Goal: Task Accomplishment & Management: Complete application form

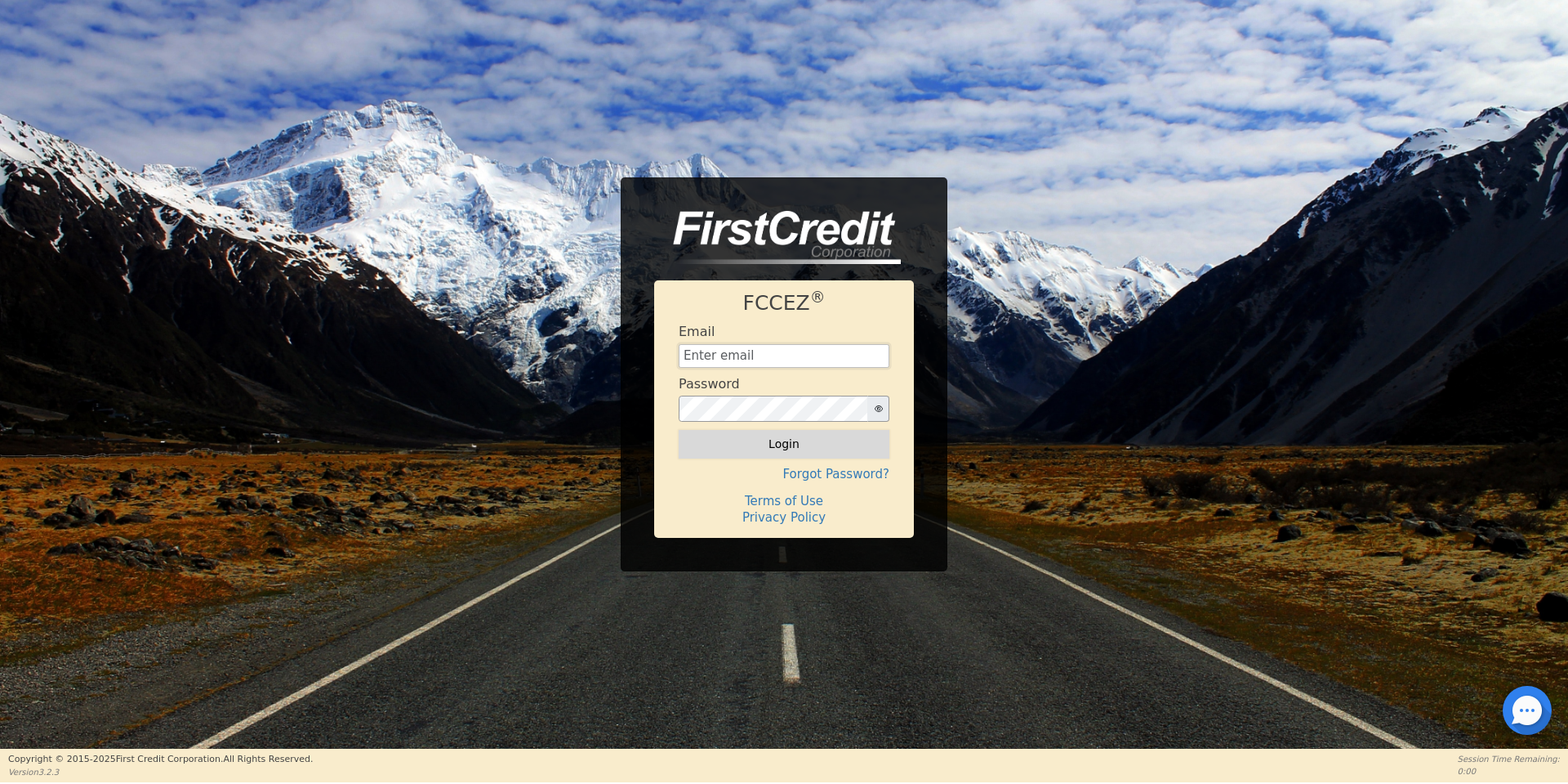
type input "[EMAIL_ADDRESS][DOMAIN_NAME]"
click at [801, 451] on button "Login" at bounding box center [784, 443] width 211 height 27
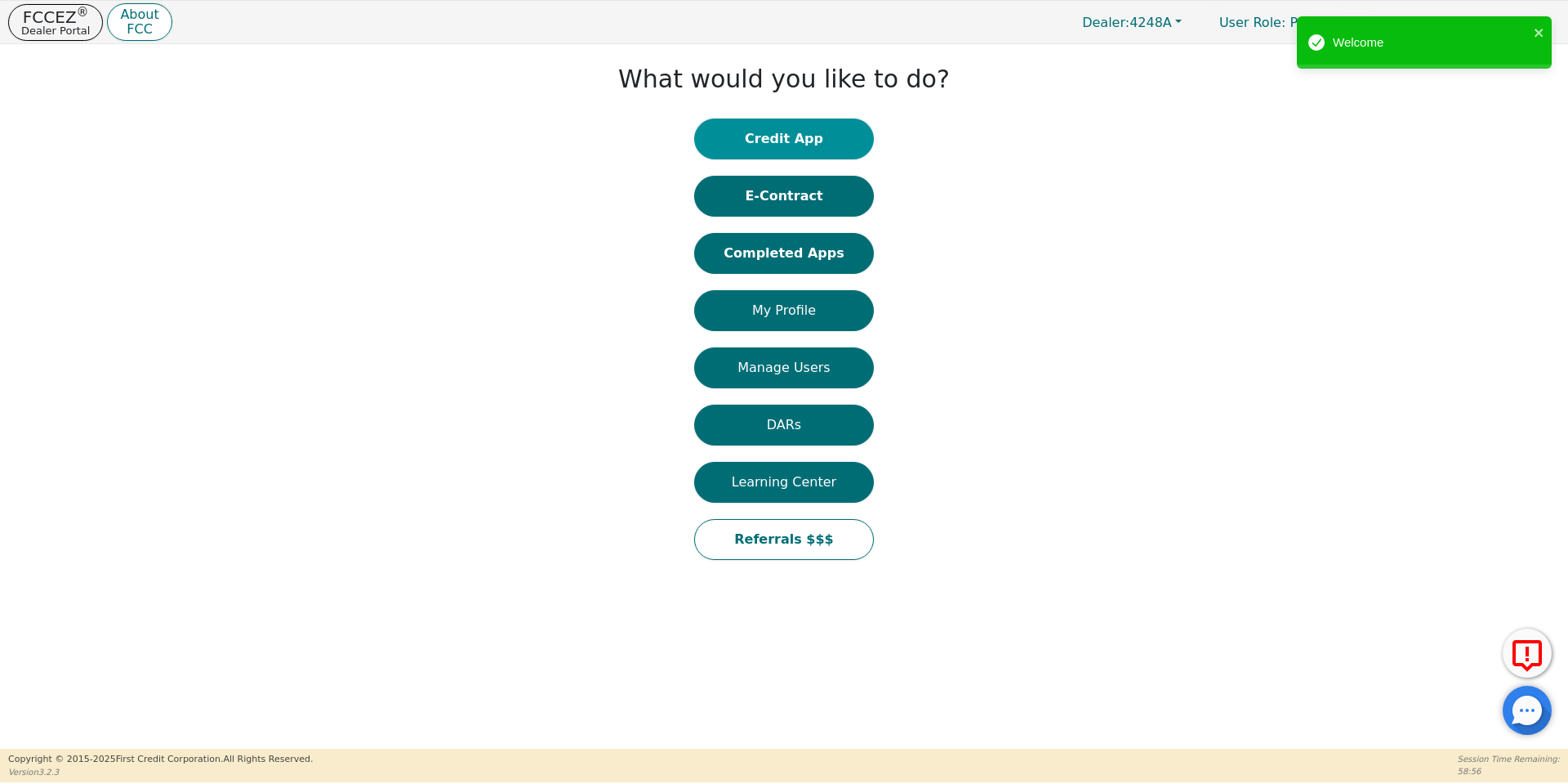
click at [746, 148] on button "Credit App" at bounding box center [784, 138] width 179 height 41
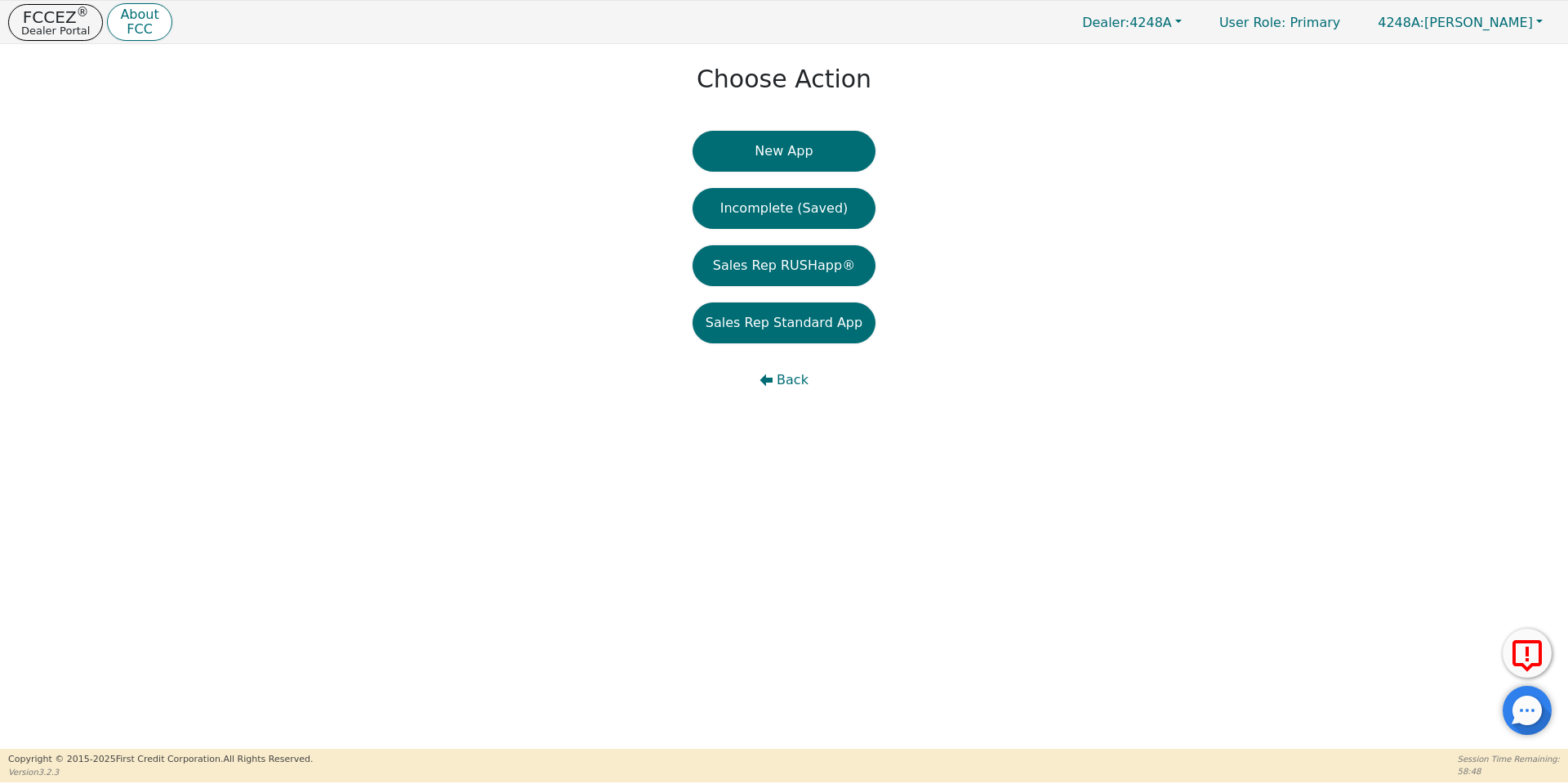
click at [746, 148] on button "New App" at bounding box center [784, 150] width 183 height 41
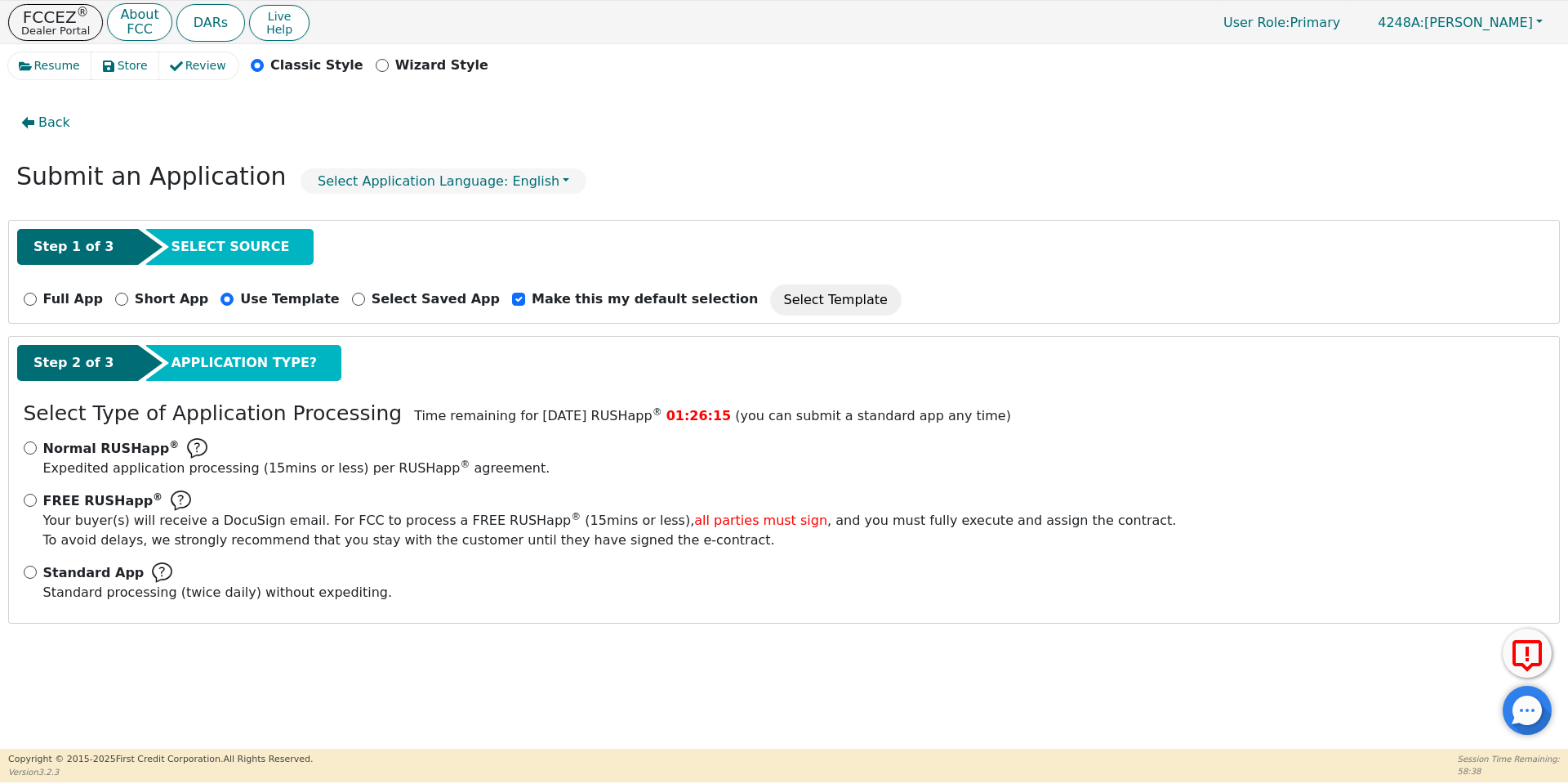
click at [37, 570] on div "Standard App Standard processing (twice daily) without expediting." at bounding box center [784, 582] width 1522 height 40
click at [28, 573] on input "Standard App Standard processing (twice daily) without expediting." at bounding box center [30, 572] width 13 height 13
radio input "true"
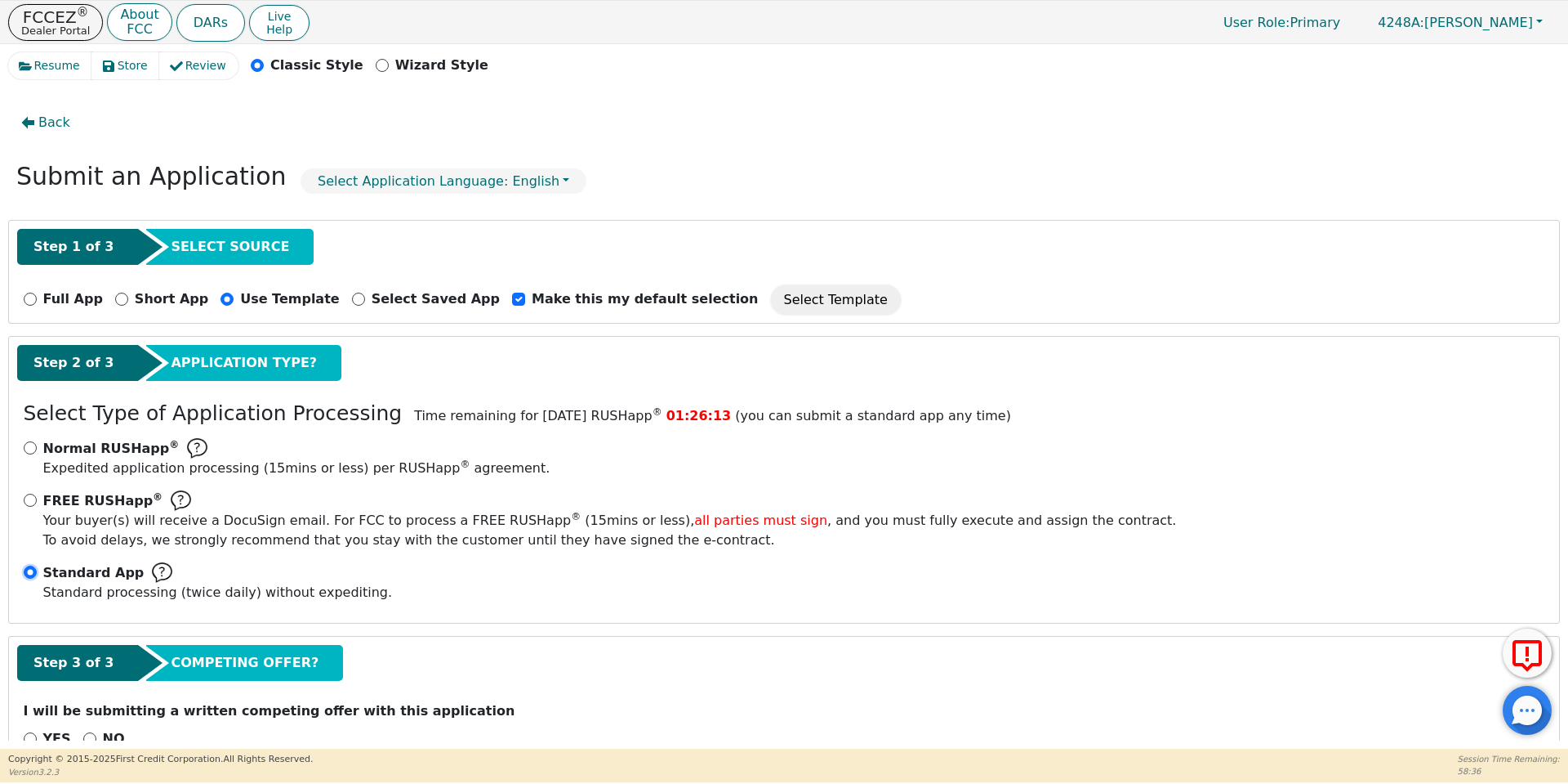
scroll to position [43, 0]
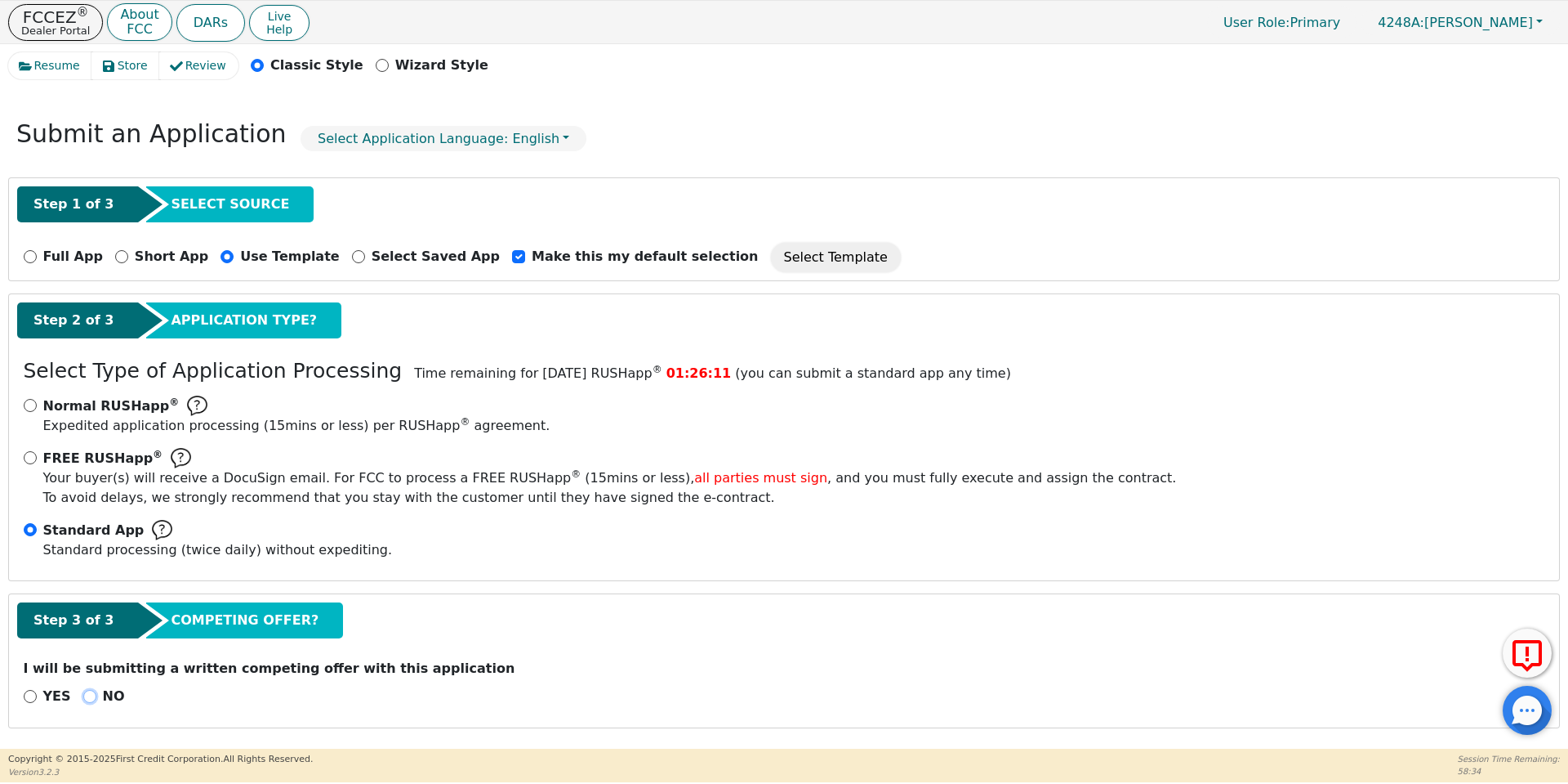
click at [83, 699] on input "NO" at bounding box center [90, 696] width 13 height 13
radio input "true"
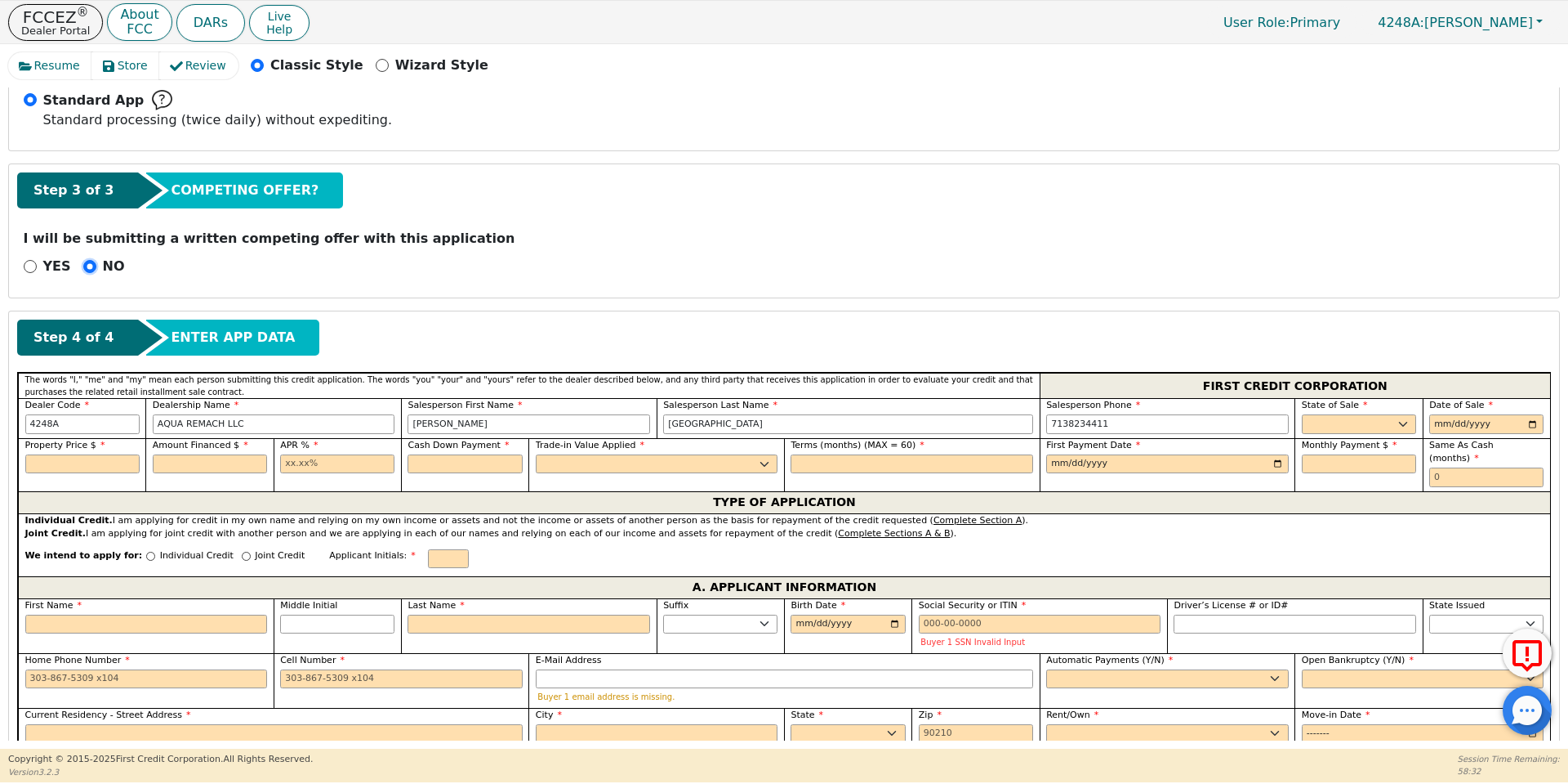
scroll to position [475, 0]
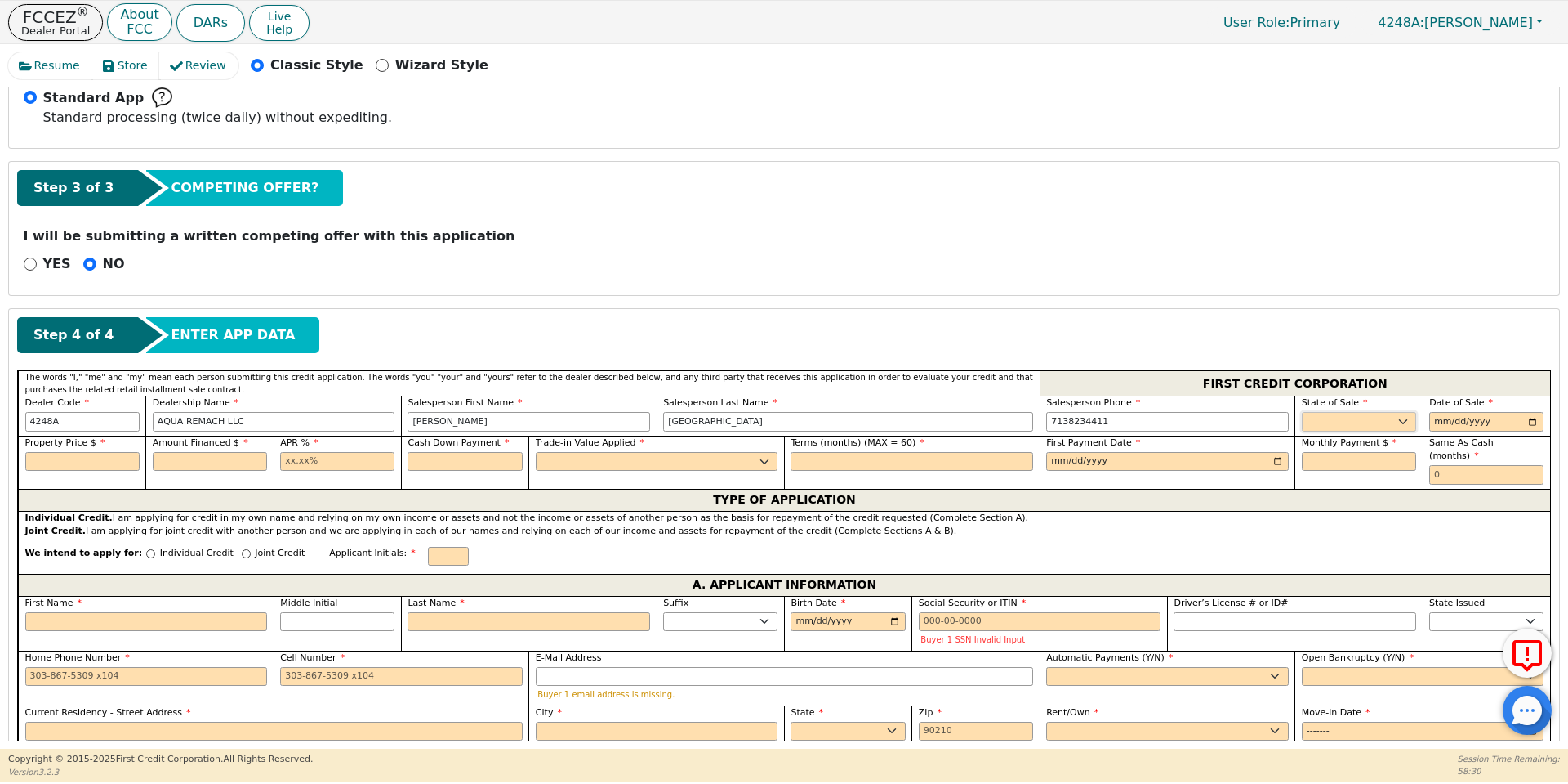
click at [1366, 418] on select "AK AL AR AZ CA CO CT DC DE FL [GEOGRAPHIC_DATA] HI IA ID IL IN KS [GEOGRAPHIC_D…" at bounding box center [1358, 421] width 114 height 20
select select "[GEOGRAPHIC_DATA]"
click at [1302, 412] on select "AK AL AR AZ CA CO CT DC DE FL [GEOGRAPHIC_DATA] HI IA ID IL IN KS [GEOGRAPHIC_D…" at bounding box center [1358, 421] width 114 height 20
type input "0010-10-14"
type input "[DATE]"
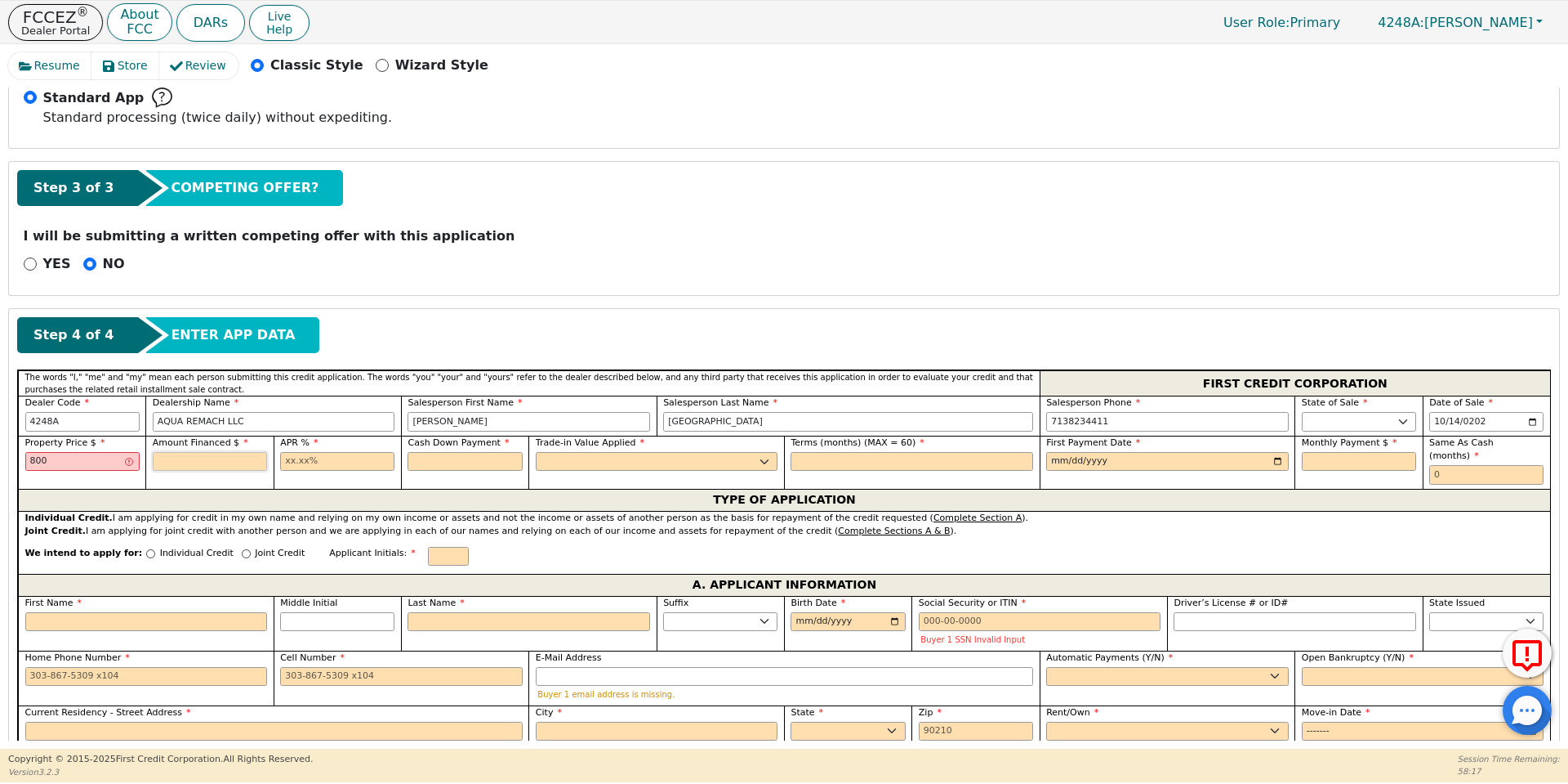
type input "800.00"
type input "8000.00"
click at [42, 458] on input "800.00" at bounding box center [82, 461] width 114 height 20
type input "8000.00"
type input "17.99"
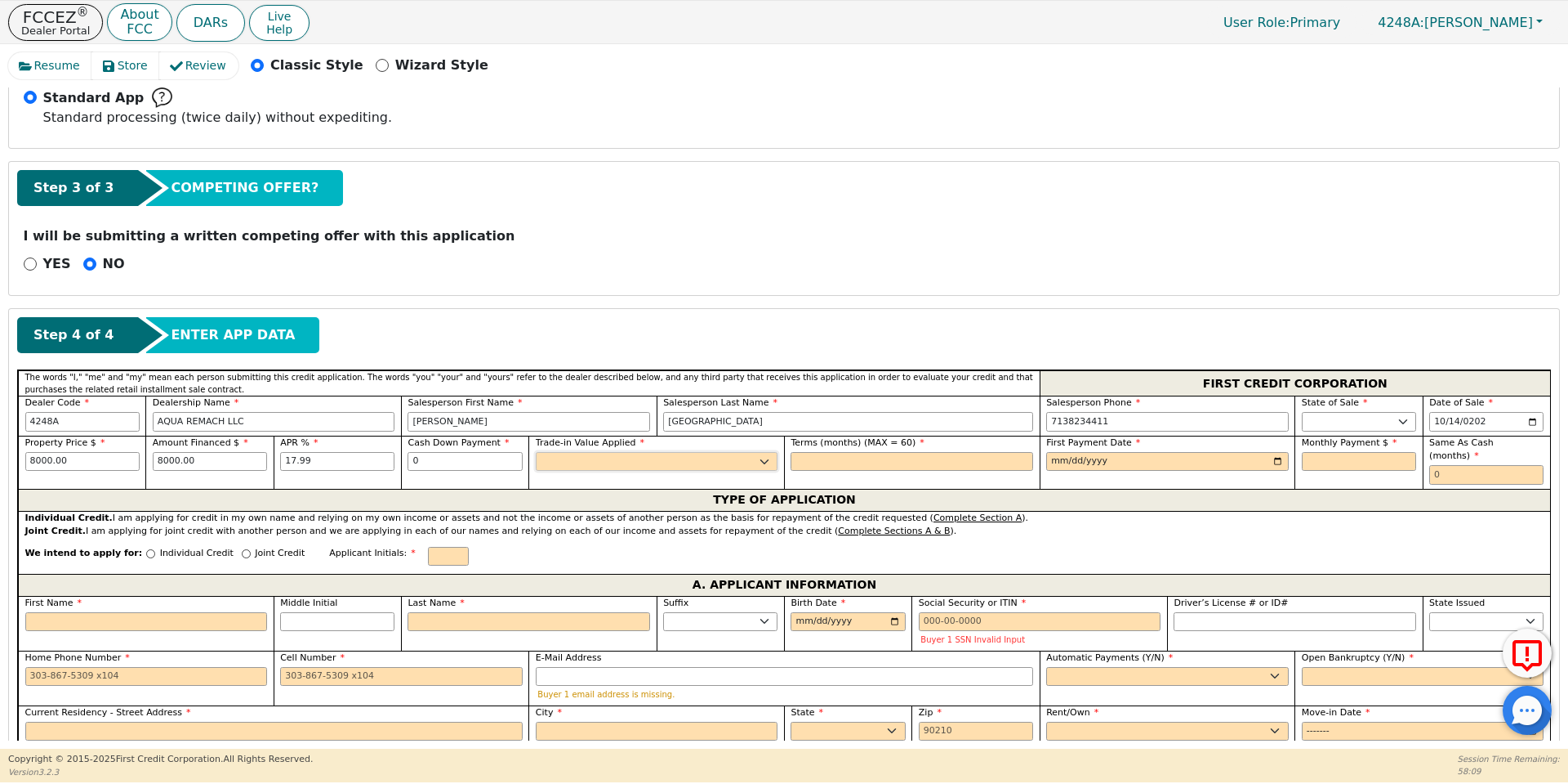
type input "0.00"
select select "n"
type input "60"
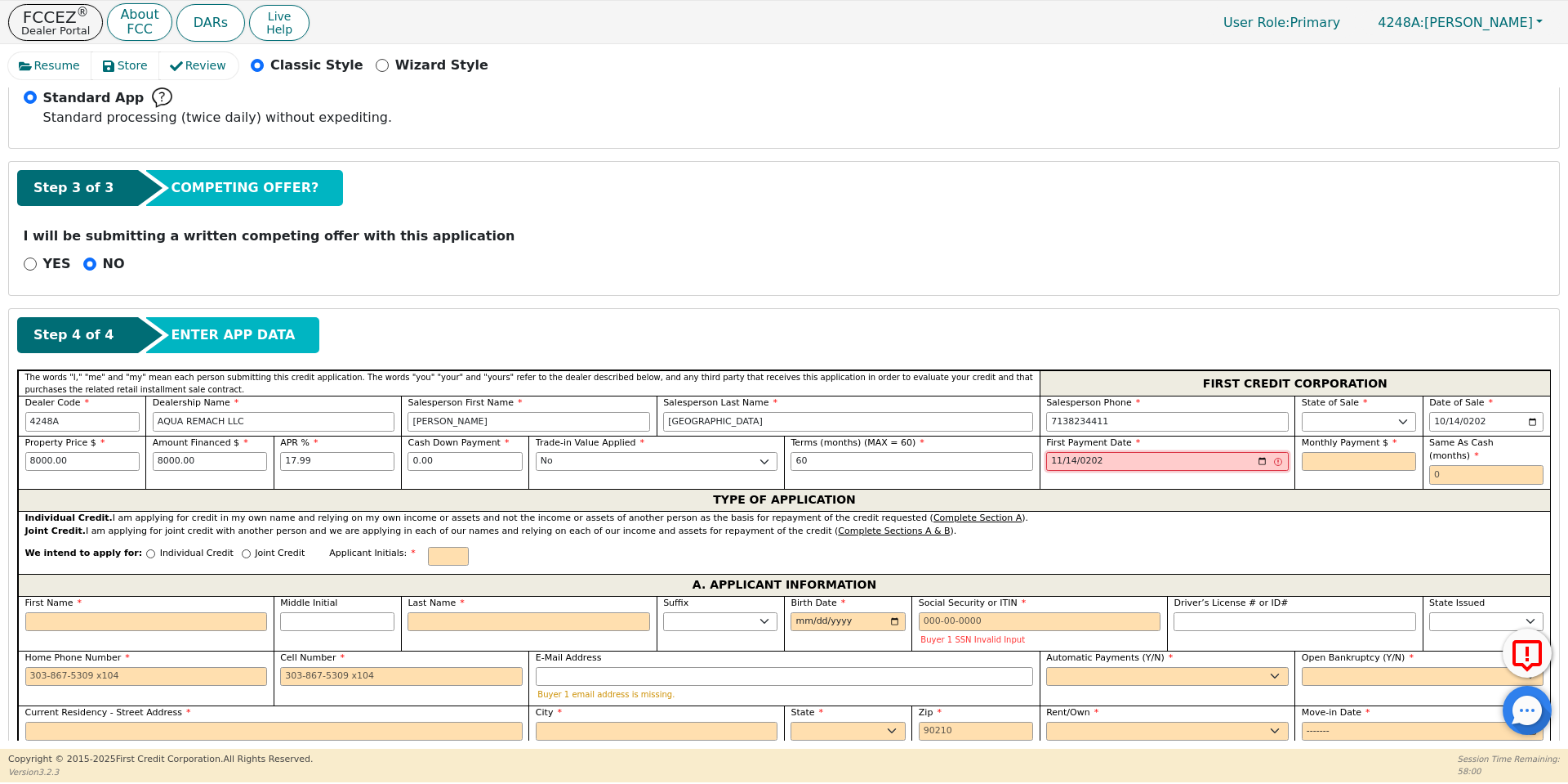
type input "[DATE]"
type input "203.10"
type input "0"
click at [118, 538] on div "We intend to apply for: Individual Credit Joint Credit Applicant Initials:" at bounding box center [784, 555] width 1532 height 35
click at [146, 549] on input "Individual Credit" at bounding box center [151, 554] width 9 height 9
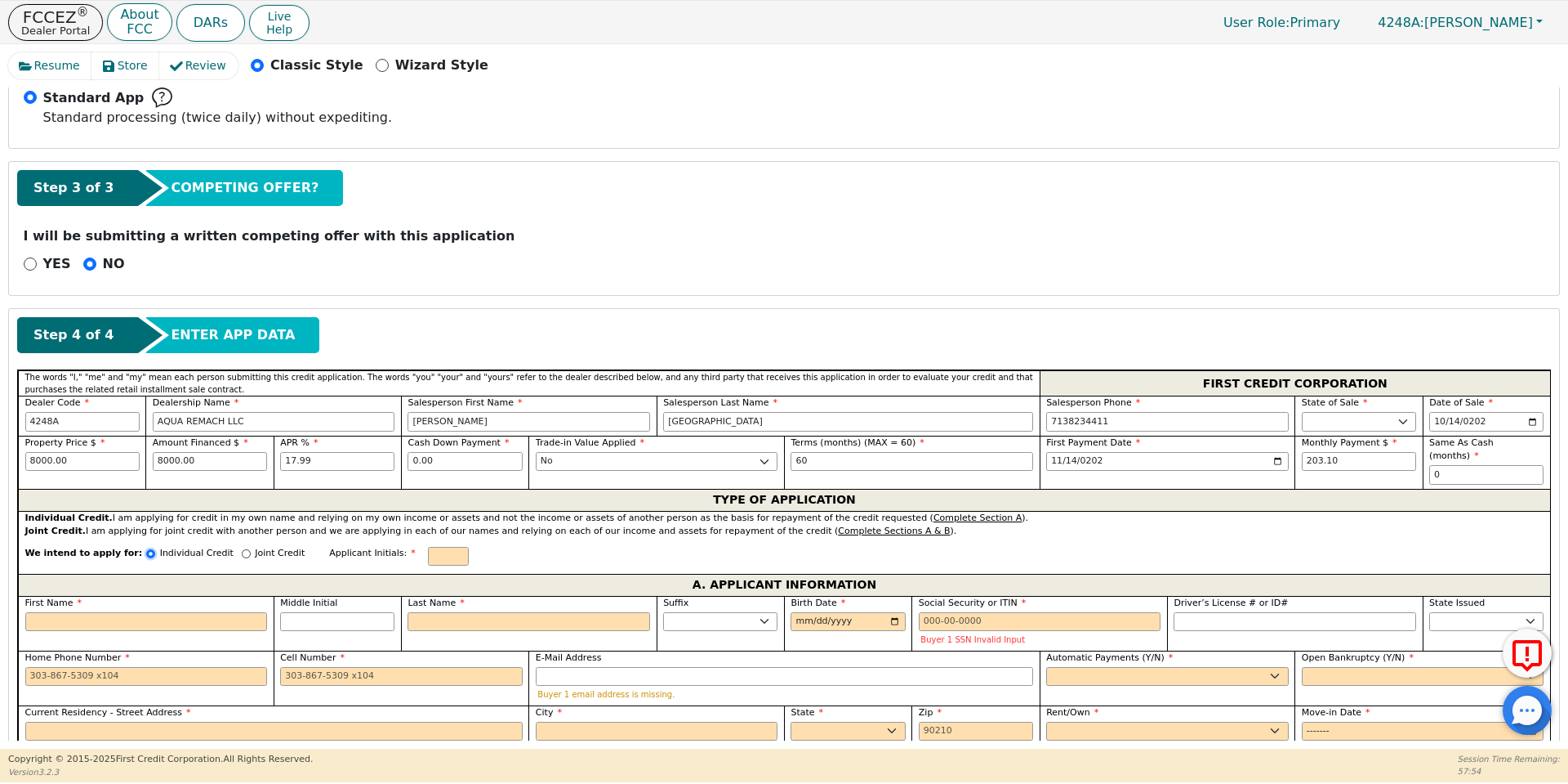
radio input "true"
click at [161, 596] on label "First Name" at bounding box center [146, 603] width 243 height 14
click at [161, 612] on input "First Name" at bounding box center [146, 622] width 243 height 20
click at [165, 612] on input "First Name" at bounding box center [146, 622] width 243 height 20
type input "I"
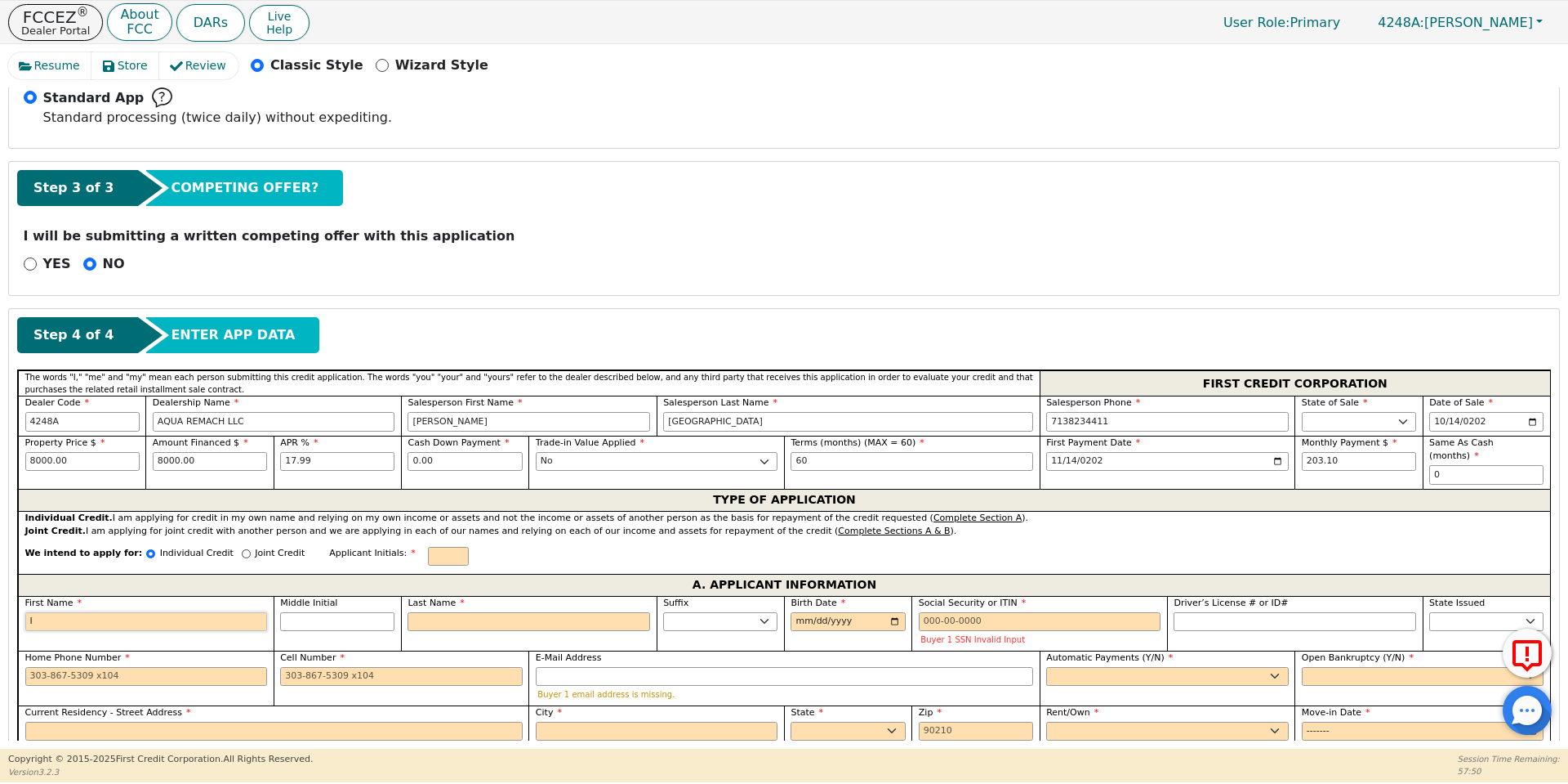
type input "I"
type input "Il"
type input "Ili"
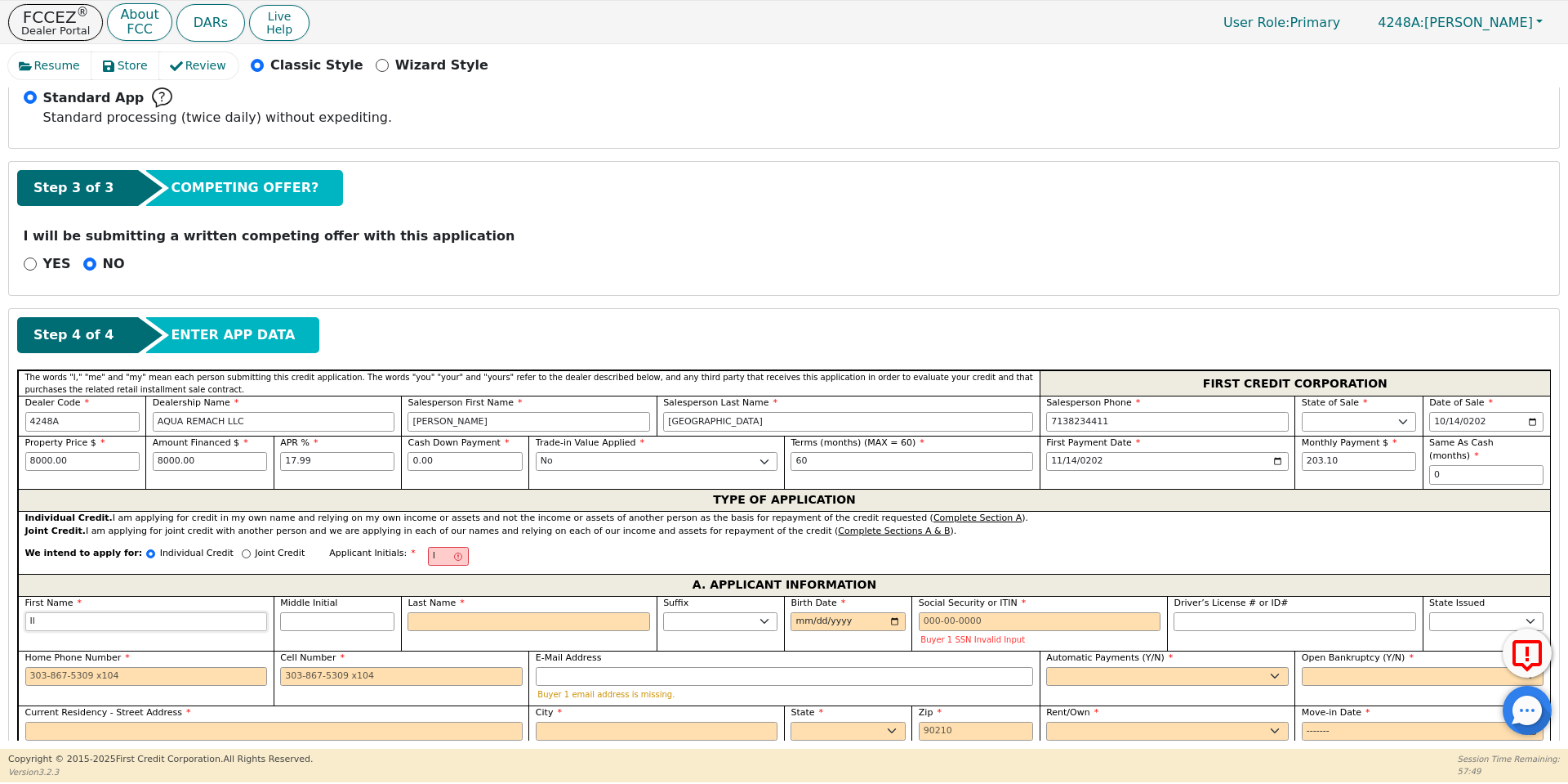
type input "Ili"
type input "Ilia"
type input "[PERSON_NAME]"
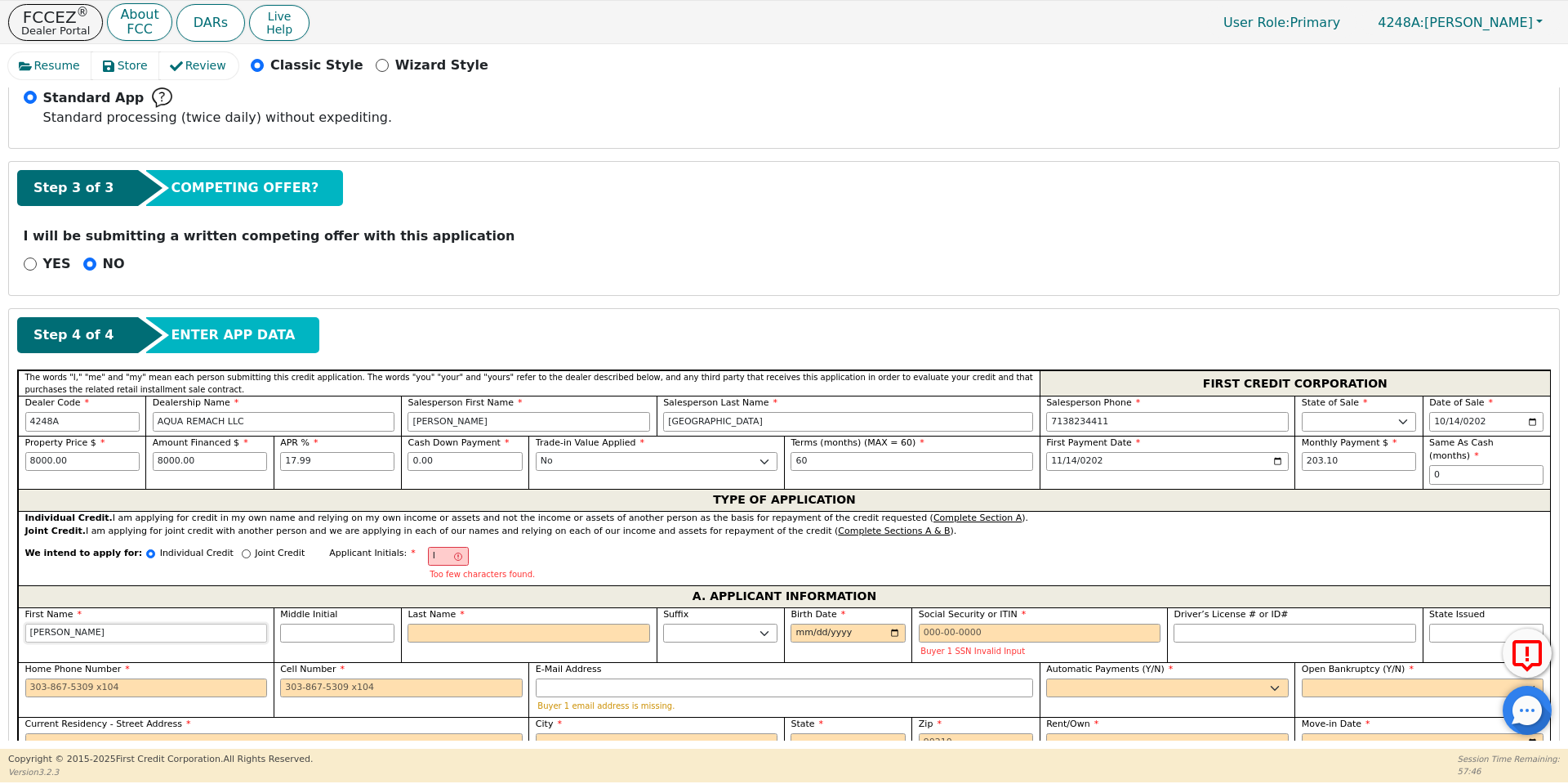
type input "[PERSON_NAME]"
type input "IJ"
type input "J"
type input "[PERSON_NAME] J"
type input "Je"
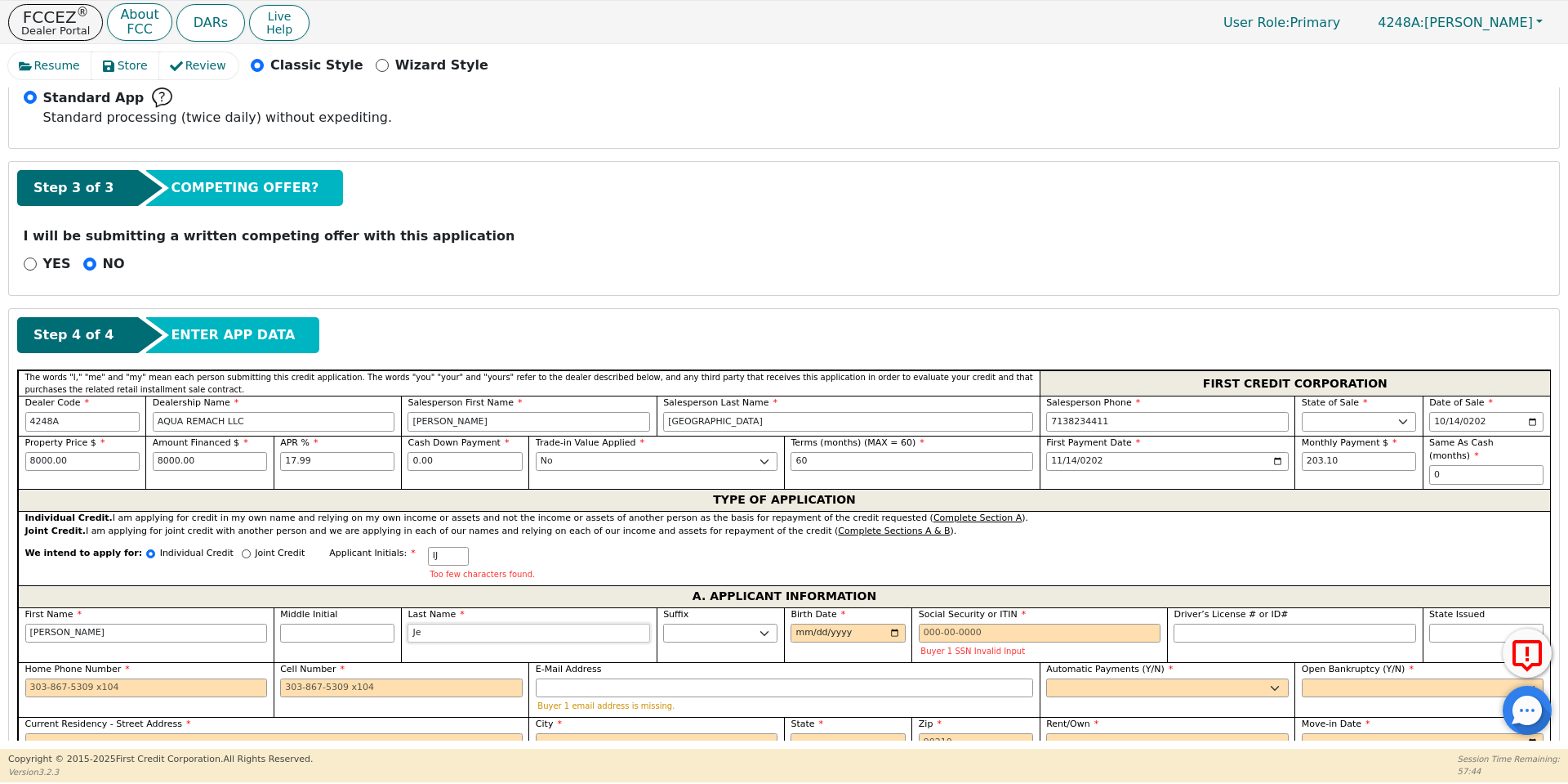
type input "[PERSON_NAME] Je"
type input "Jee"
type input "[PERSON_NAME]"
type input "Jeez"
type input "[PERSON_NAME]"
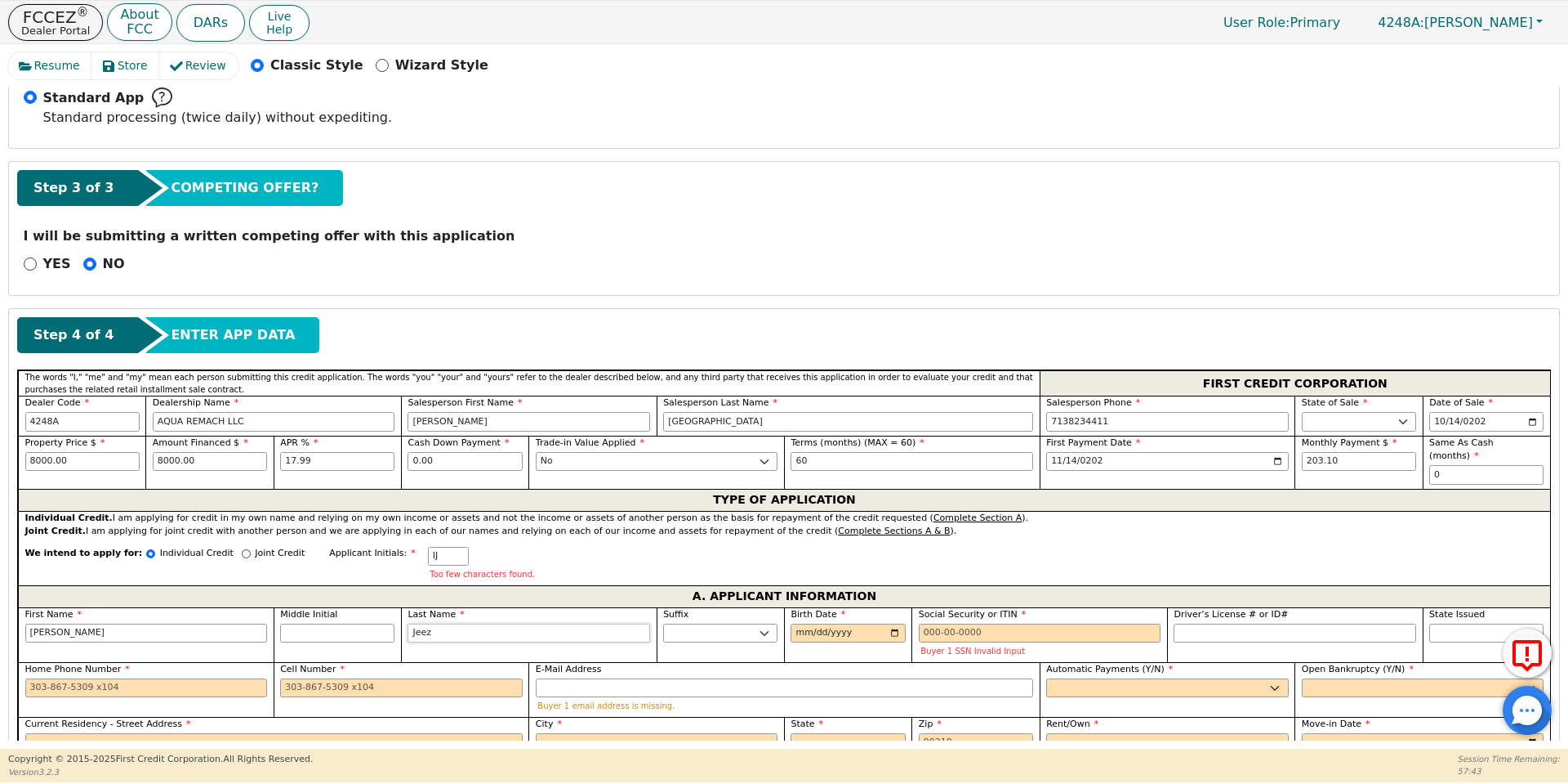
type input "[PERSON_NAME]"
type input "Jeezab"
type input "[PERSON_NAME]"
type input "Jeezabe"
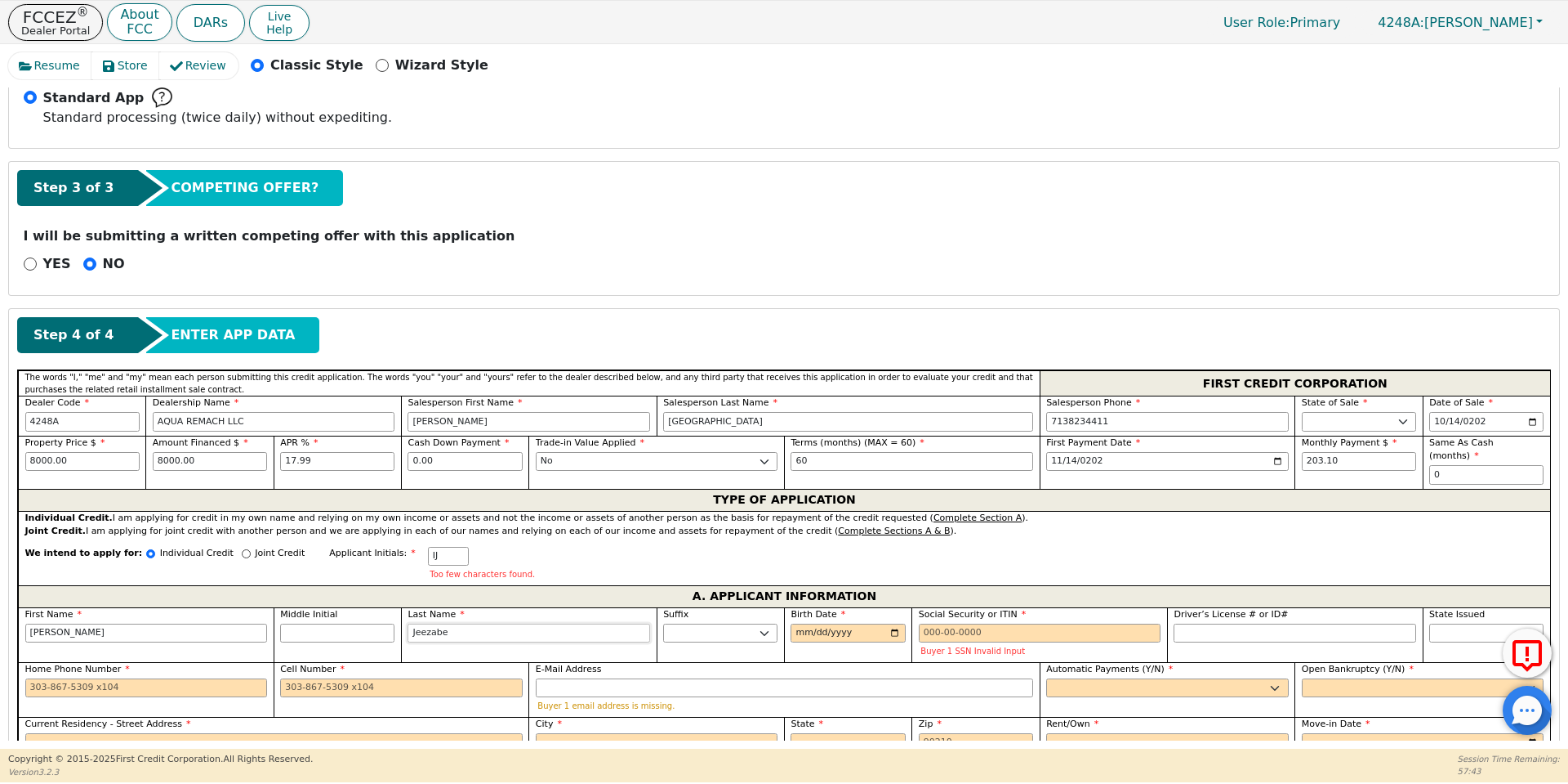
type input "[PERSON_NAME]"
type input "Jeezabel"
type input "[PERSON_NAME]"
type input "Jeezabel"
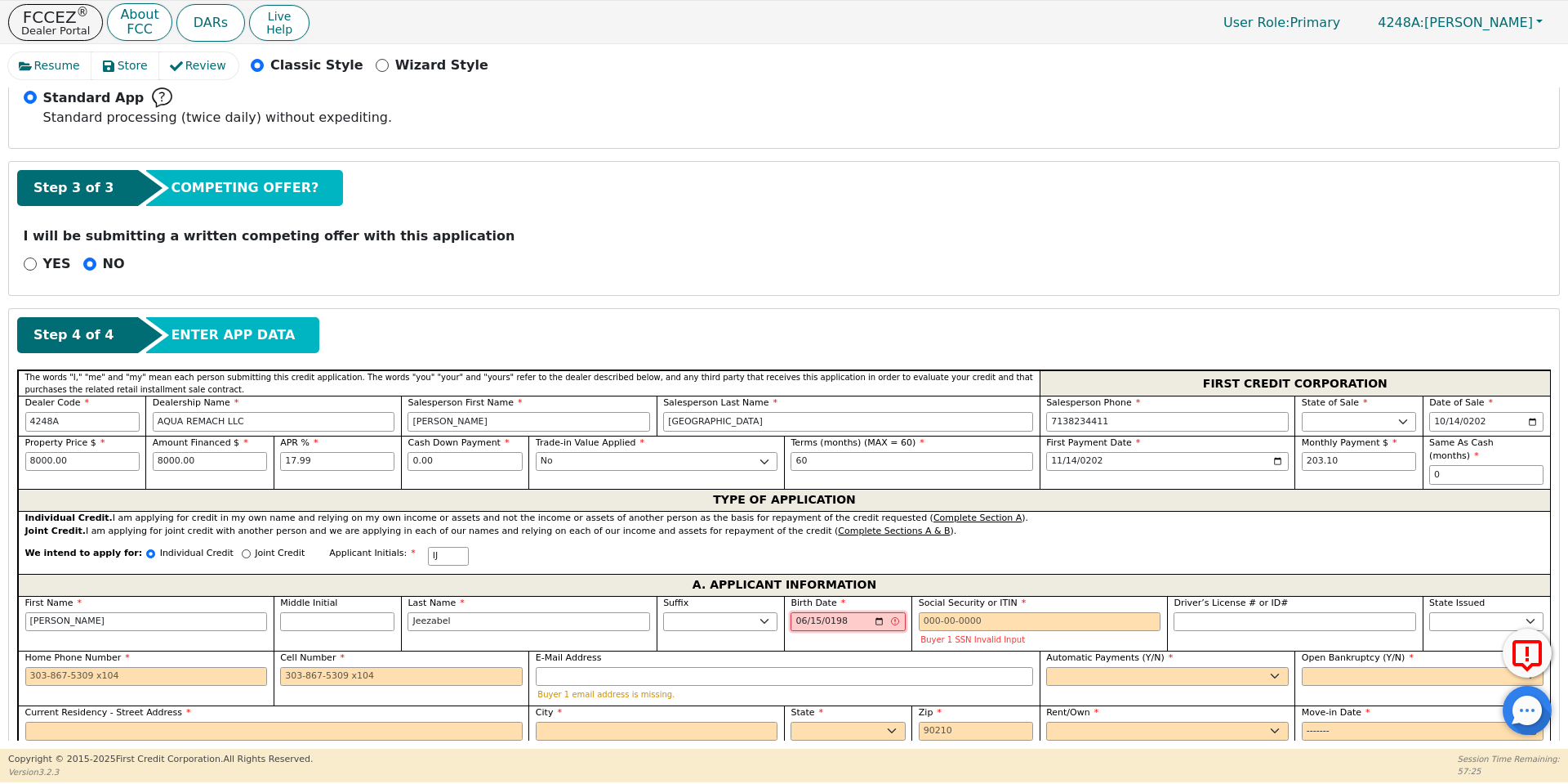
type input "[DATE]"
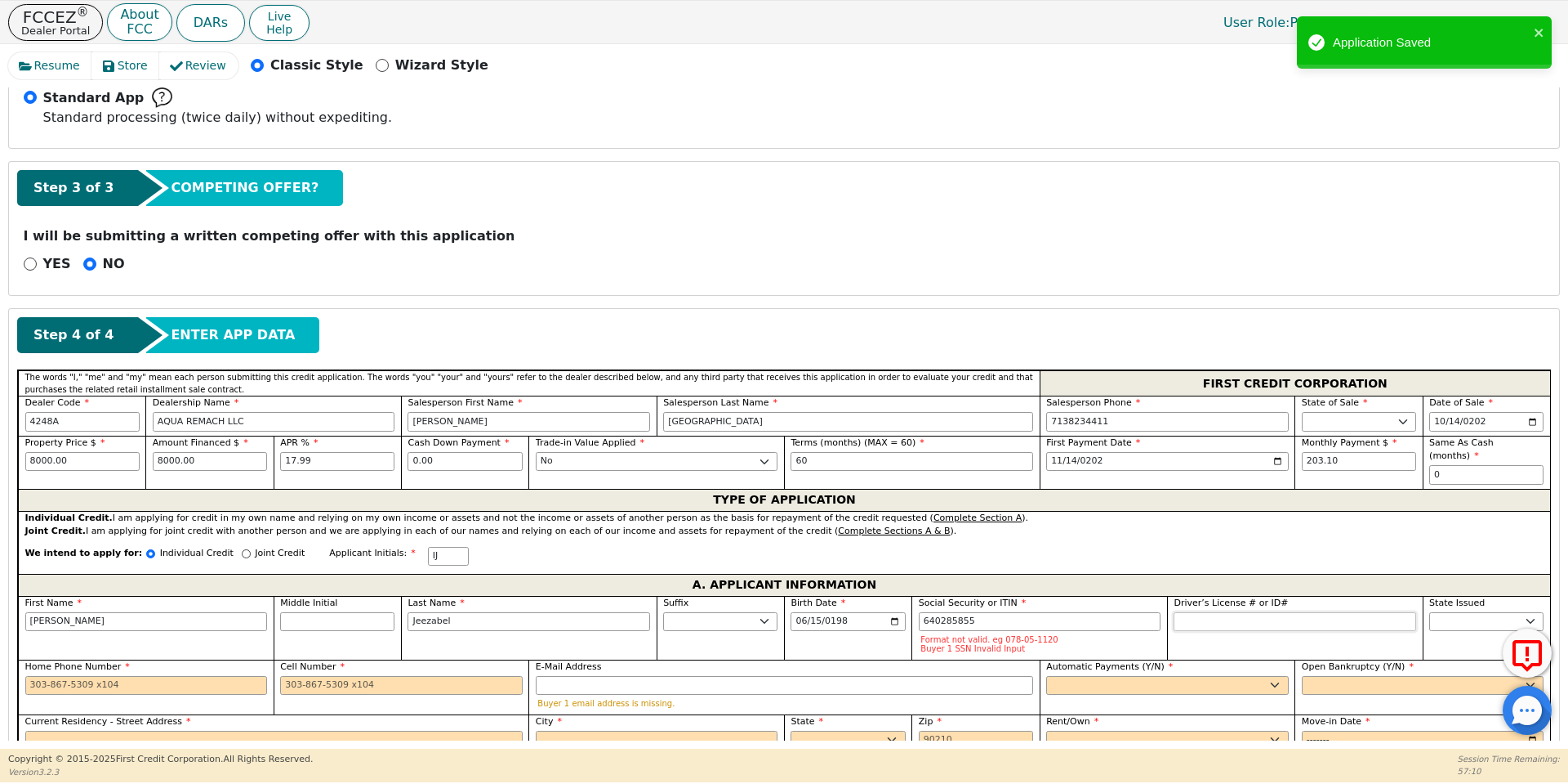
type input "***-**-5855"
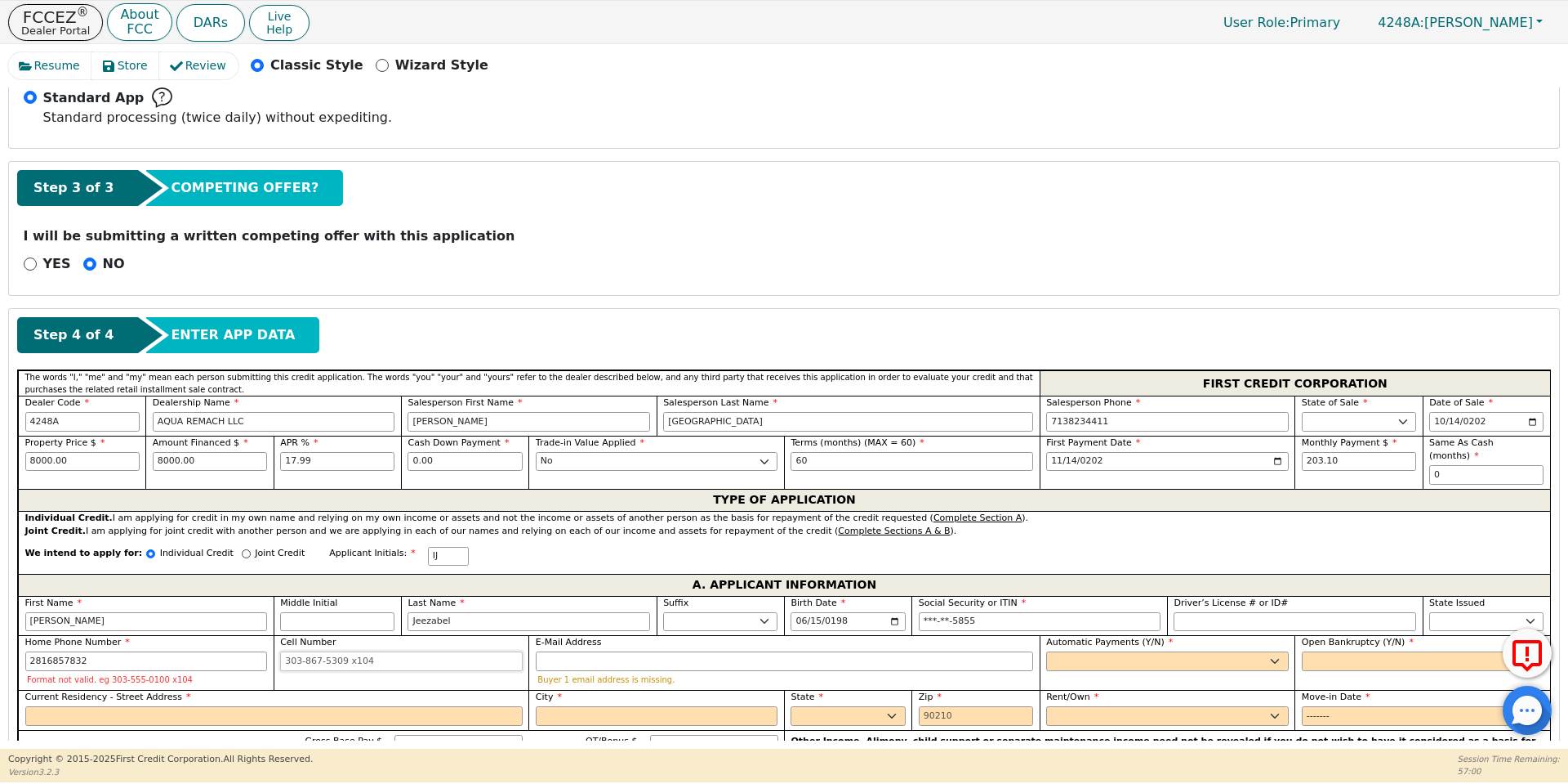
type input "[PHONE_NUMBER]"
type input "[EMAIL_ADDRESS][DOMAIN_NAME]"
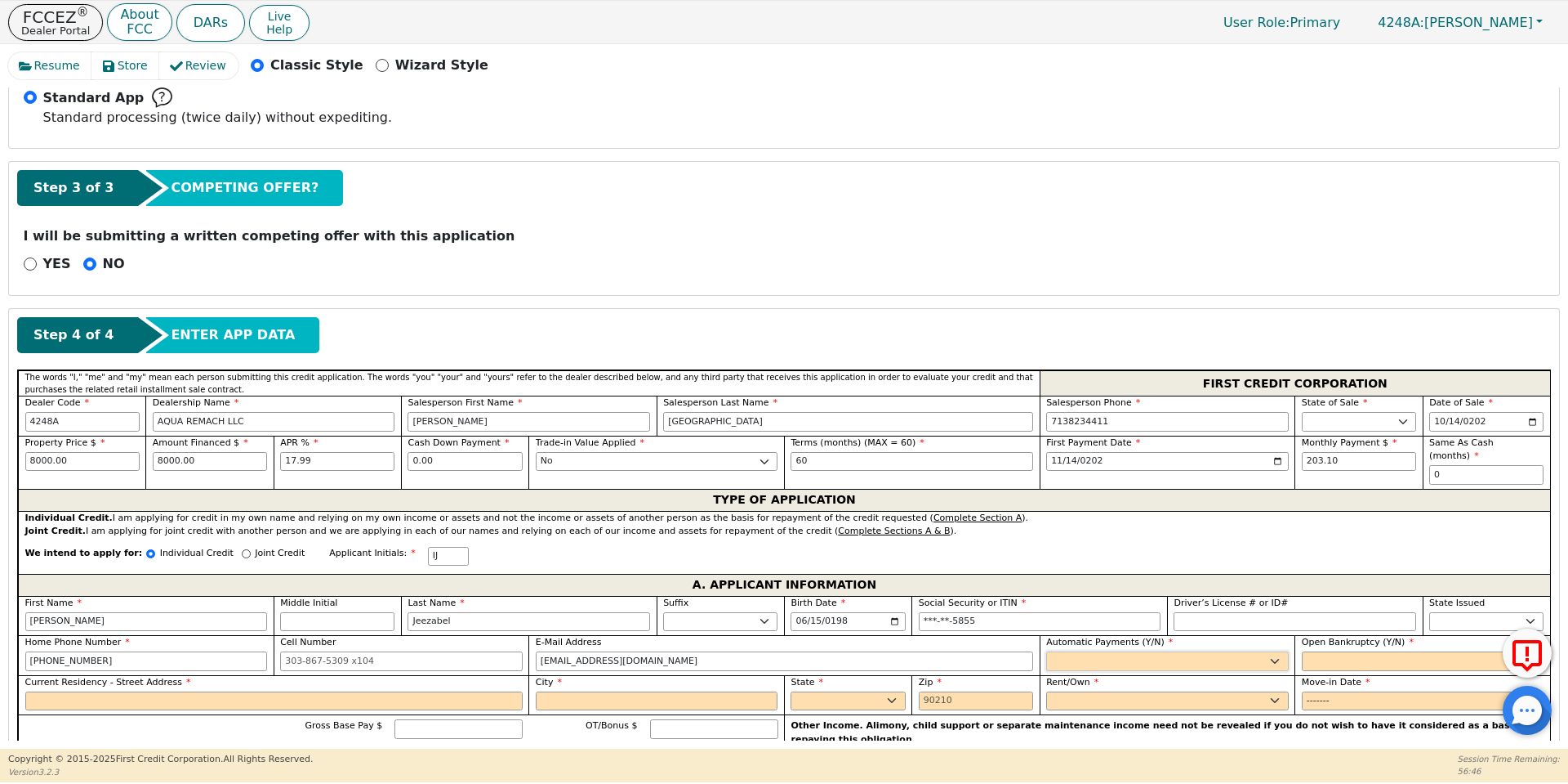
click at [1122, 651] on select "Yes No" at bounding box center [1167, 660] width 243 height 20
select select "y"
click at [1046, 651] on select "Yes No" at bounding box center [1167, 660] width 243 height 20
type input "[PERSON_NAME]"
click at [1350, 652] on select "Yes No" at bounding box center [1423, 660] width 243 height 20
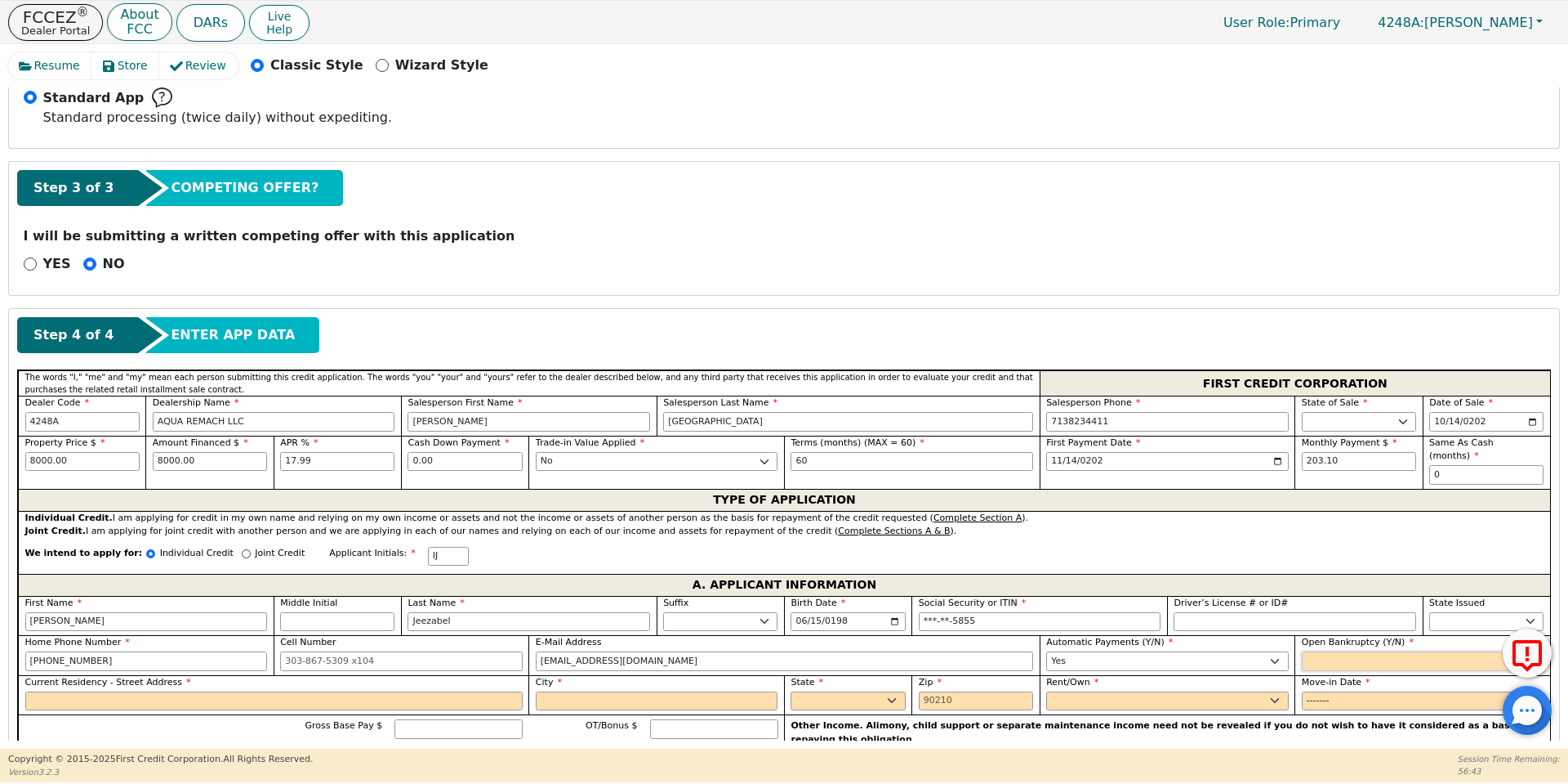
select select "n"
click at [1302, 651] on select "Yes No" at bounding box center [1423, 660] width 243 height 20
click at [393, 691] on input "Current Residency - Street Address" at bounding box center [274, 701] width 497 height 20
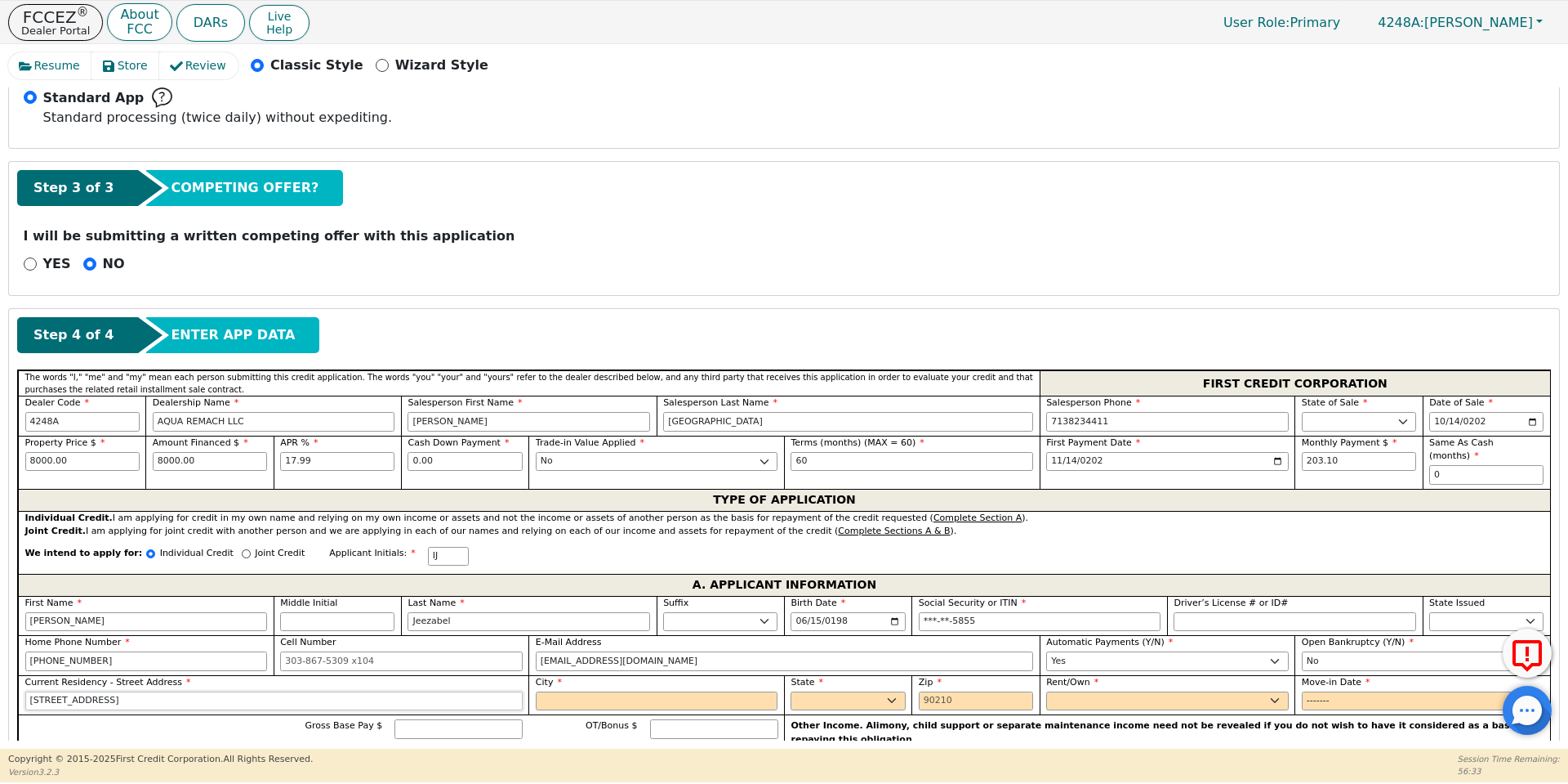
type input "[STREET_ADDRESS]"
type input "[GEOGRAPHIC_DATA]"
select select "[GEOGRAPHIC_DATA]"
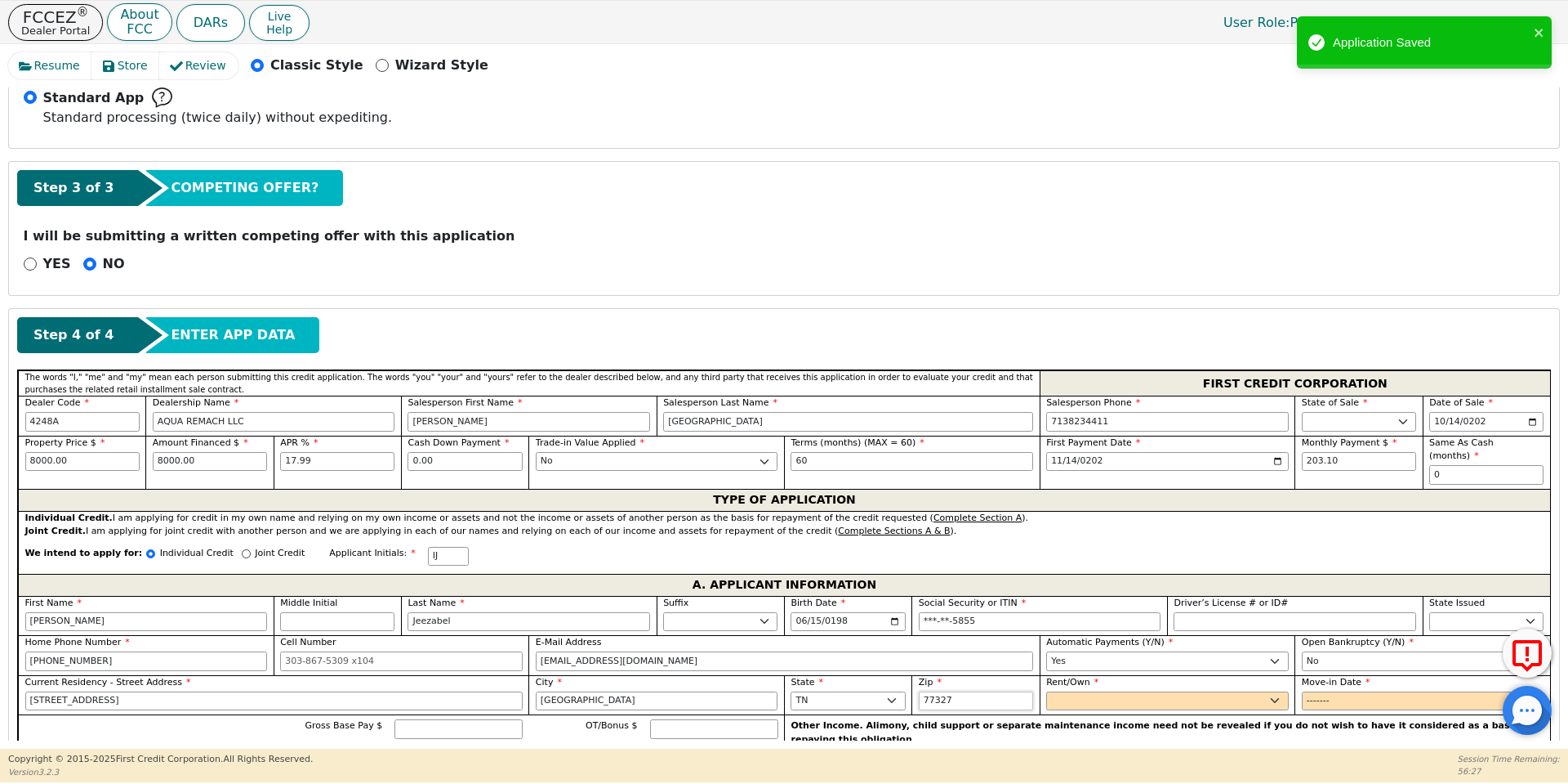
type input "77327"
select select "Own"
type input "2021-01"
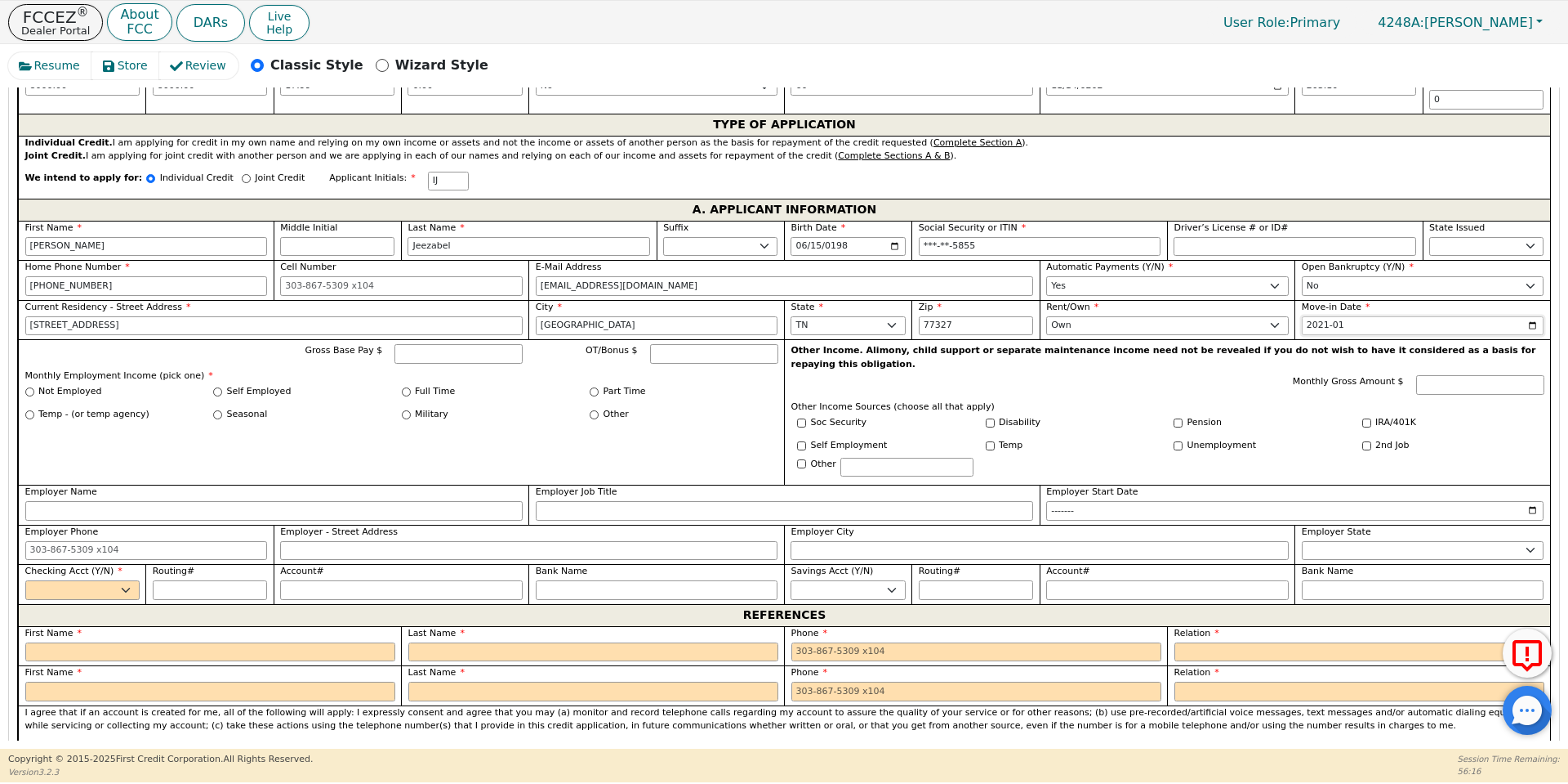
scroll to position [864, 0]
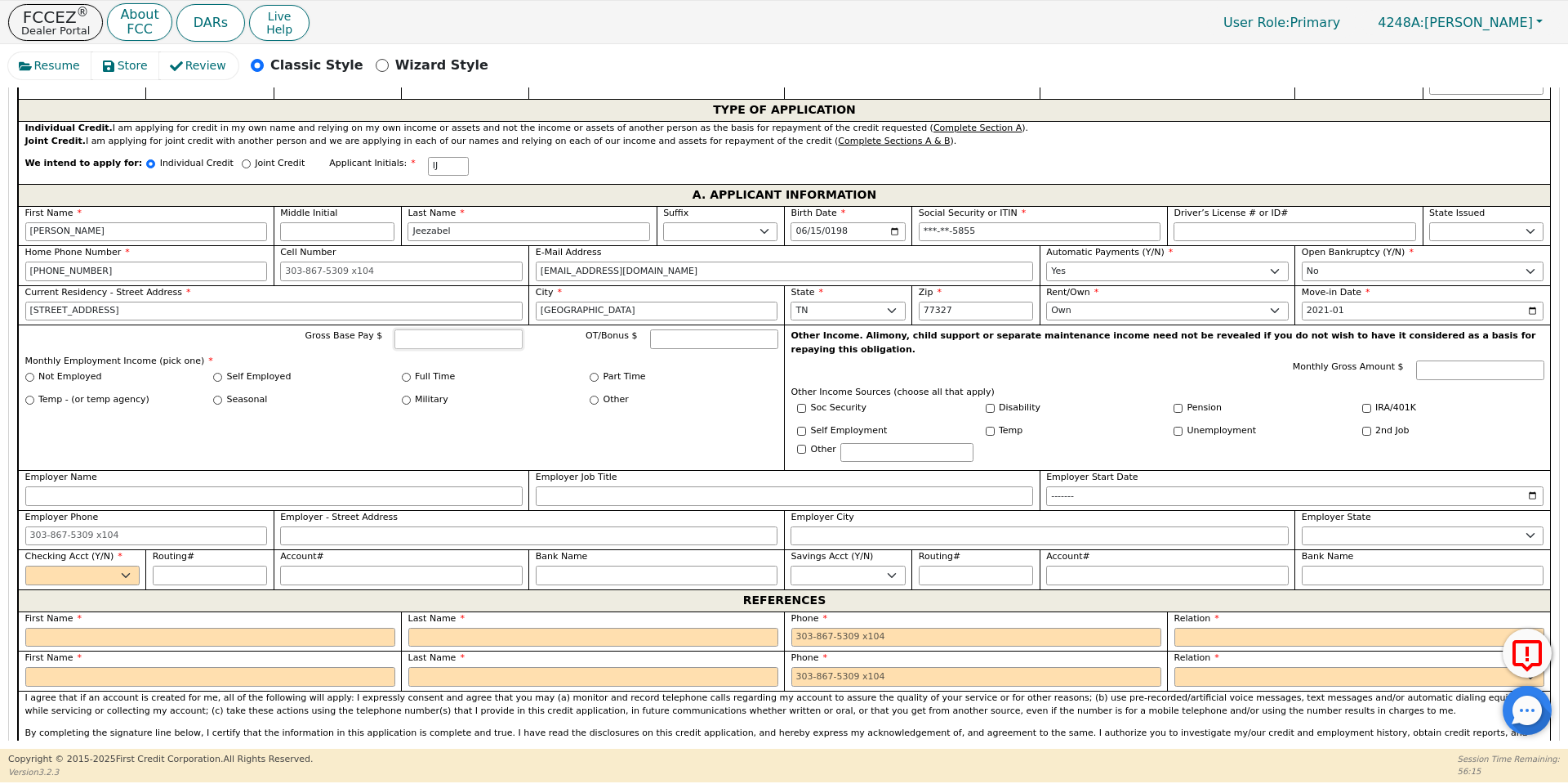
click at [396, 330] on input "Gross Base Pay $" at bounding box center [459, 339] width 128 height 20
click at [218, 372] on input "Self Employed" at bounding box center [218, 377] width 9 height 9
radio input "true"
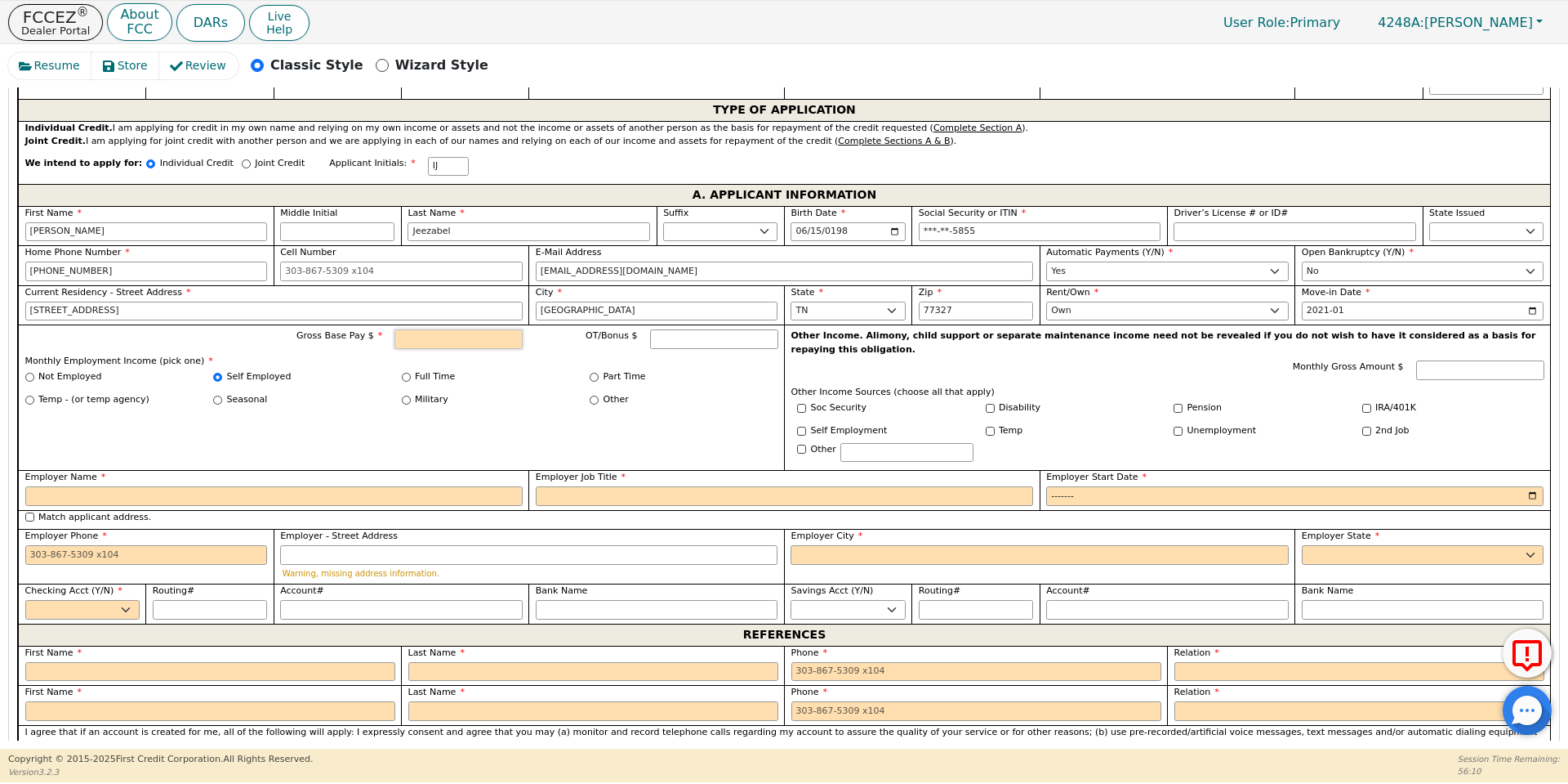
click at [441, 330] on input "Gross Base Pay $" at bounding box center [459, 339] width 128 height 20
type input "3600.00"
click at [364, 470] on label "Employer Name" at bounding box center [274, 477] width 497 height 14
click at [364, 486] on input "Employer Name" at bounding box center [274, 496] width 497 height 20
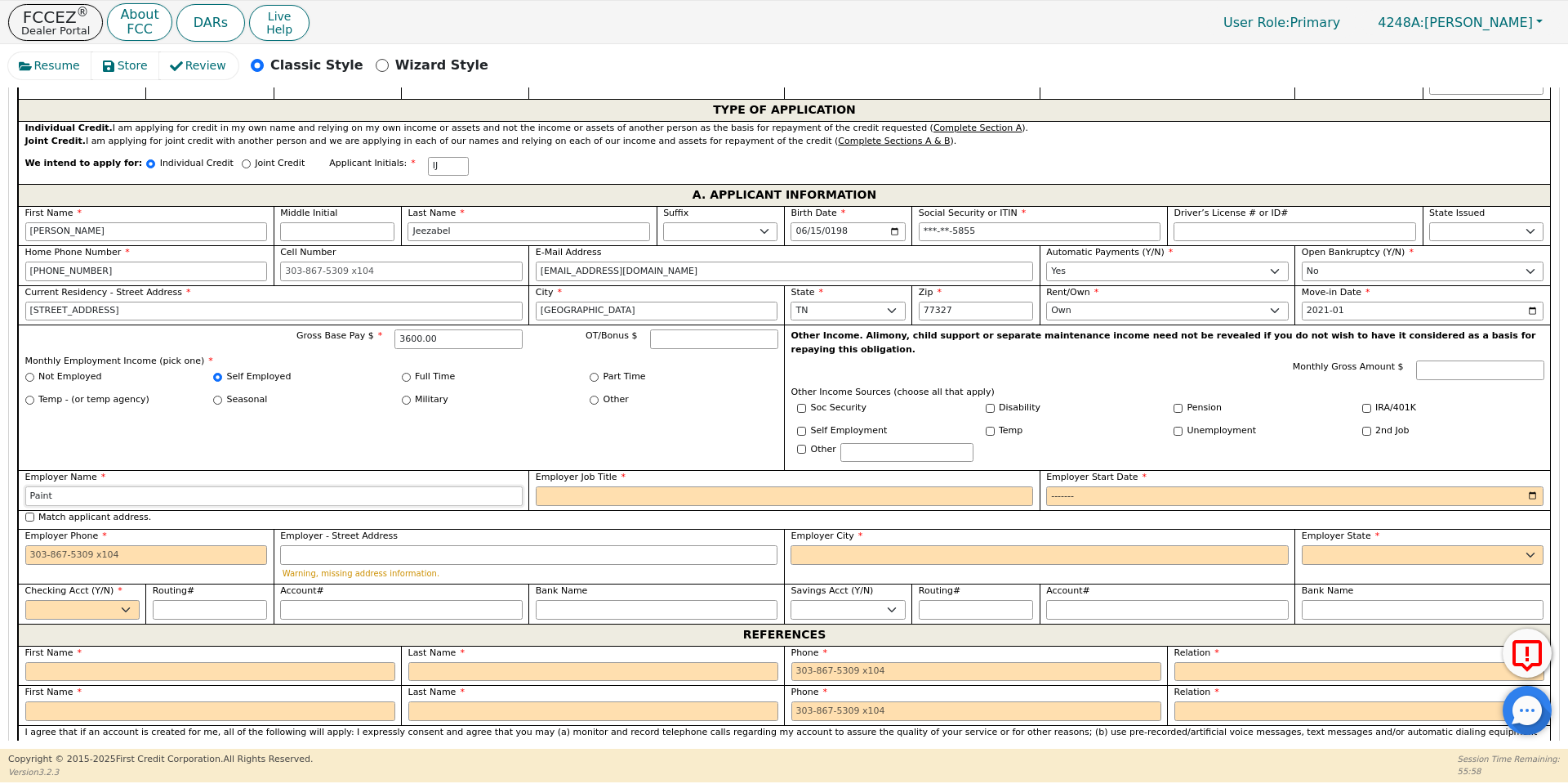
type input "Paint"
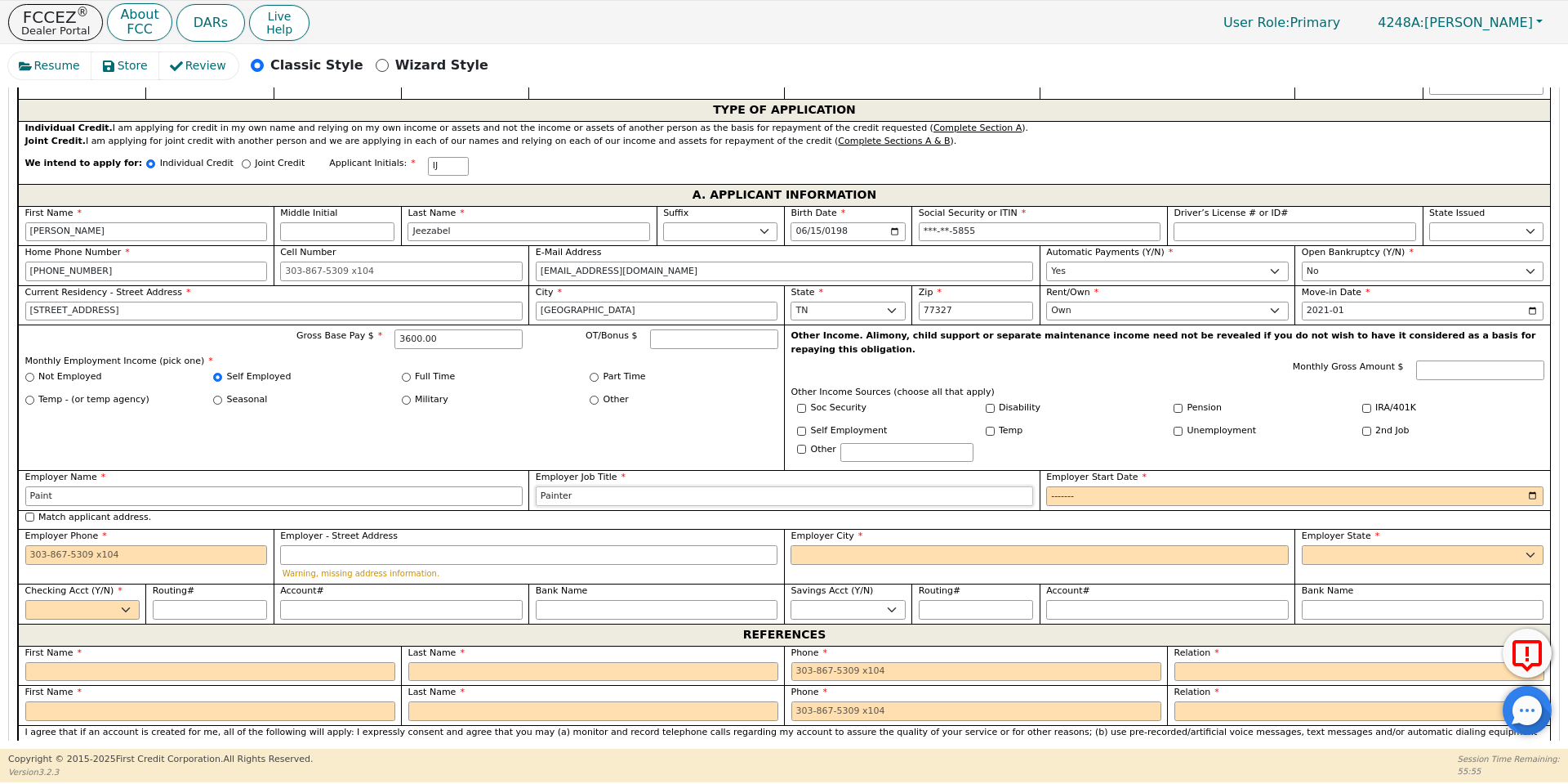
type input "Painter"
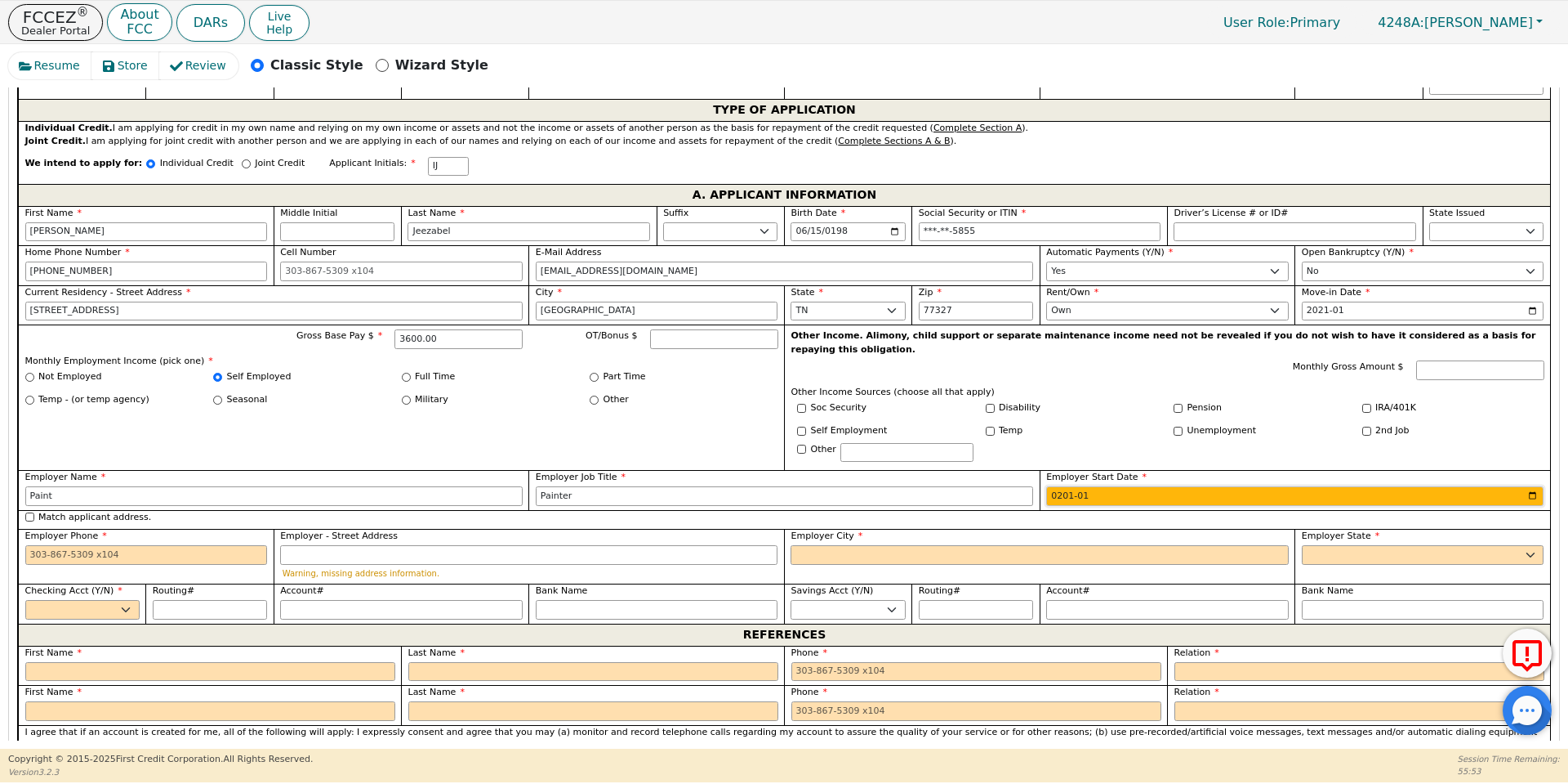
type input "2015-01"
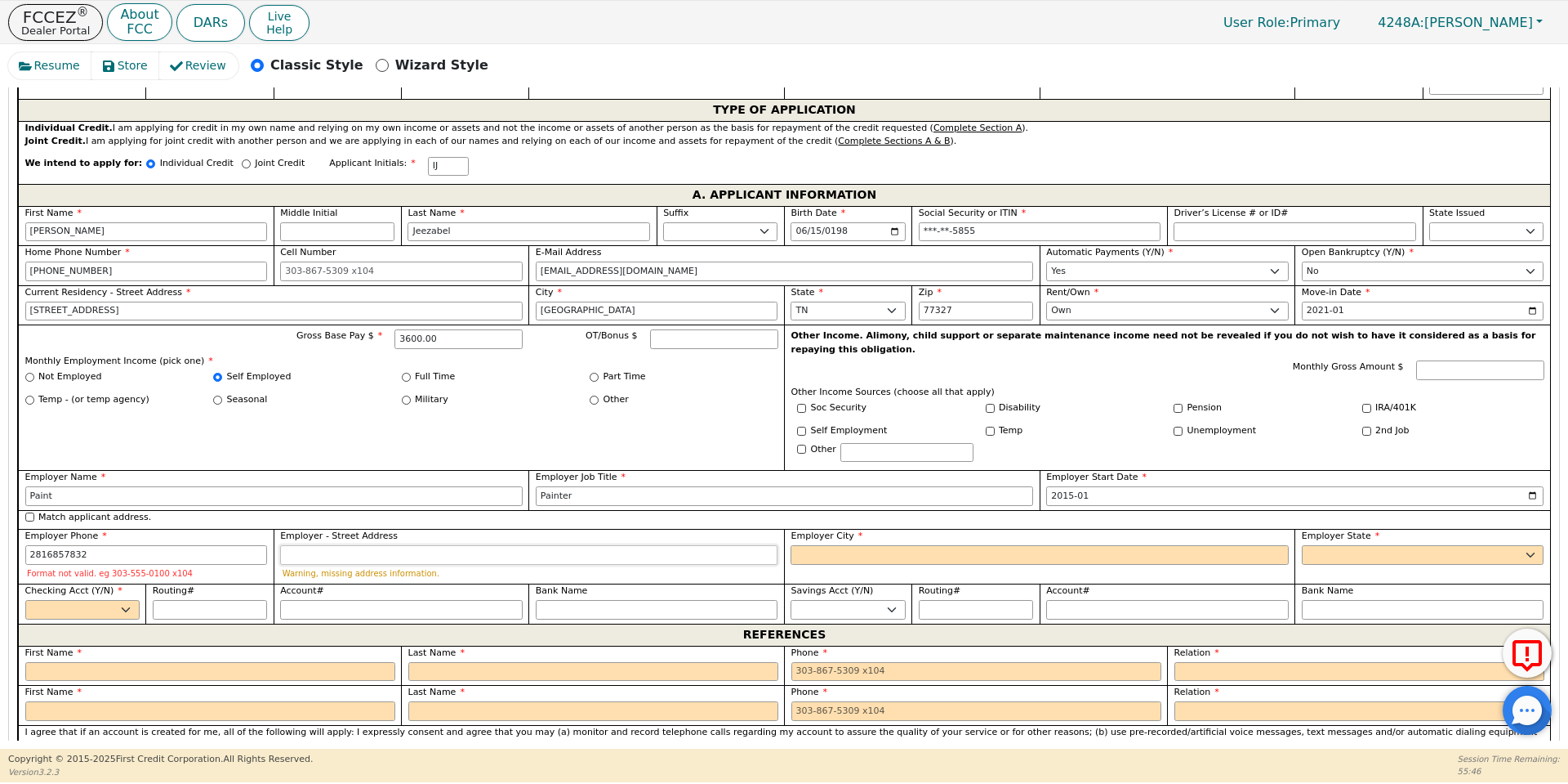
type input "[PHONE_NUMBER]"
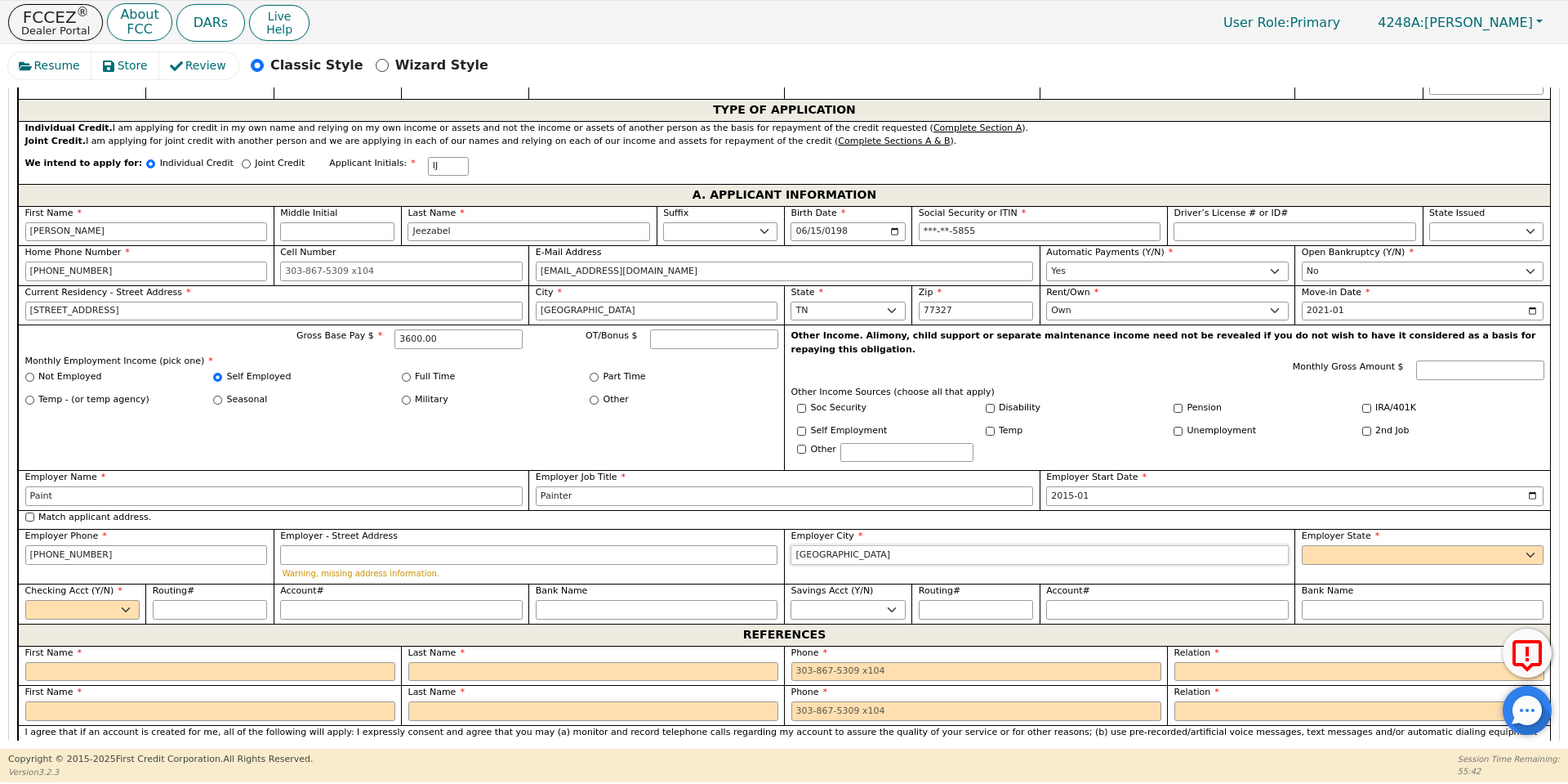
type input "[GEOGRAPHIC_DATA]"
select select "[GEOGRAPHIC_DATA]"
select select "y"
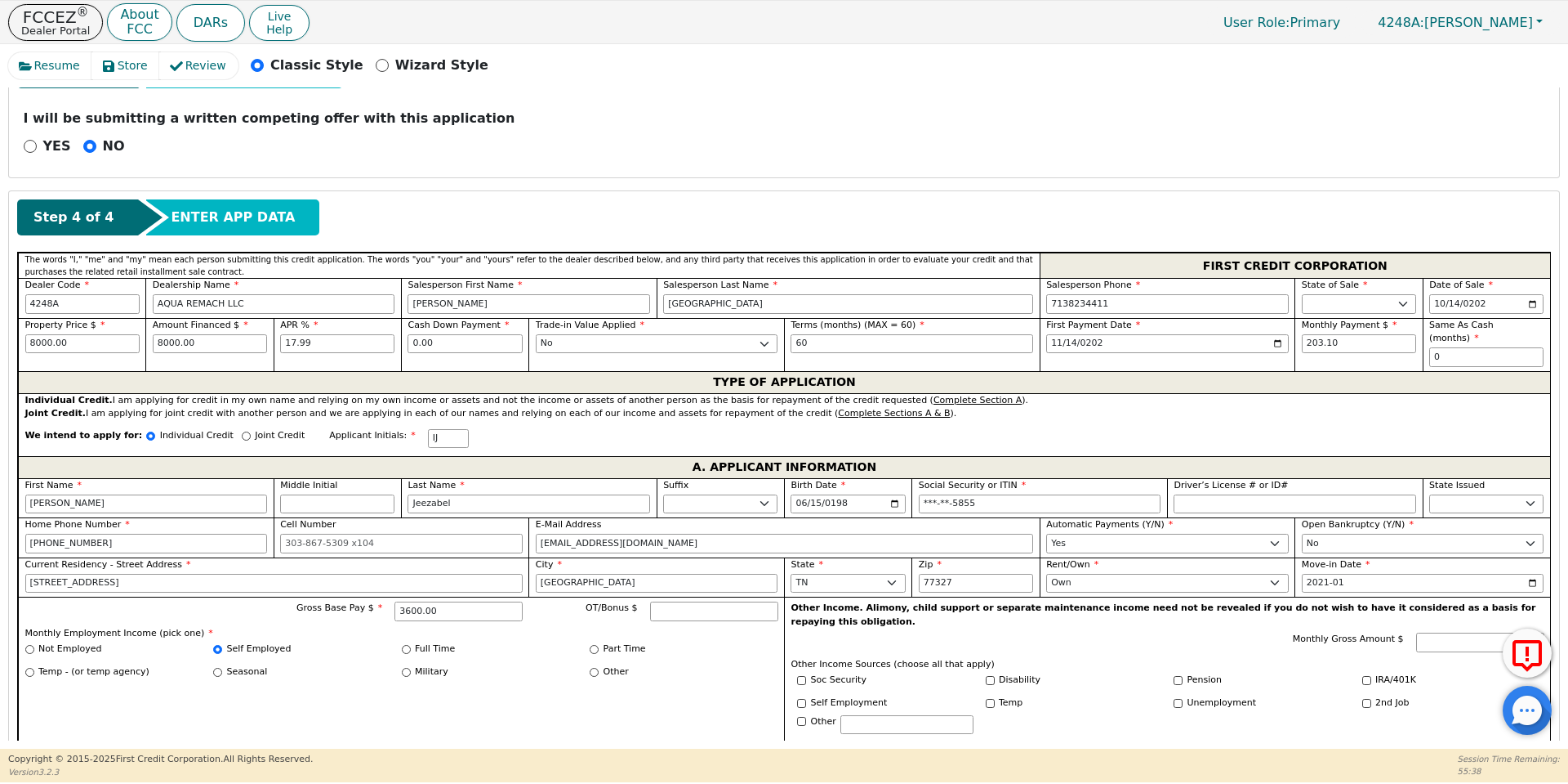
scroll to position [603, 0]
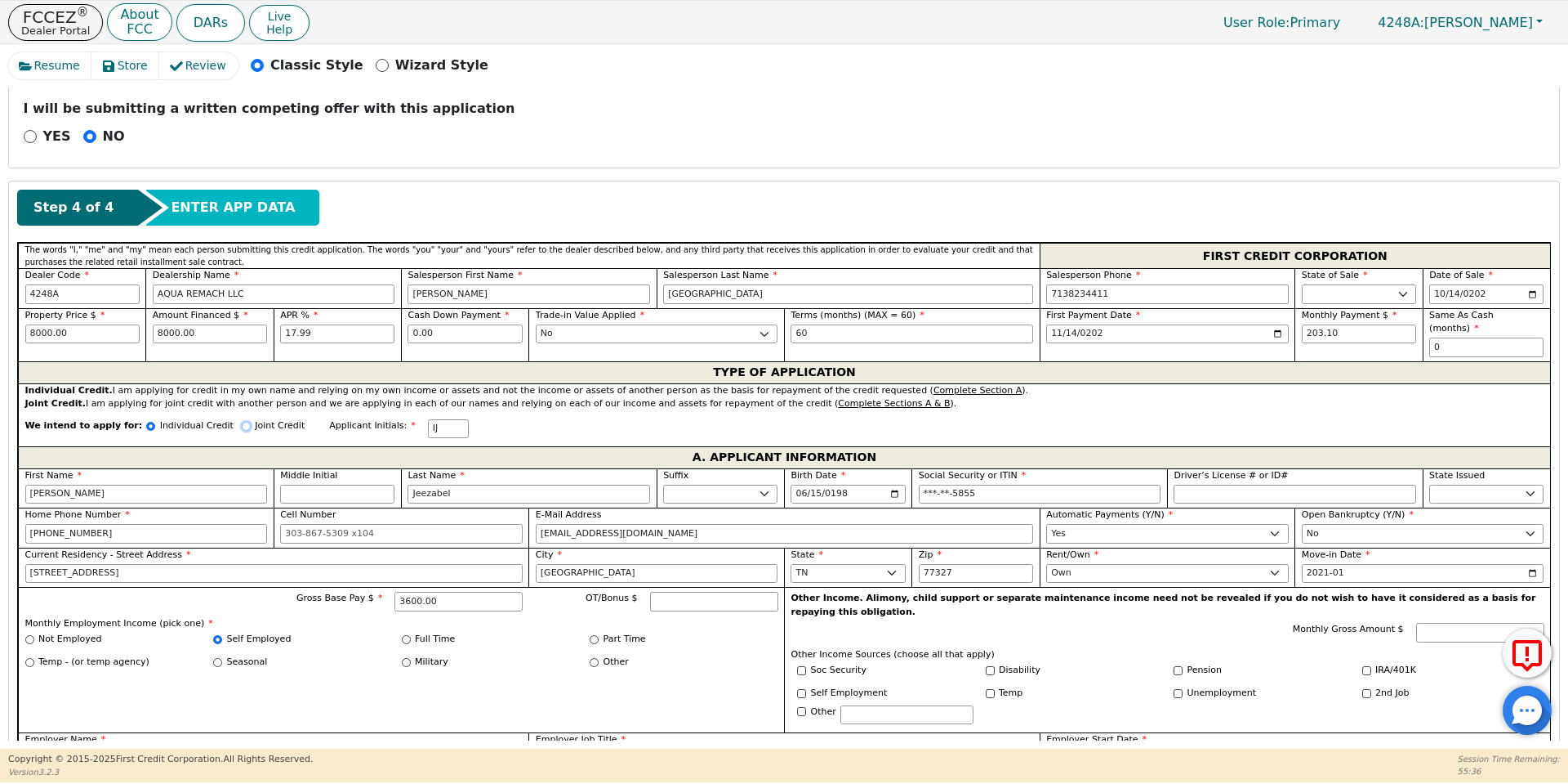
click at [242, 421] on input "Joint Credit" at bounding box center [246, 426] width 9 height 9
radio input "true"
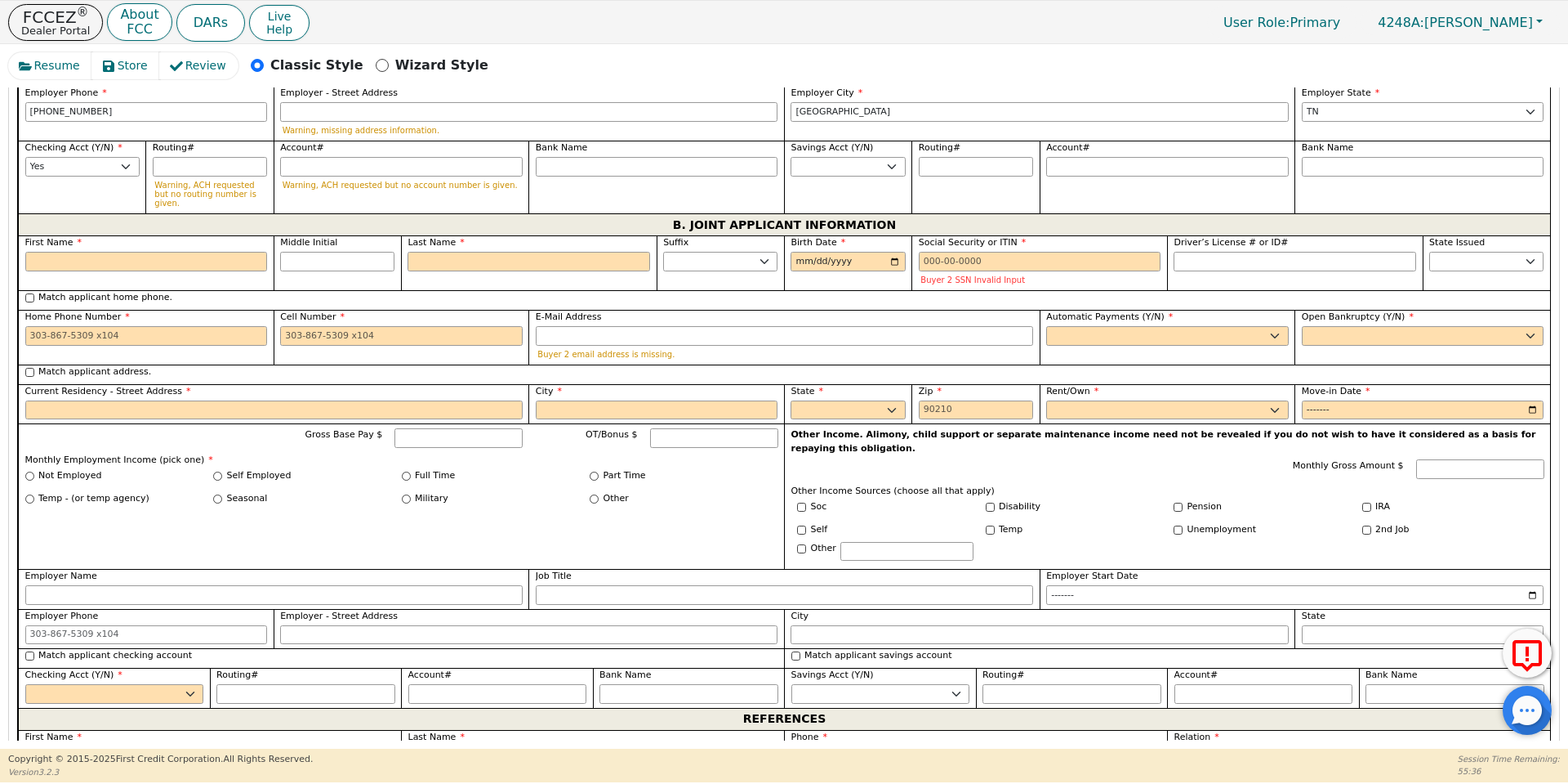
scroll to position [1312, 0]
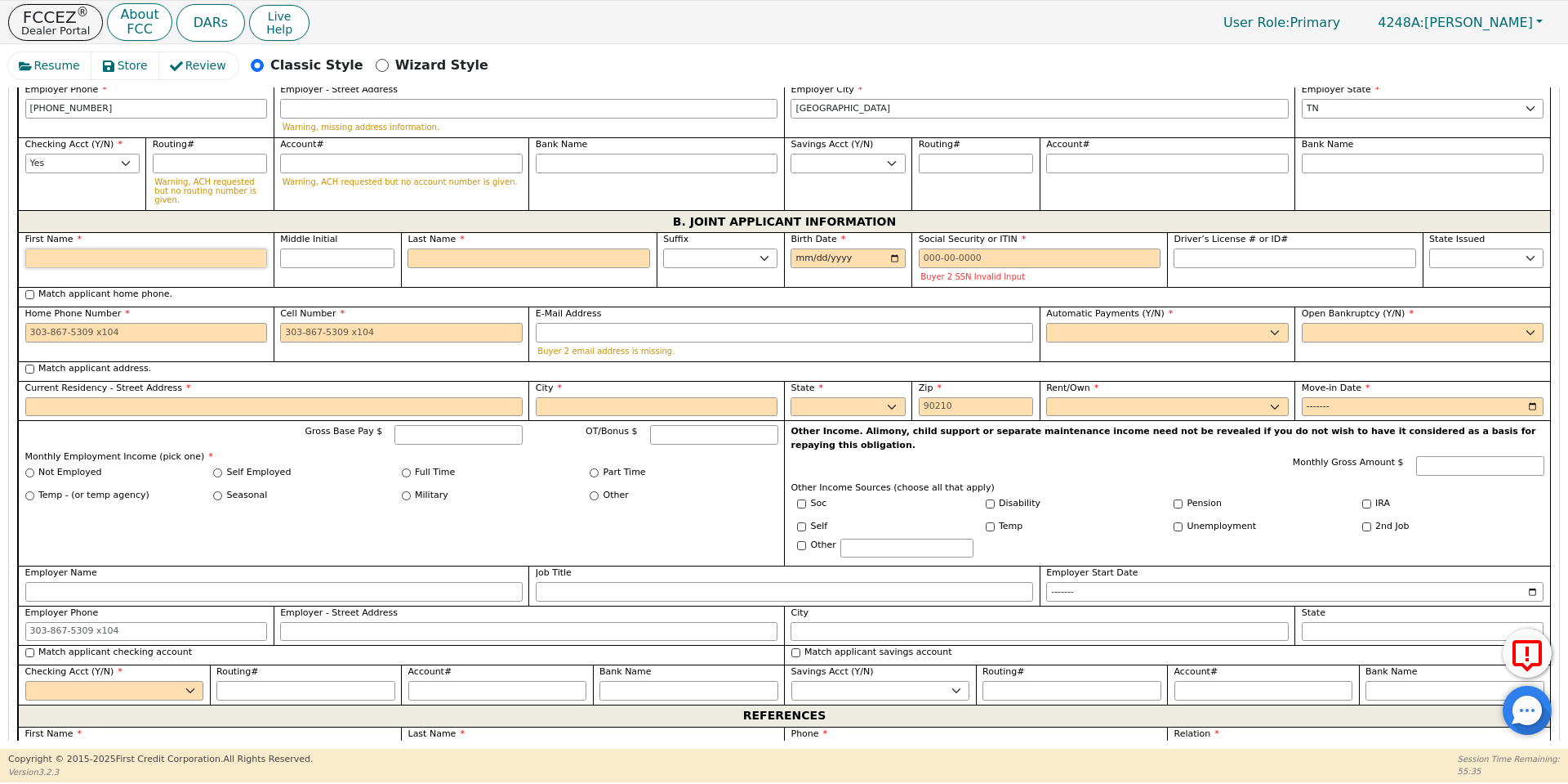
click at [146, 248] on input "First Name" at bounding box center [146, 258] width 243 height 20
type input "J"
type input "[PERSON_NAME]"
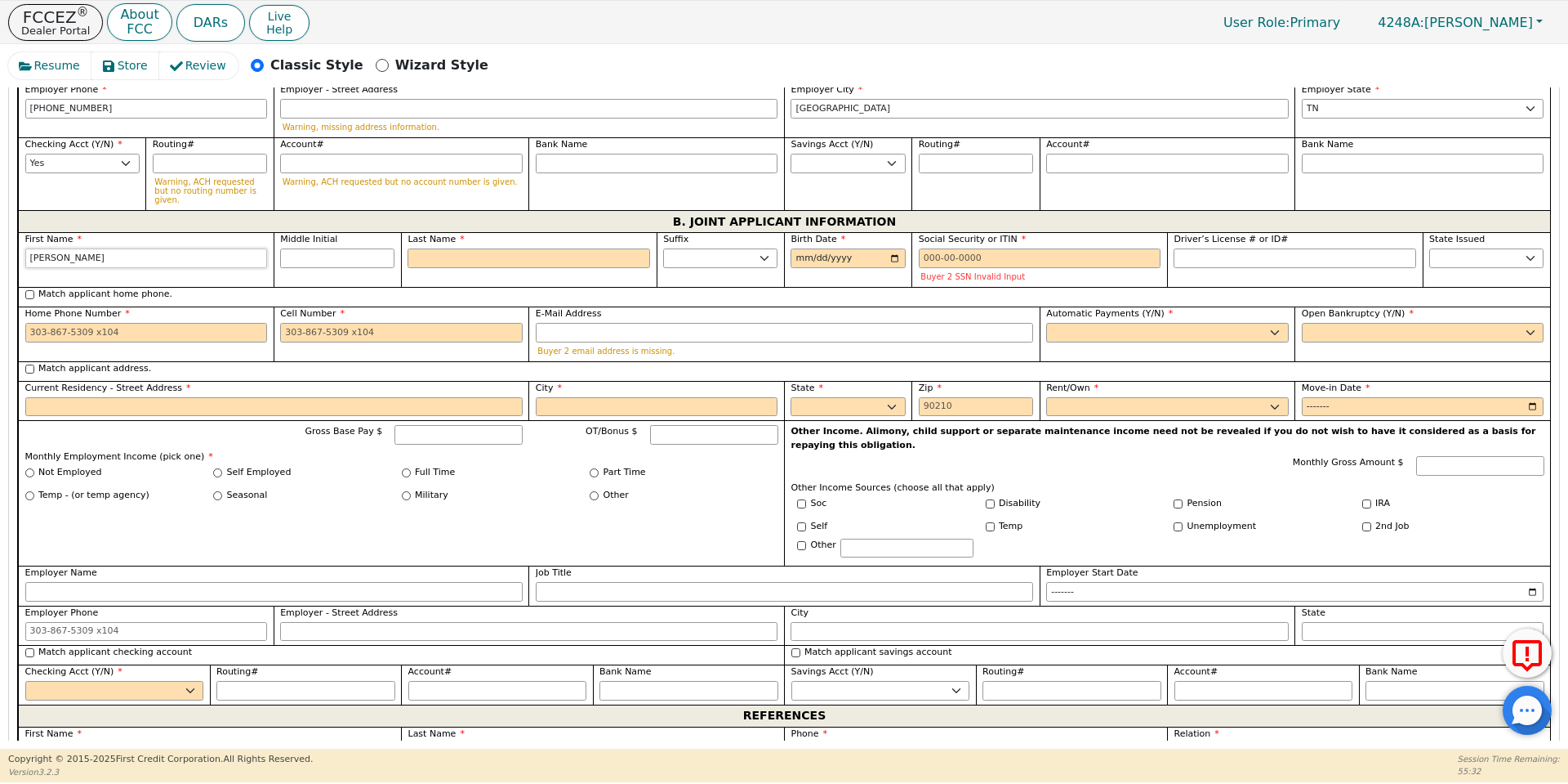
type input "[PERSON_NAME]"
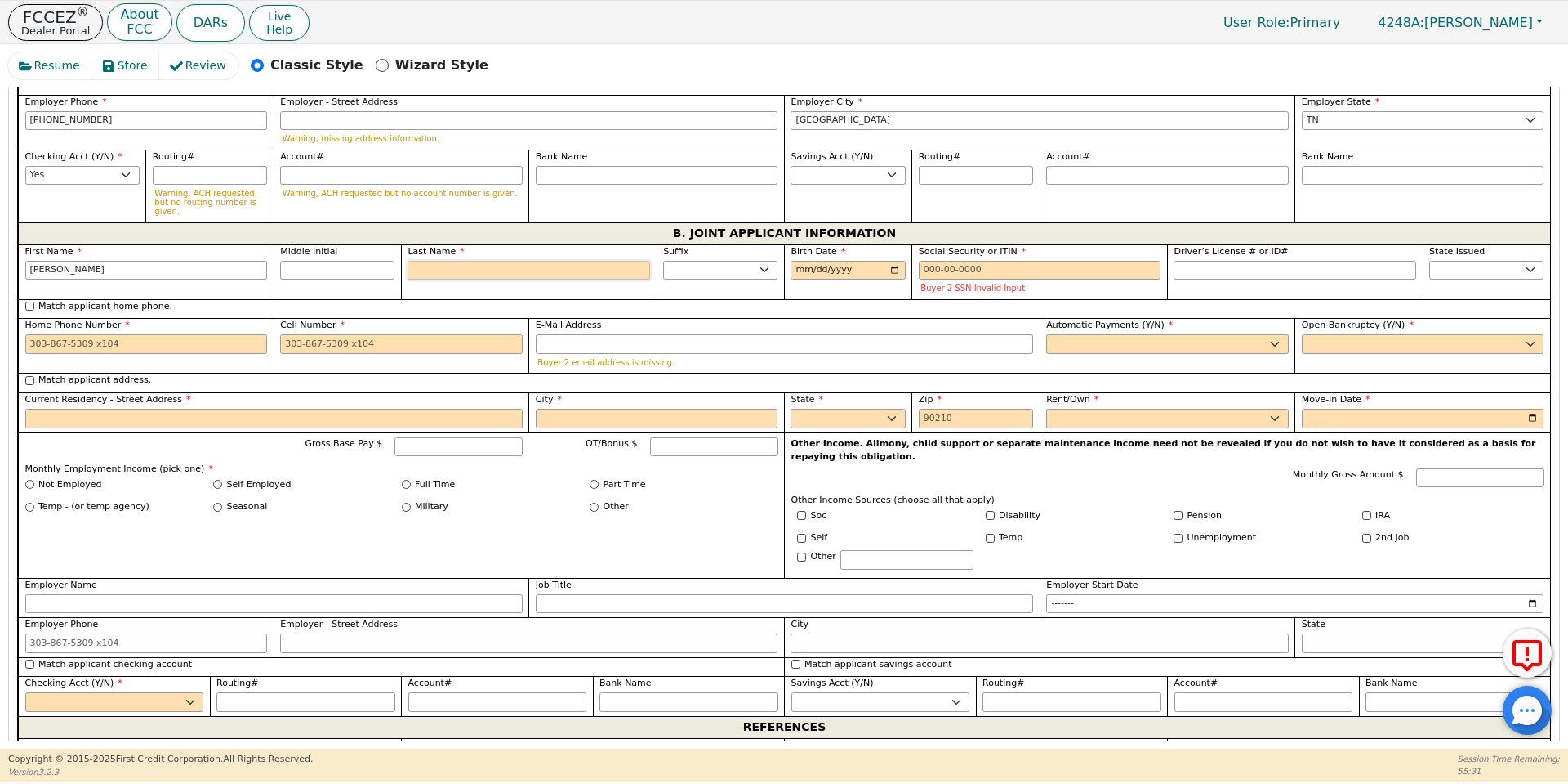
scroll to position [1324, 0]
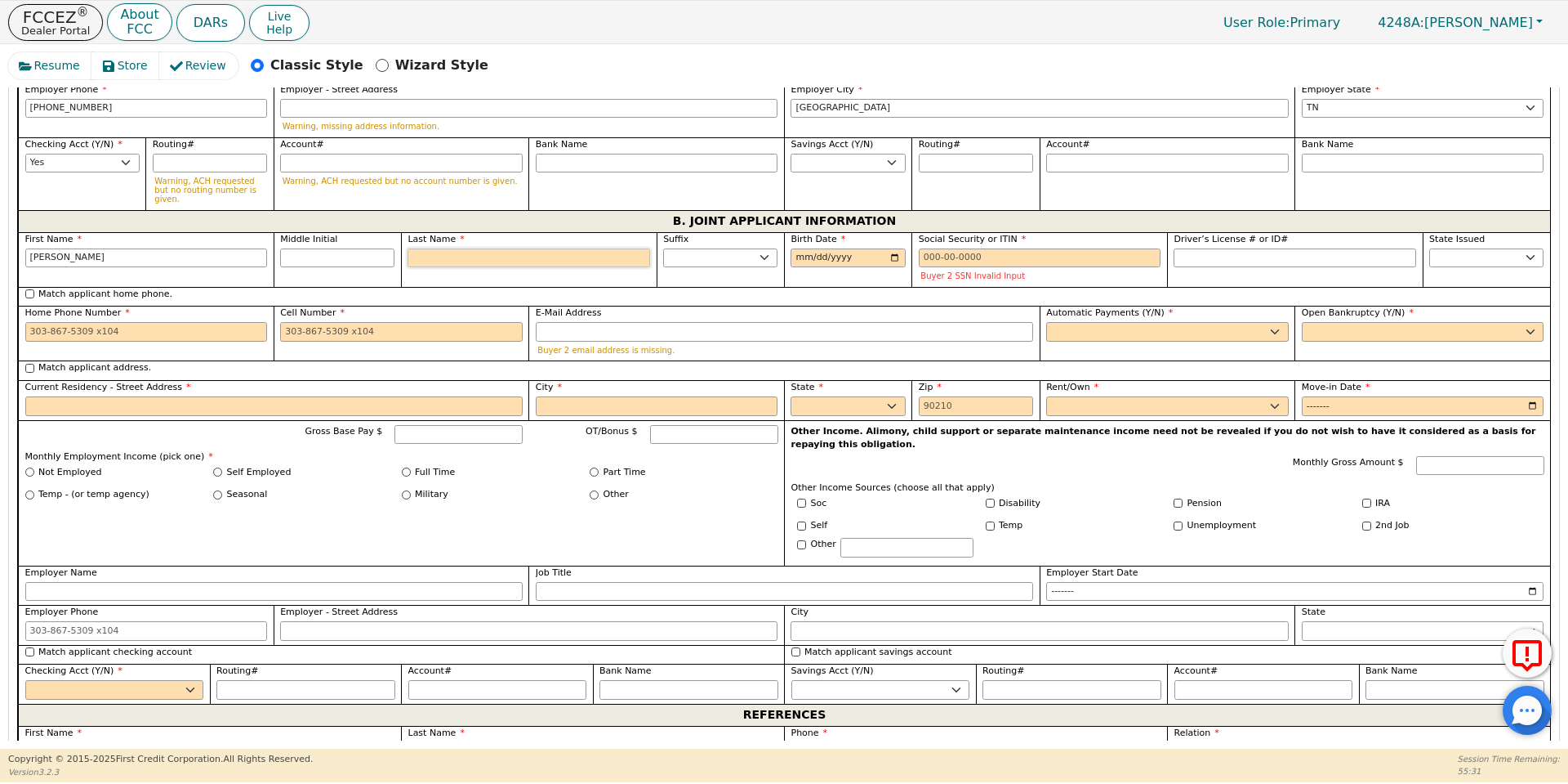
type input "D"
type input "JD"
type input "[PERSON_NAME]"
type input "De"
type input "[PERSON_NAME]"
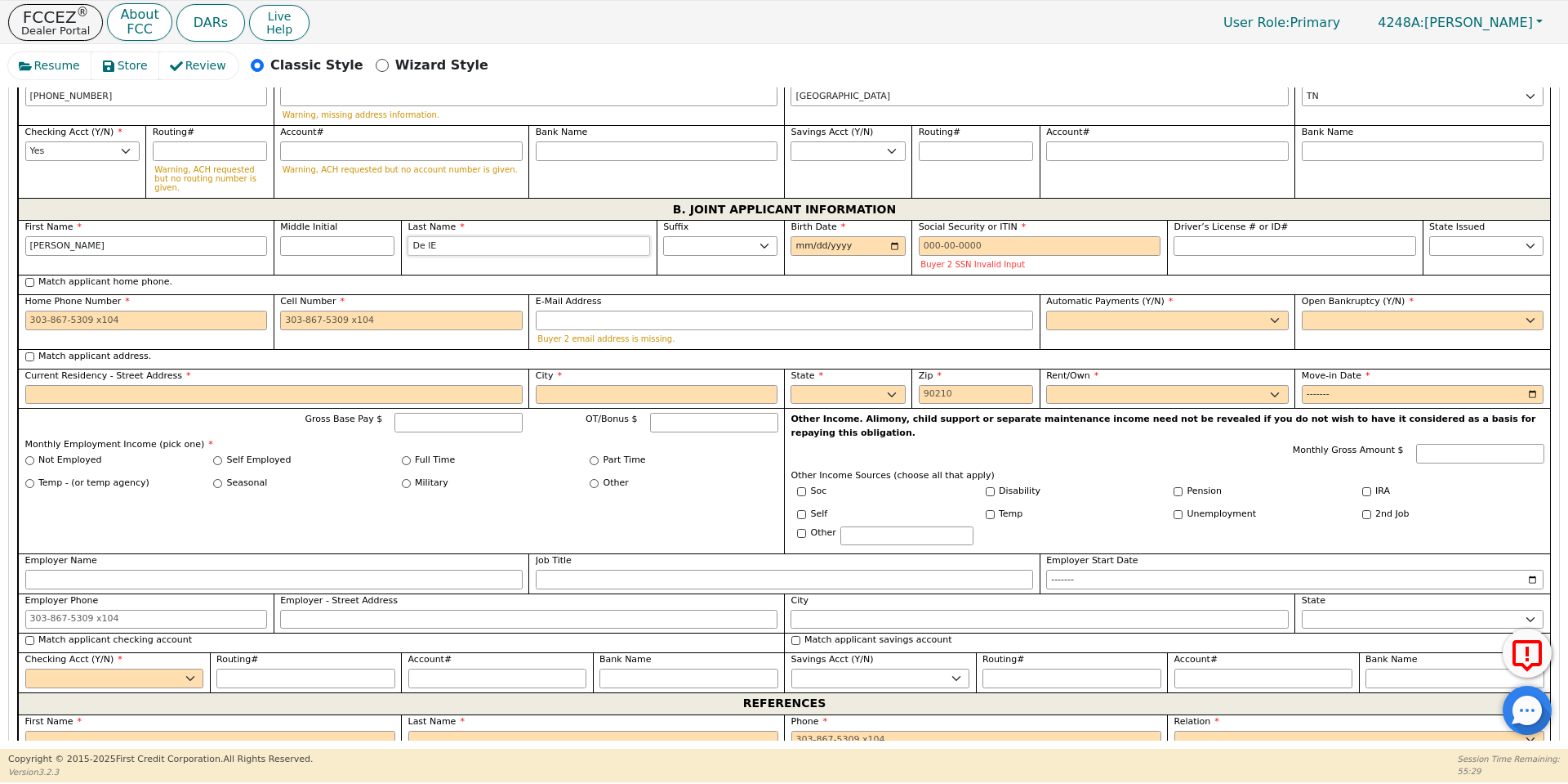
scroll to position [1312, 0]
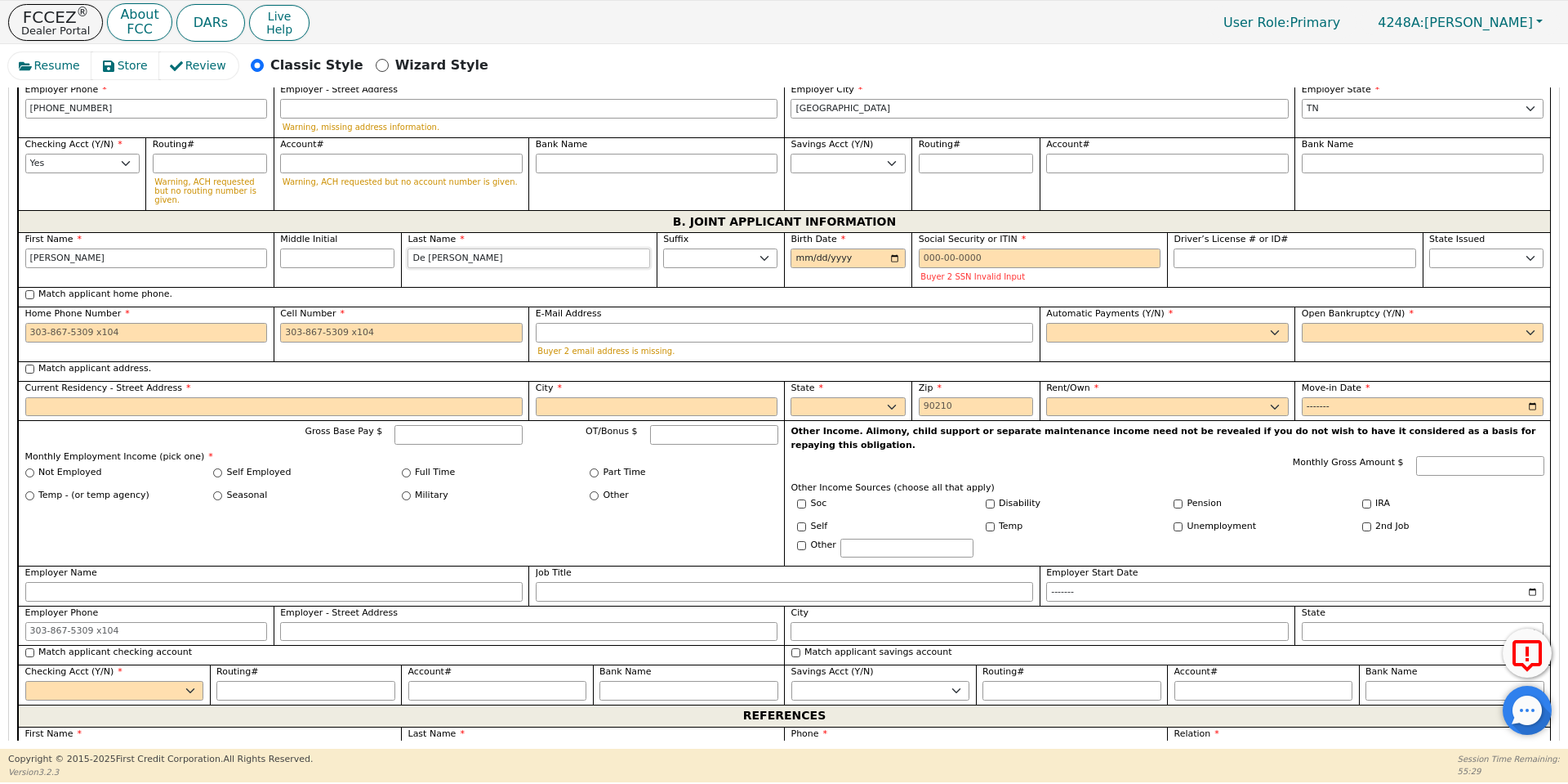
type input "De [PERSON_NAME]"
type input "[DATE]"
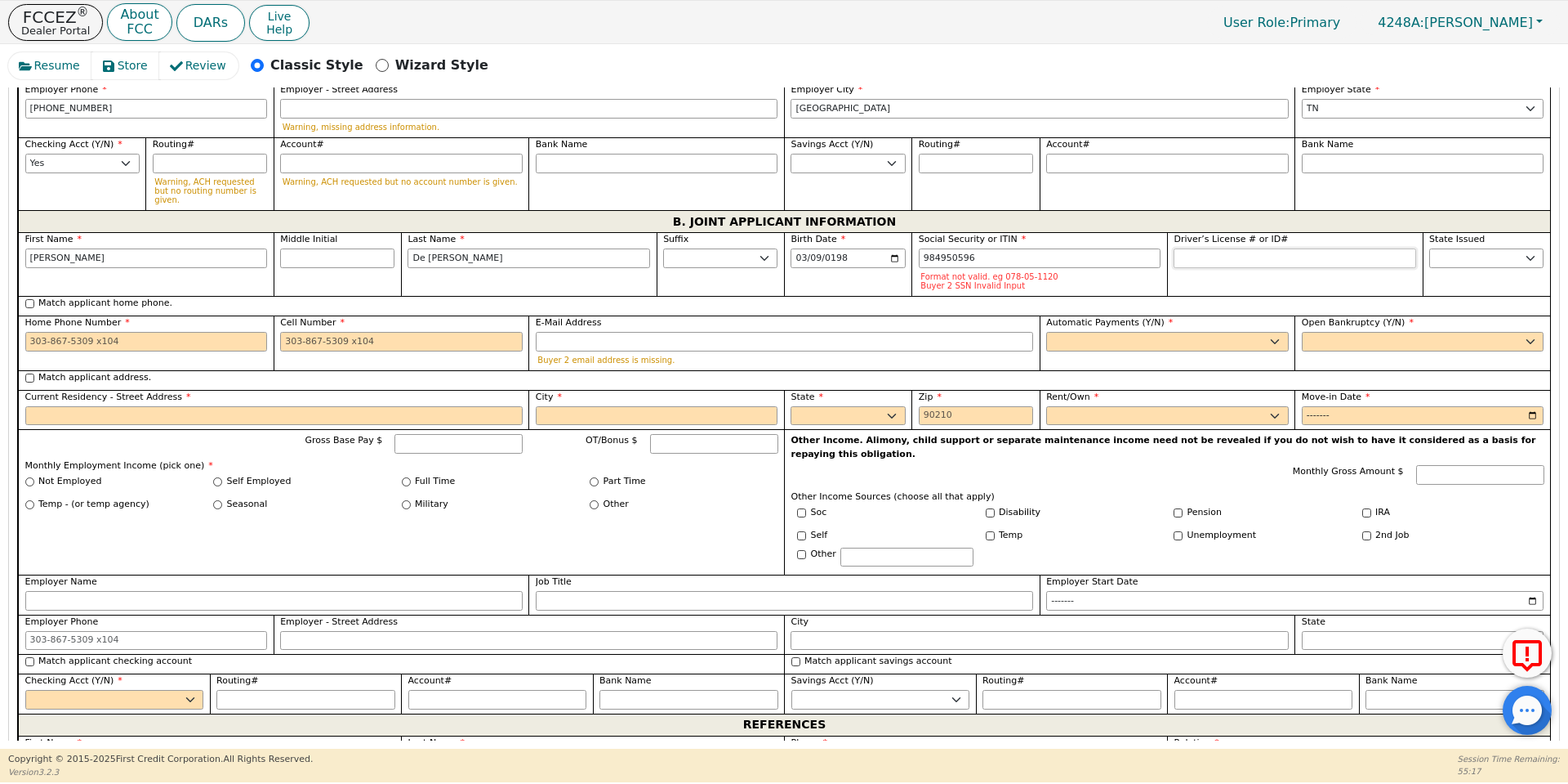
type input "***-**-0596"
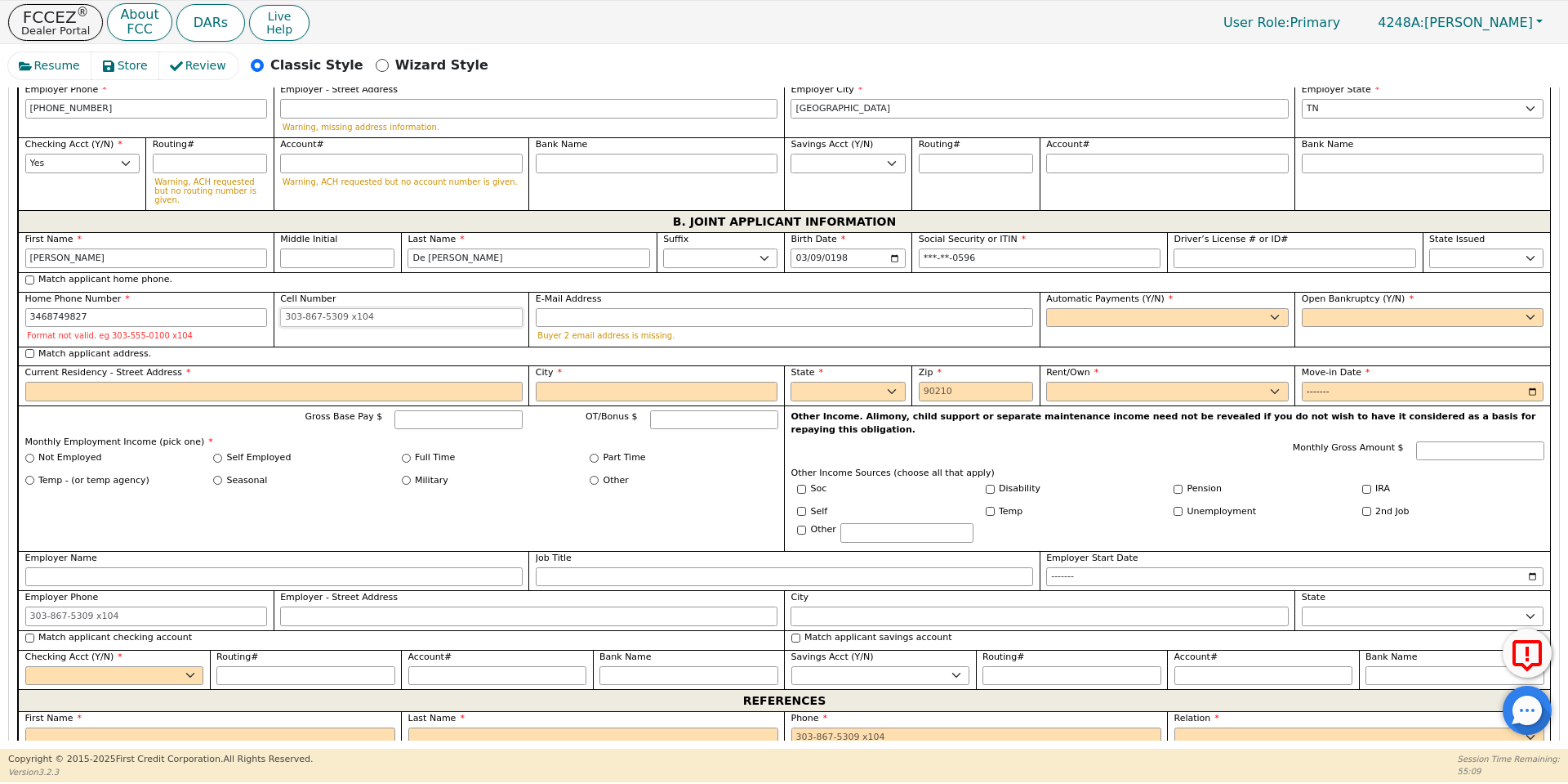
type input "[PHONE_NUMBER]"
click at [557, 308] on input "E-Mail Address" at bounding box center [784, 317] width 497 height 20
type input "[EMAIL_ADDRESS][DOMAIN_NAME]"
select select "y"
type input "[PERSON_NAME]"
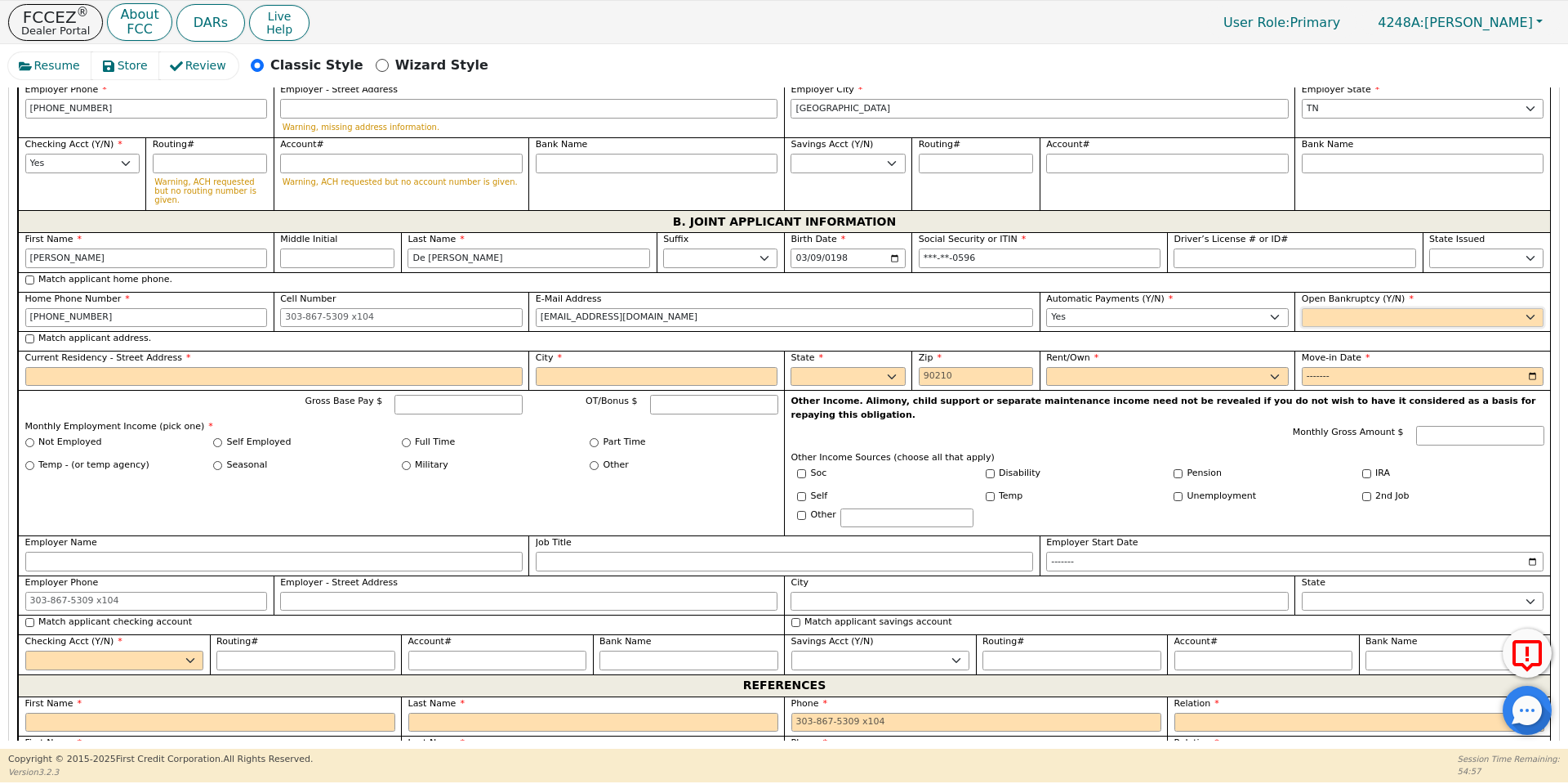
select select "n"
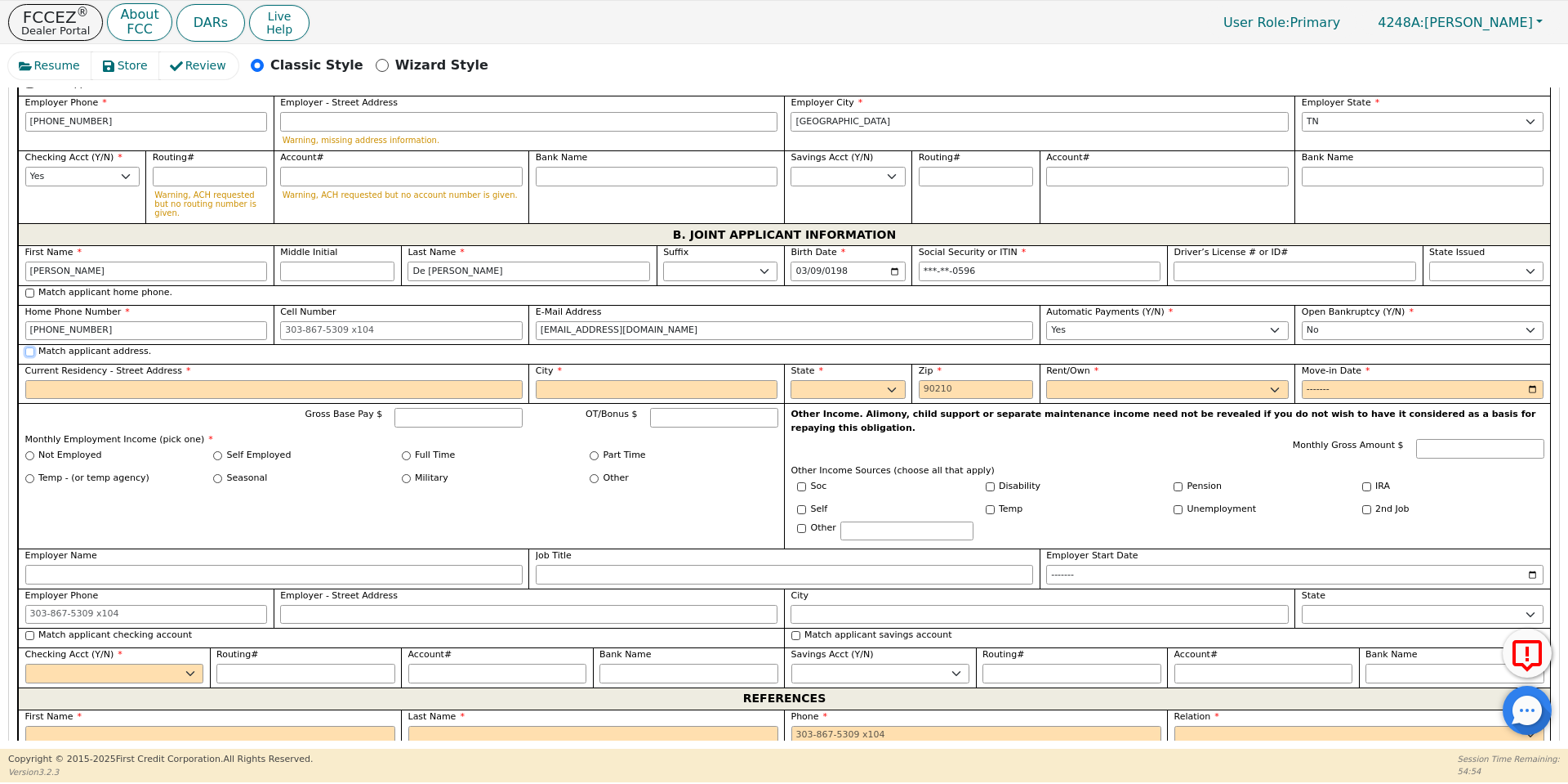
click at [27, 348] on input "Match applicant address." at bounding box center [30, 352] width 9 height 9
checkbox input "true"
type input "[STREET_ADDRESS]"
type input "[GEOGRAPHIC_DATA]"
select select "[GEOGRAPHIC_DATA]"
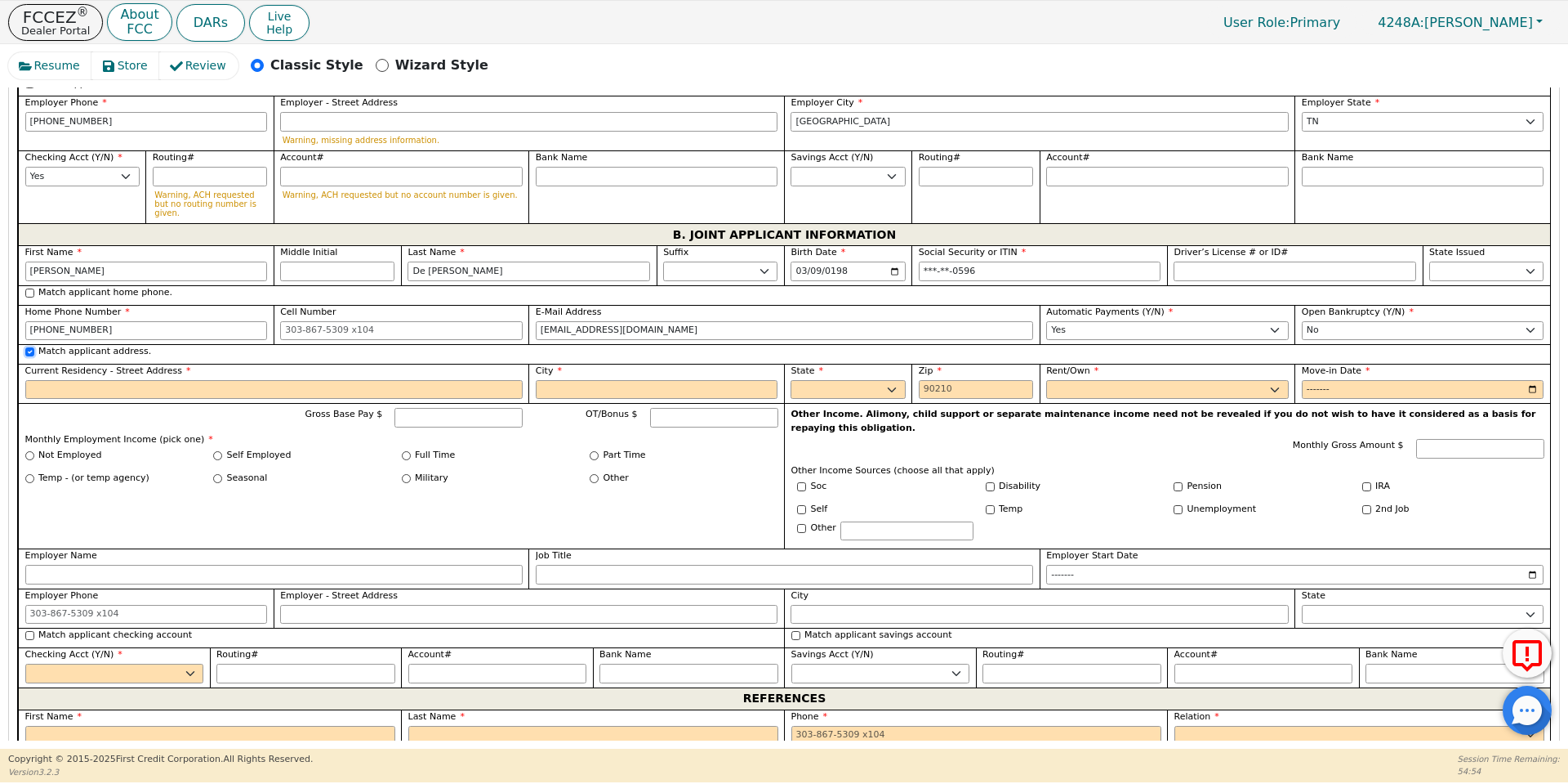
type input "77327"
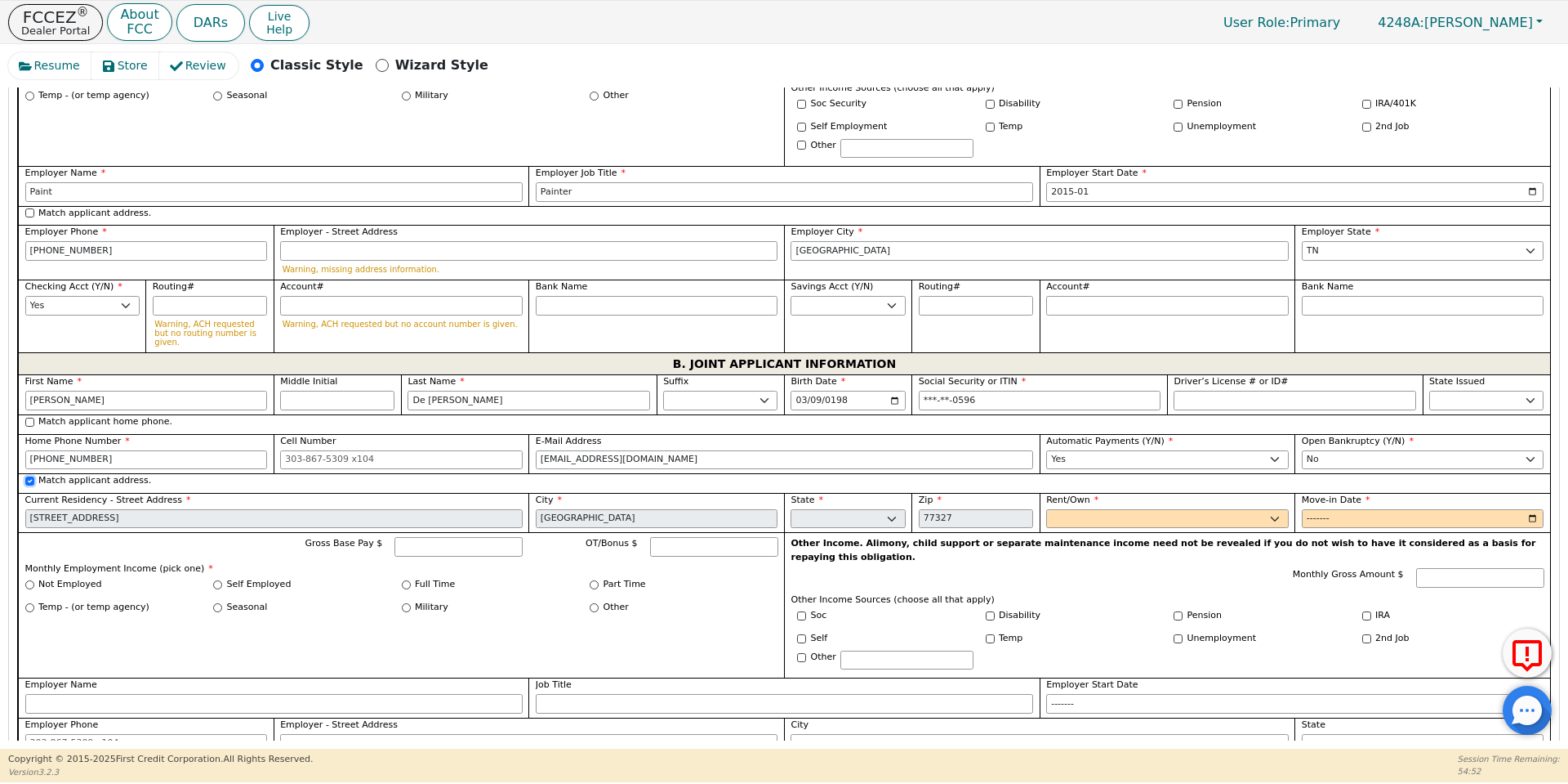
scroll to position [1163, 0]
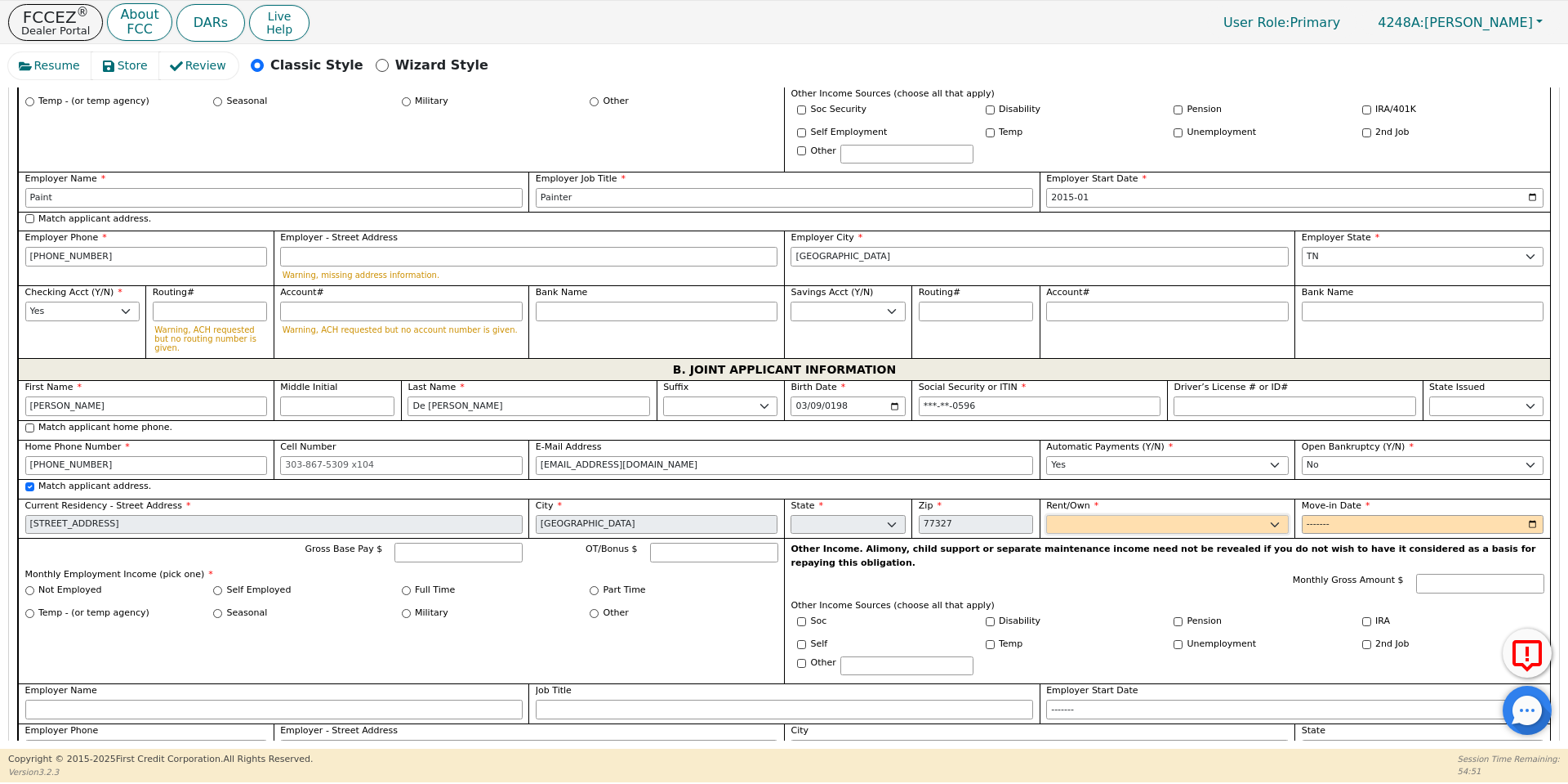
click at [1151, 515] on select "Rent Own" at bounding box center [1167, 524] width 243 height 20
select select "Own"
click at [1046, 515] on select "Rent Own" at bounding box center [1167, 524] width 243 height 20
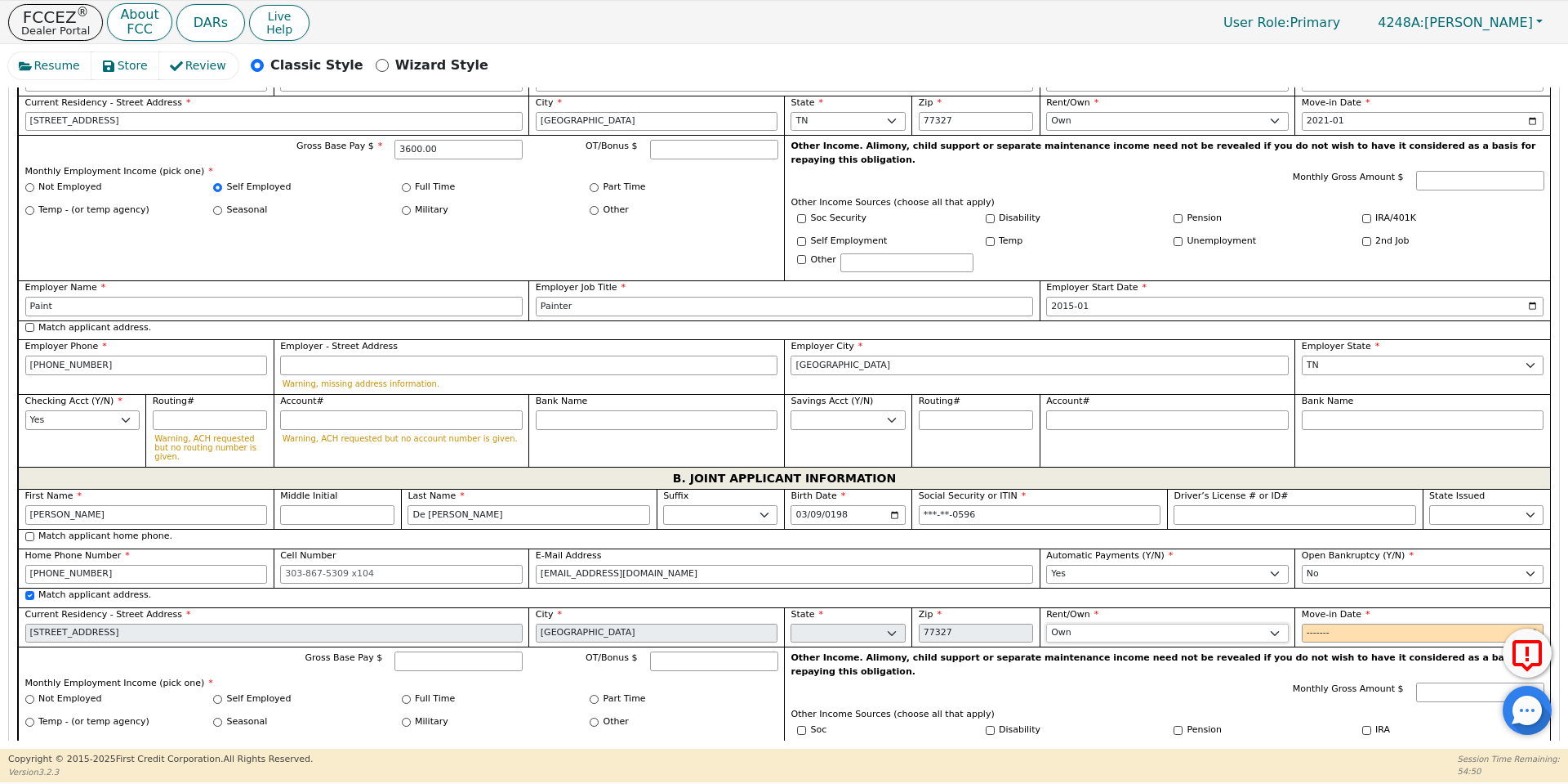
scroll to position [1048, 0]
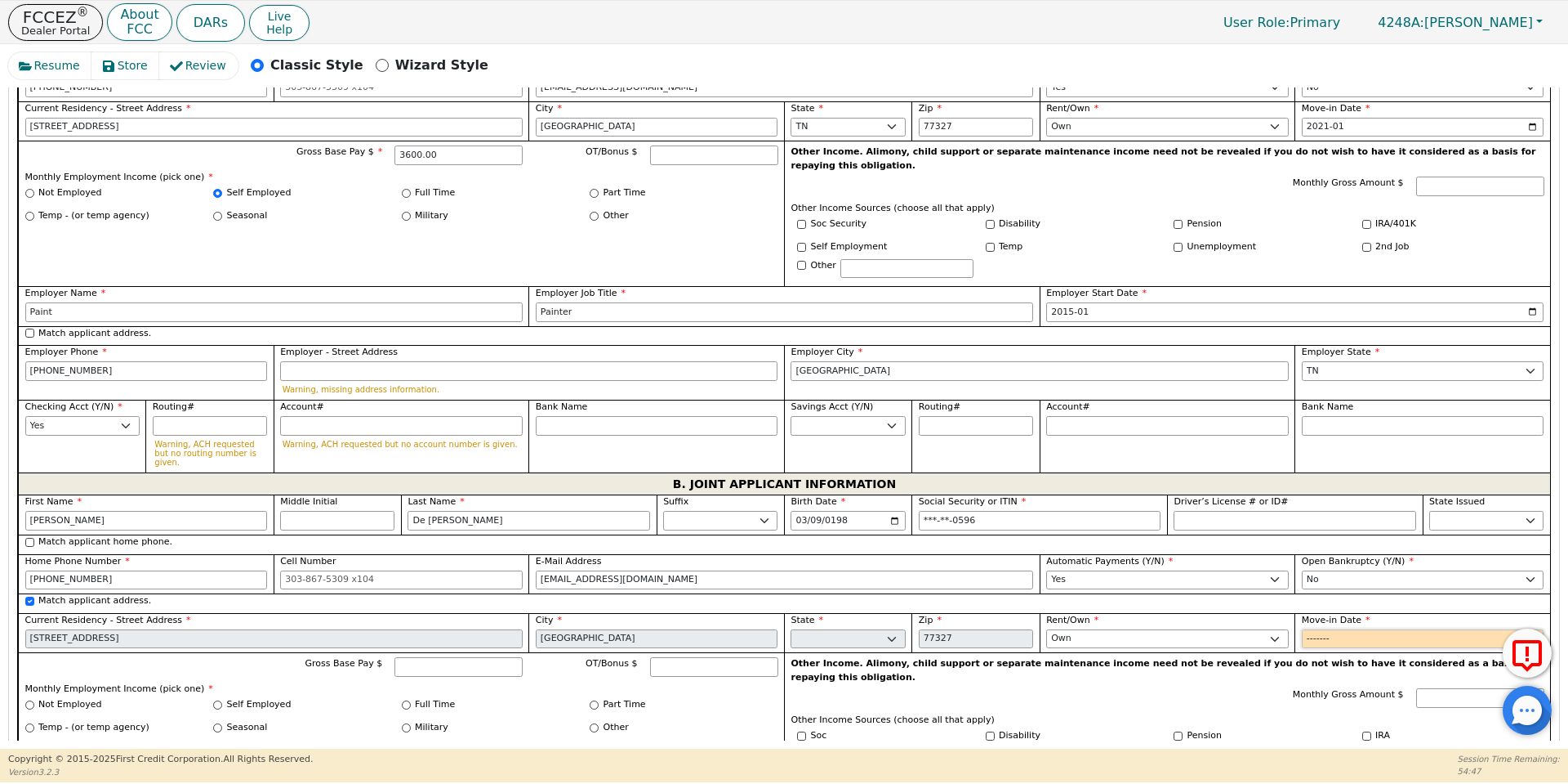
click at [1313, 629] on input "Move-in Date" at bounding box center [1423, 639] width 243 height 20
type input "2021-01"
click at [257, 698] on label "Self Employed" at bounding box center [259, 705] width 64 height 14
click at [222, 700] on input "Self Employed" at bounding box center [218, 705] width 9 height 9
radio input "true"
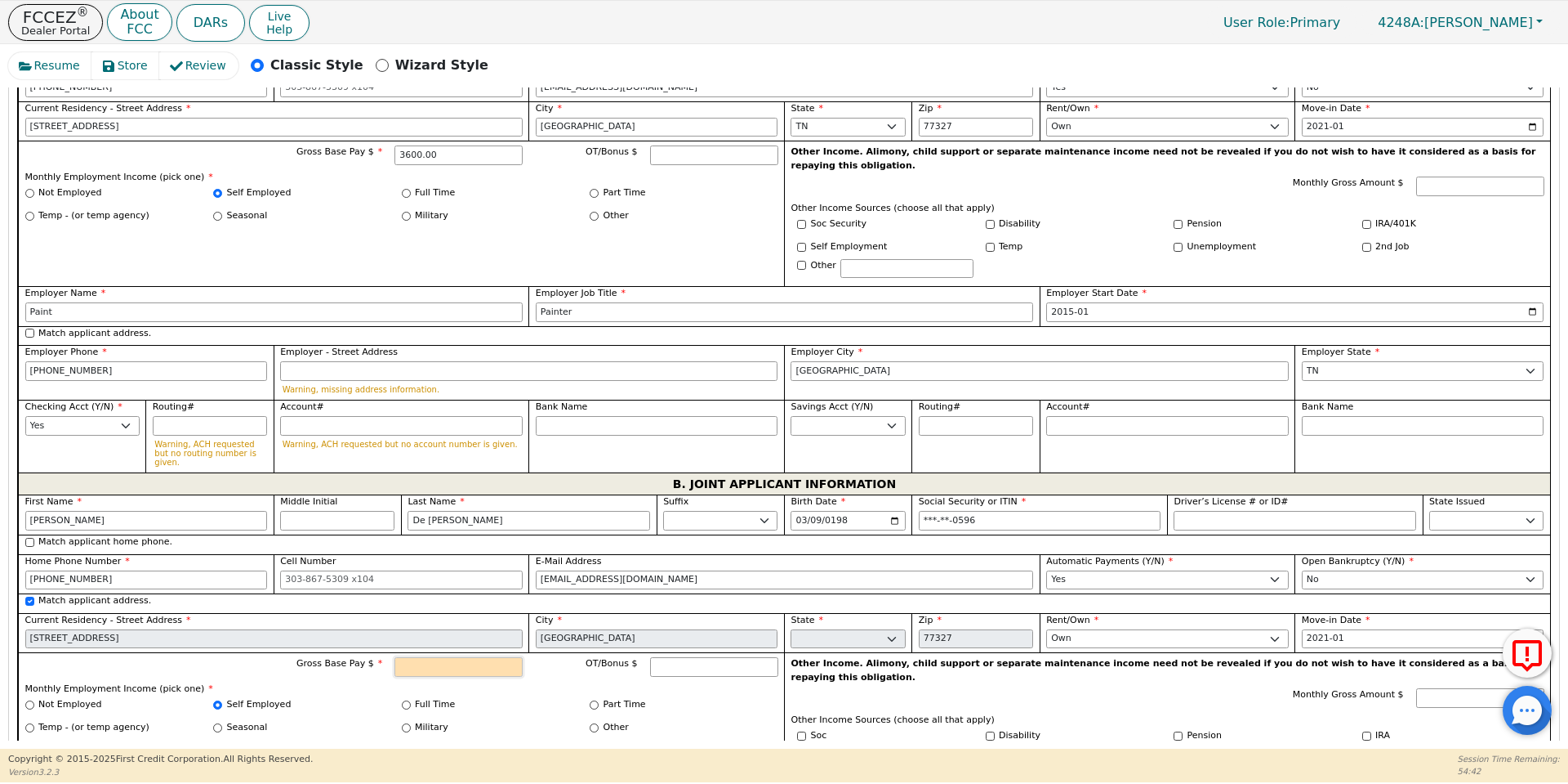
click at [428, 656] on input "Gross Base Pay $" at bounding box center [459, 666] width 128 height 20
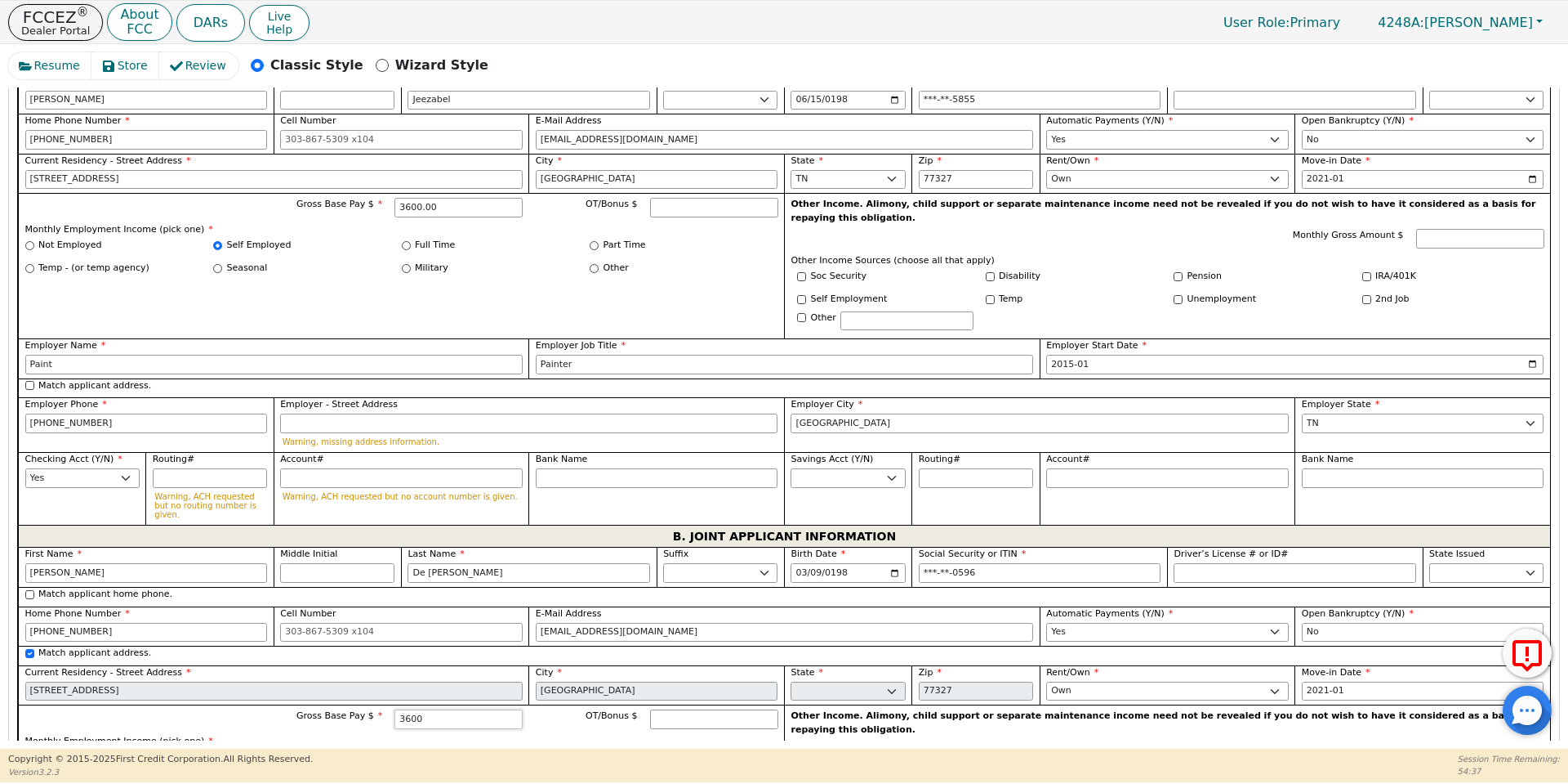
type input "3600.00"
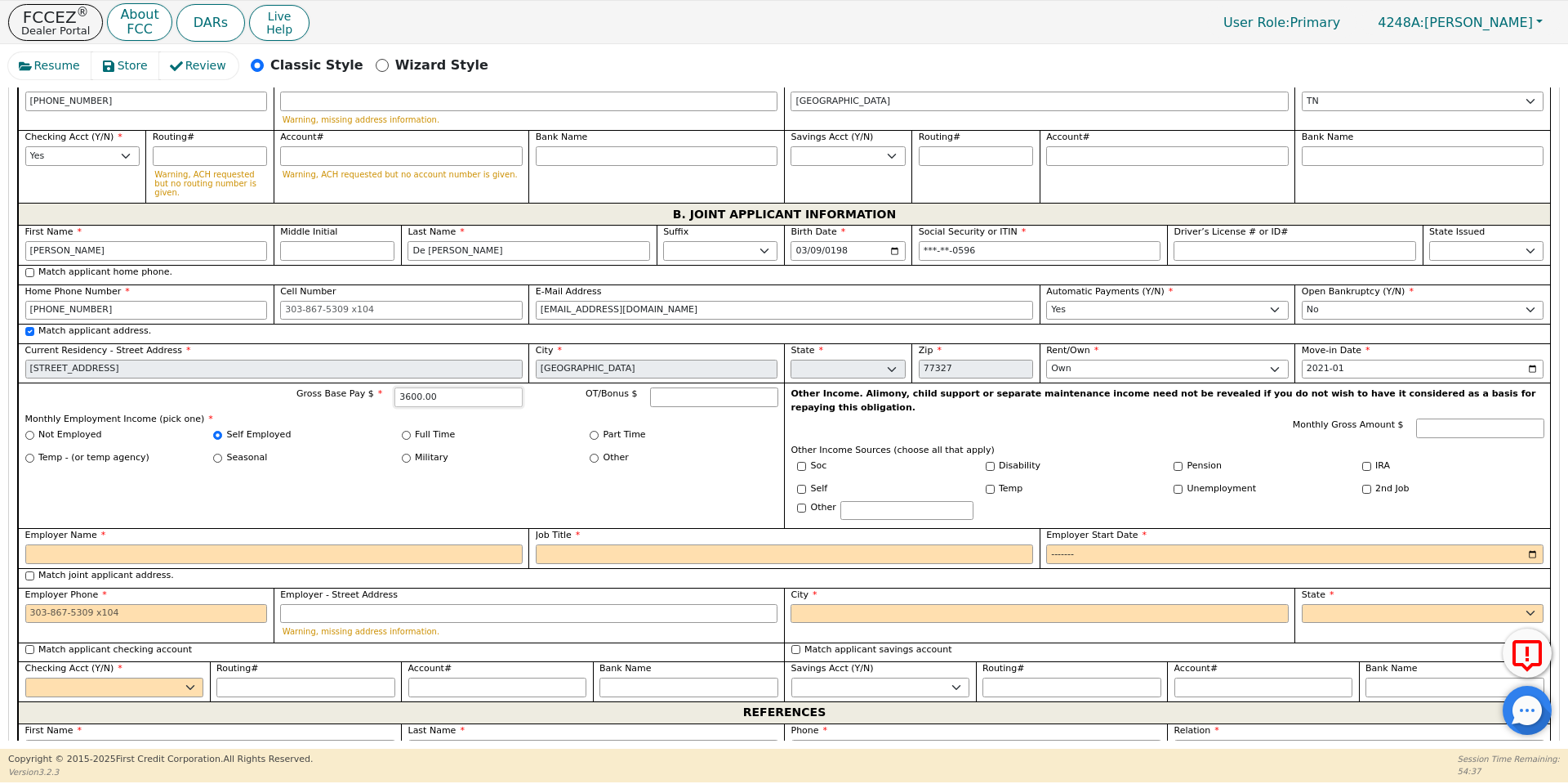
scroll to position [1321, 0]
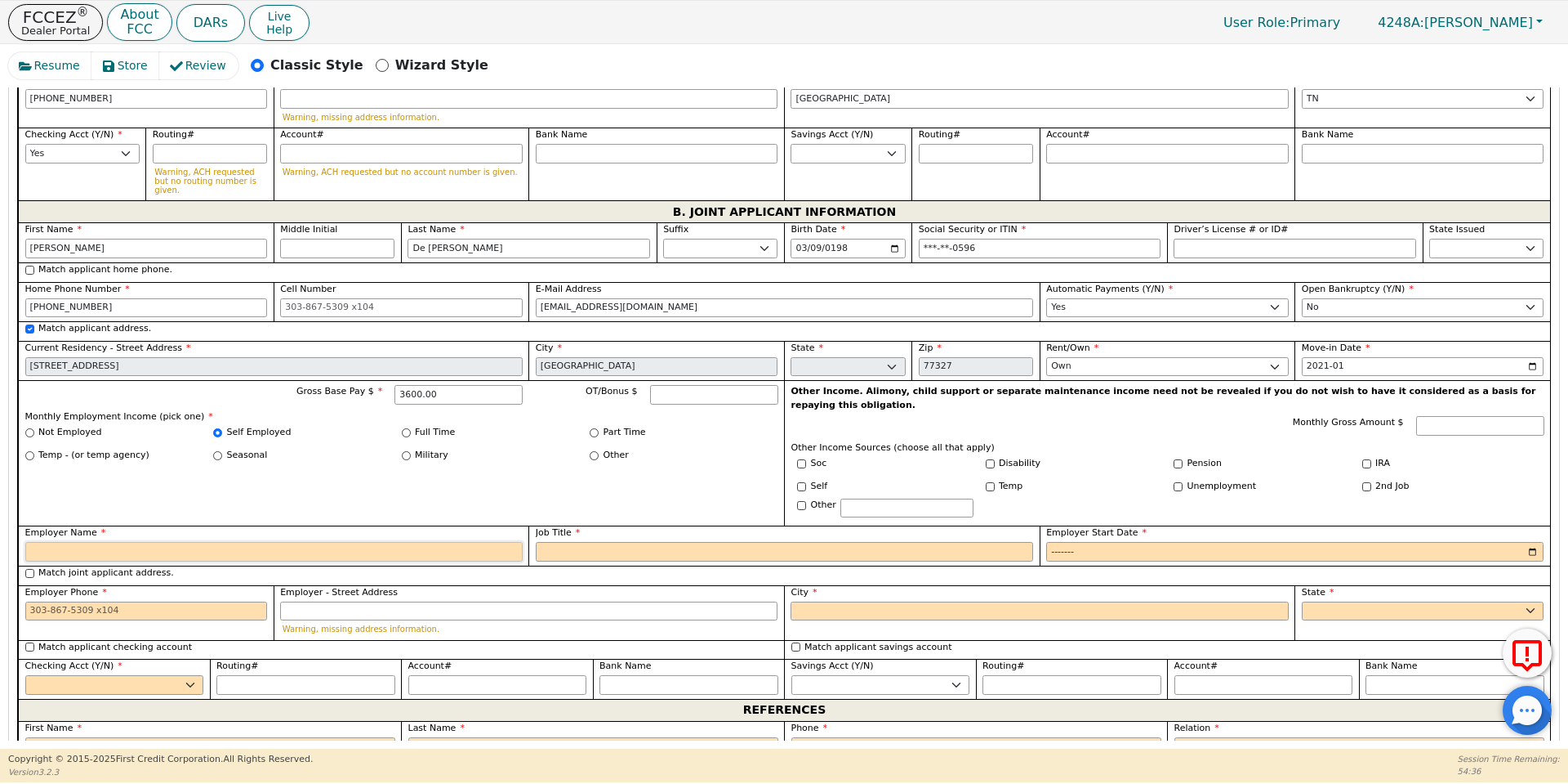
click at [396, 541] on input "Employer Name" at bounding box center [274, 551] width 497 height 20
type input "Paint"
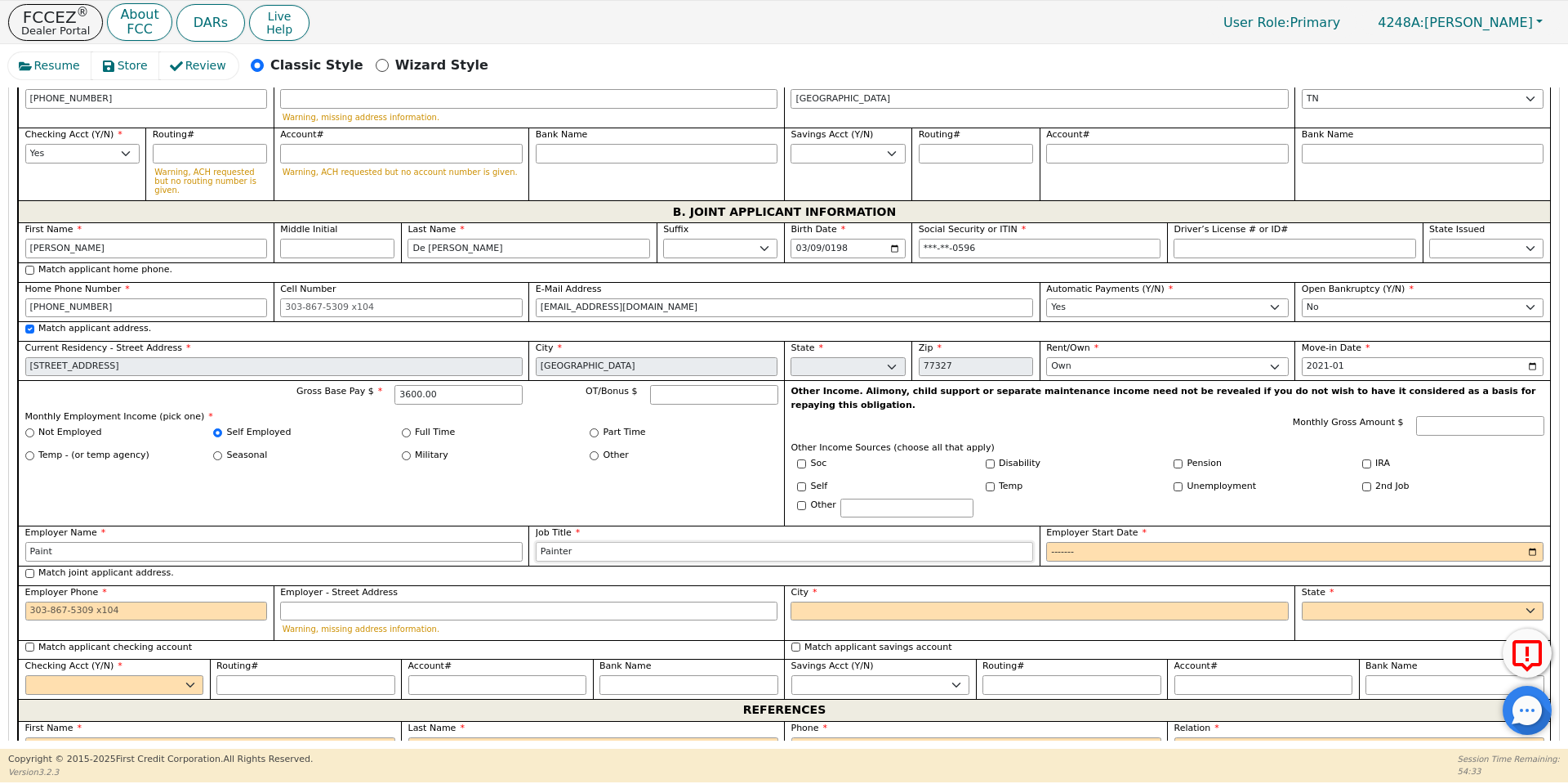
type input "Painter"
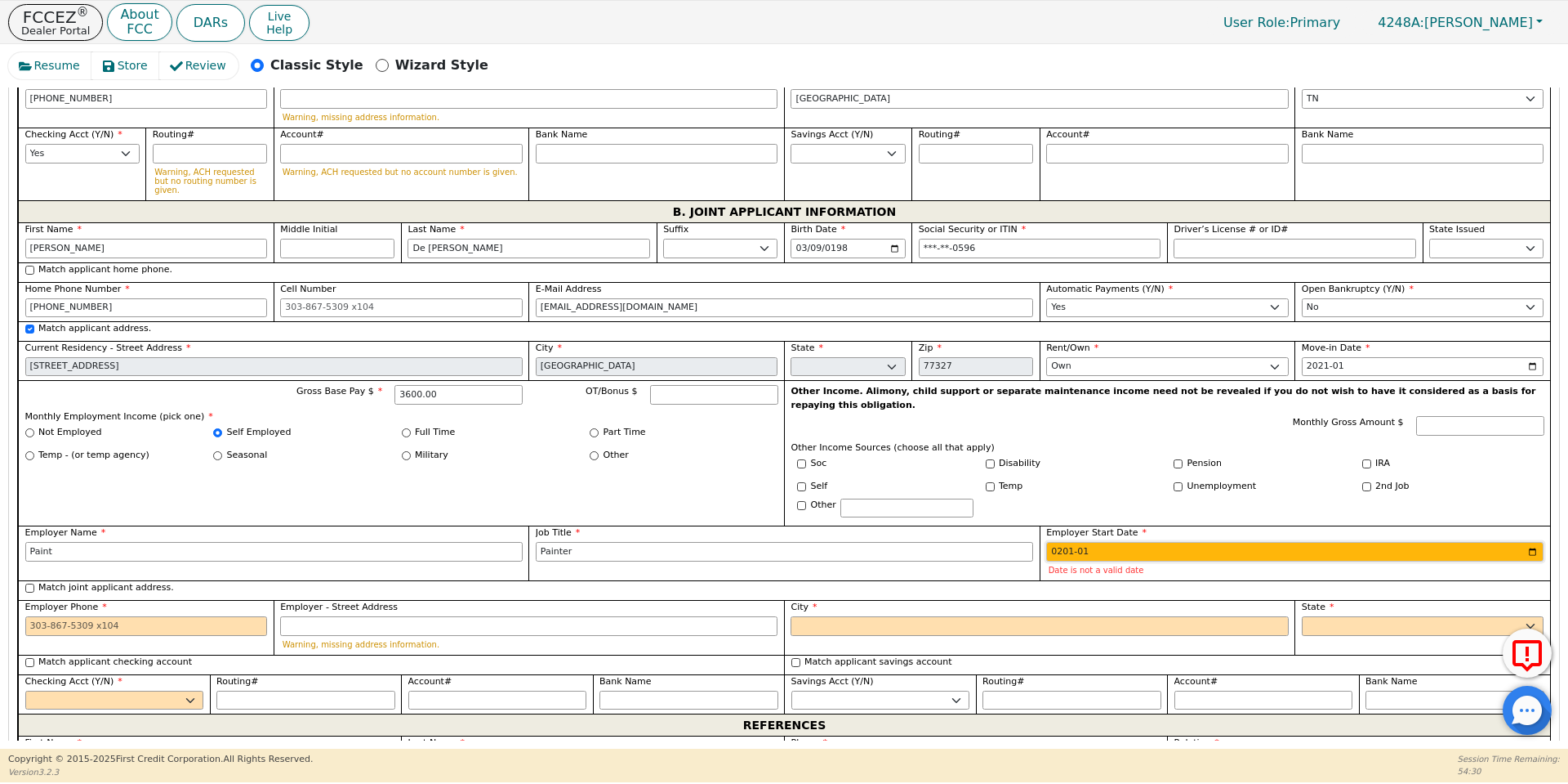
type input "2015-01"
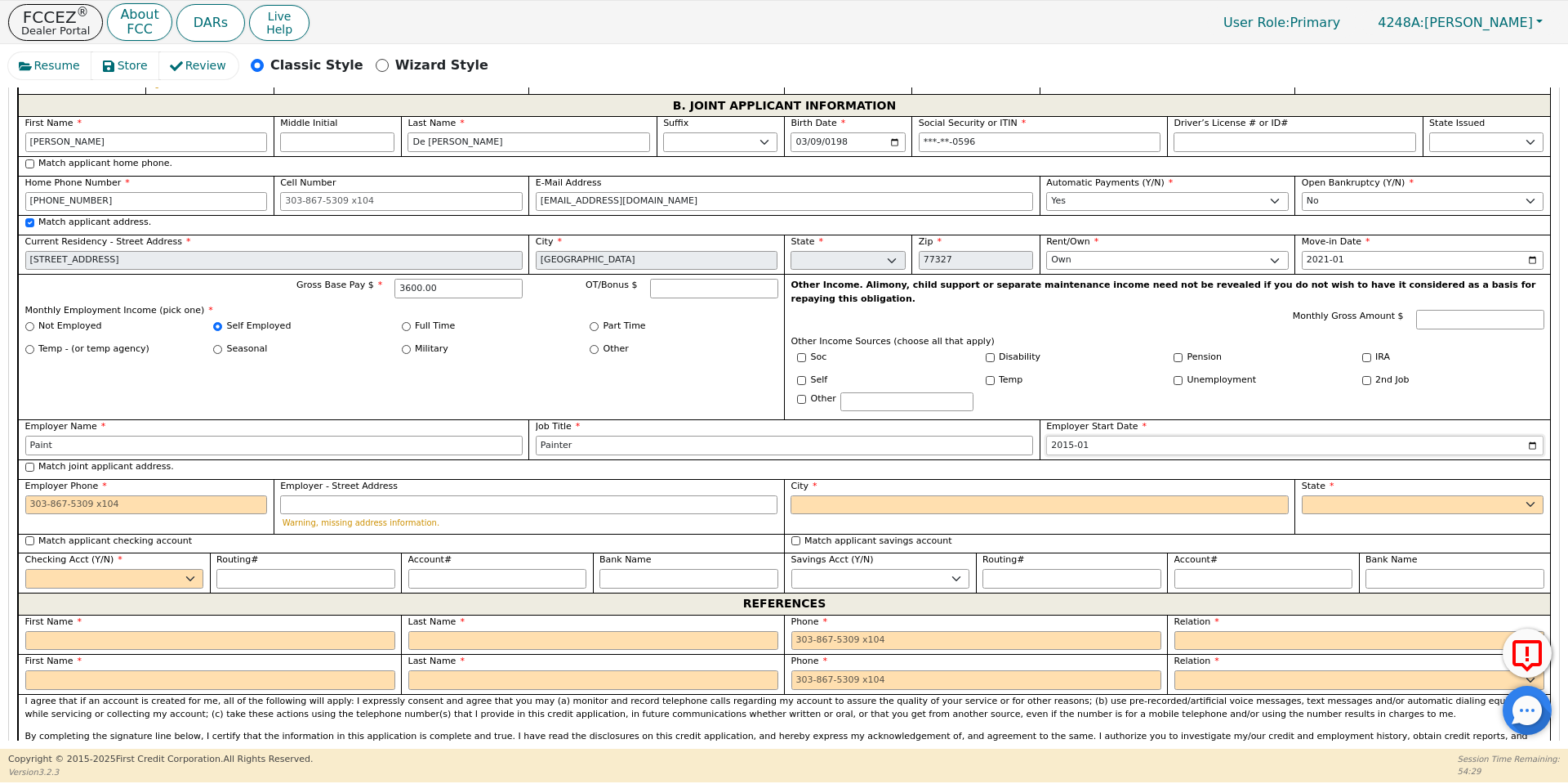
scroll to position [1428, 0]
click at [129, 493] on input "Employer Phone" at bounding box center [146, 503] width 243 height 20
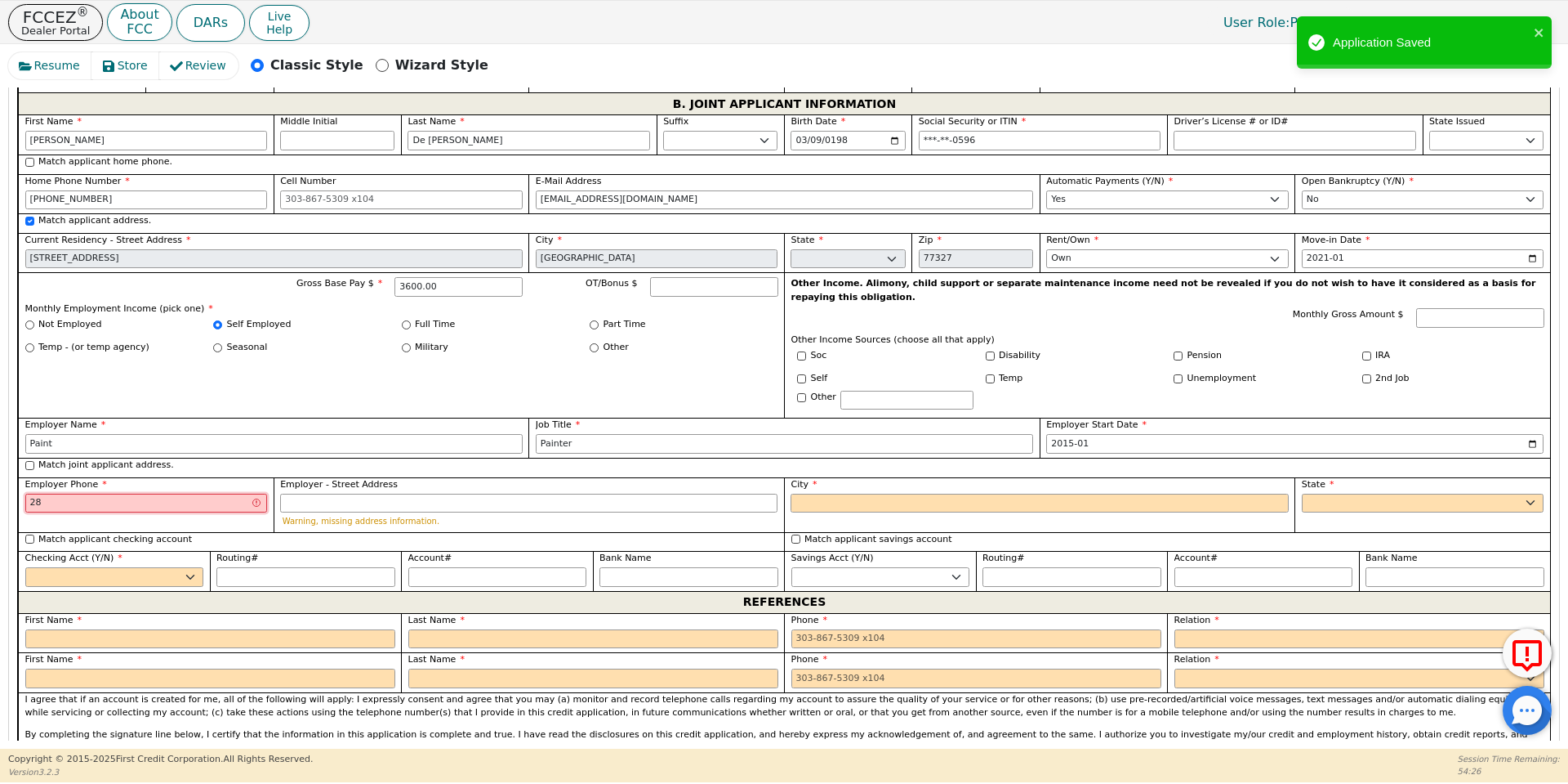
type input "2"
type input "[PHONE_NUMBER]"
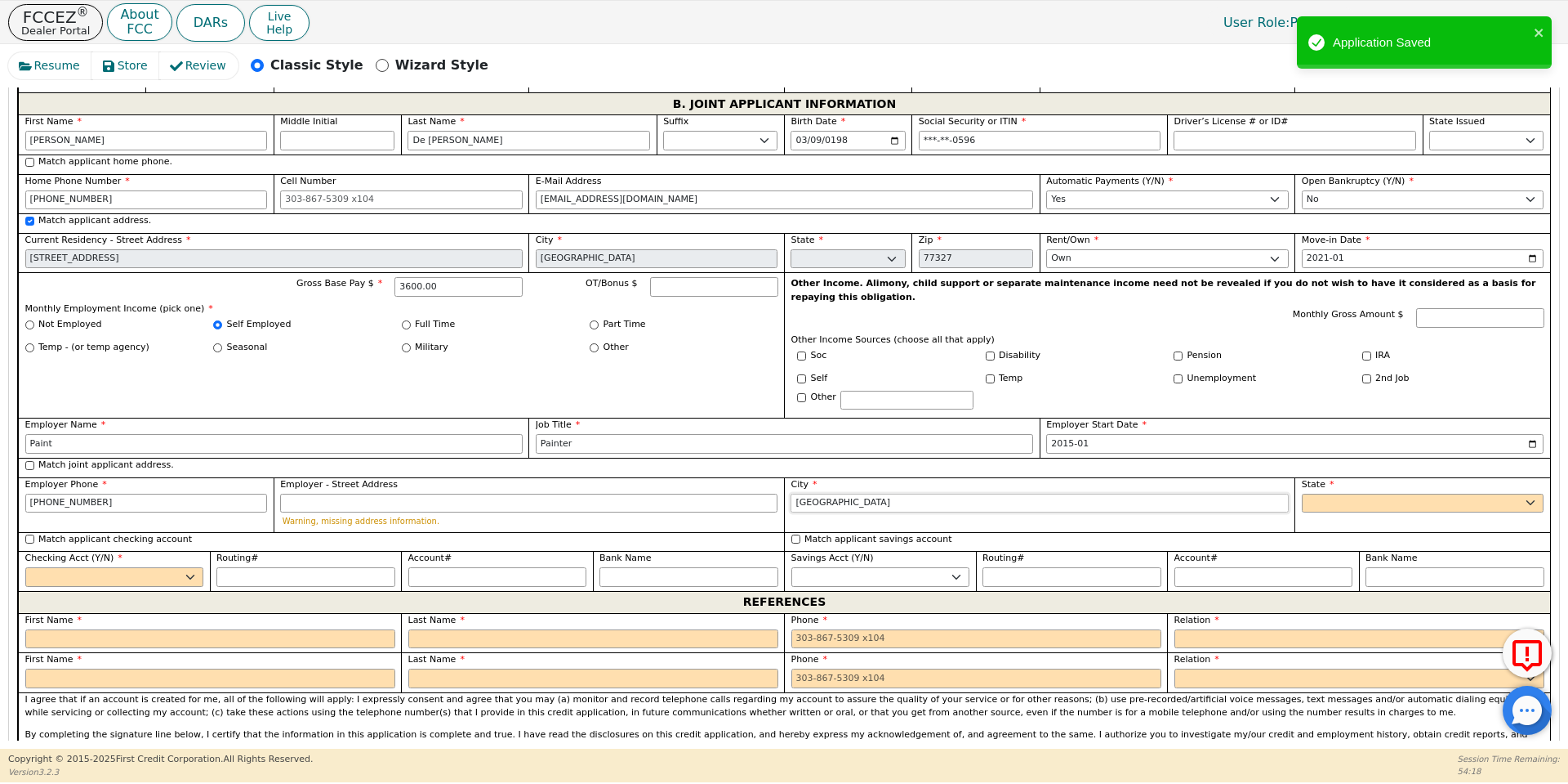
type input "[GEOGRAPHIC_DATA]"
select select "[GEOGRAPHIC_DATA]"
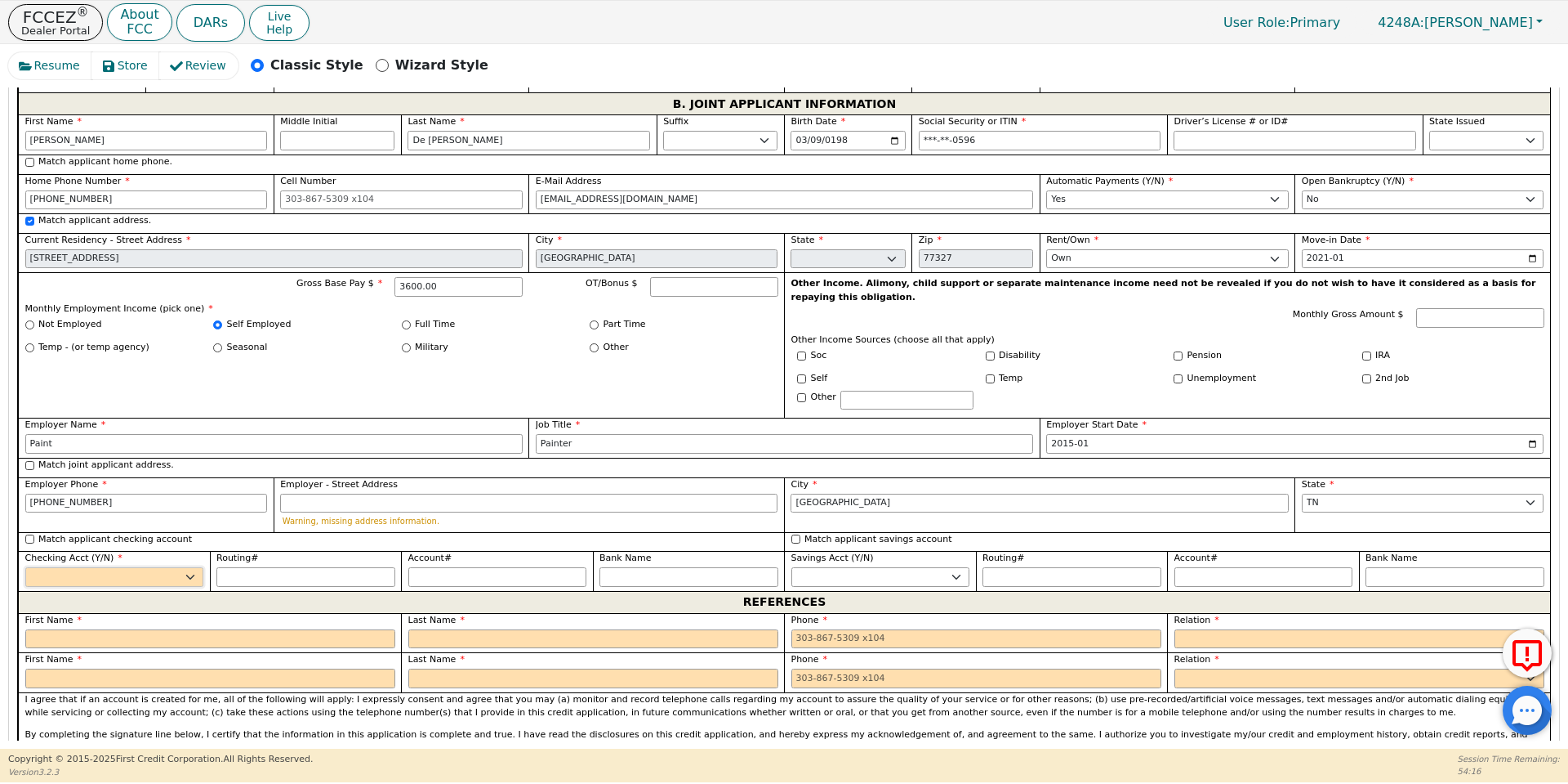
select select "y"
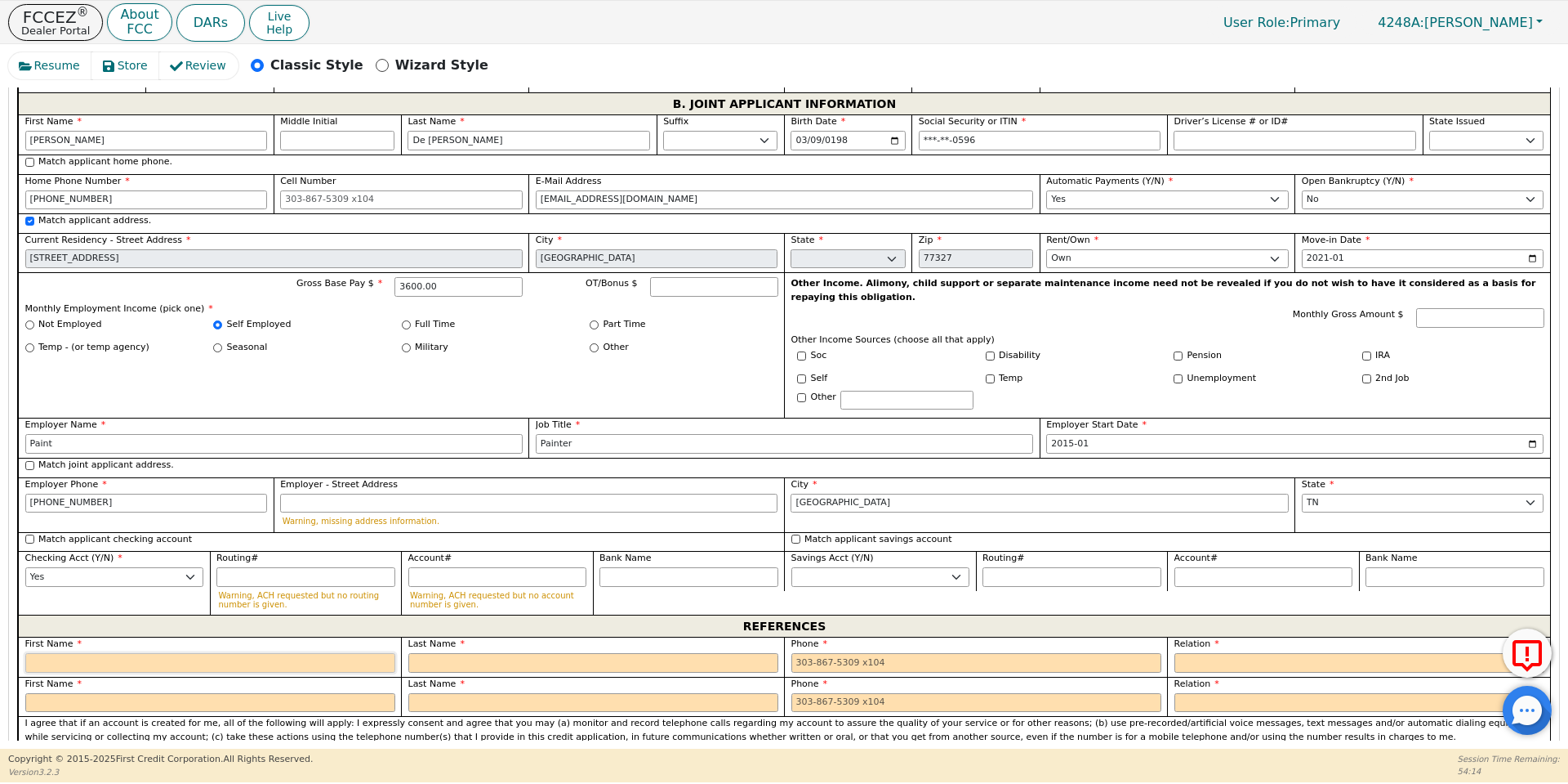
click at [127, 653] on input "text" at bounding box center [211, 662] width 370 height 20
type input "[PERSON_NAME]"
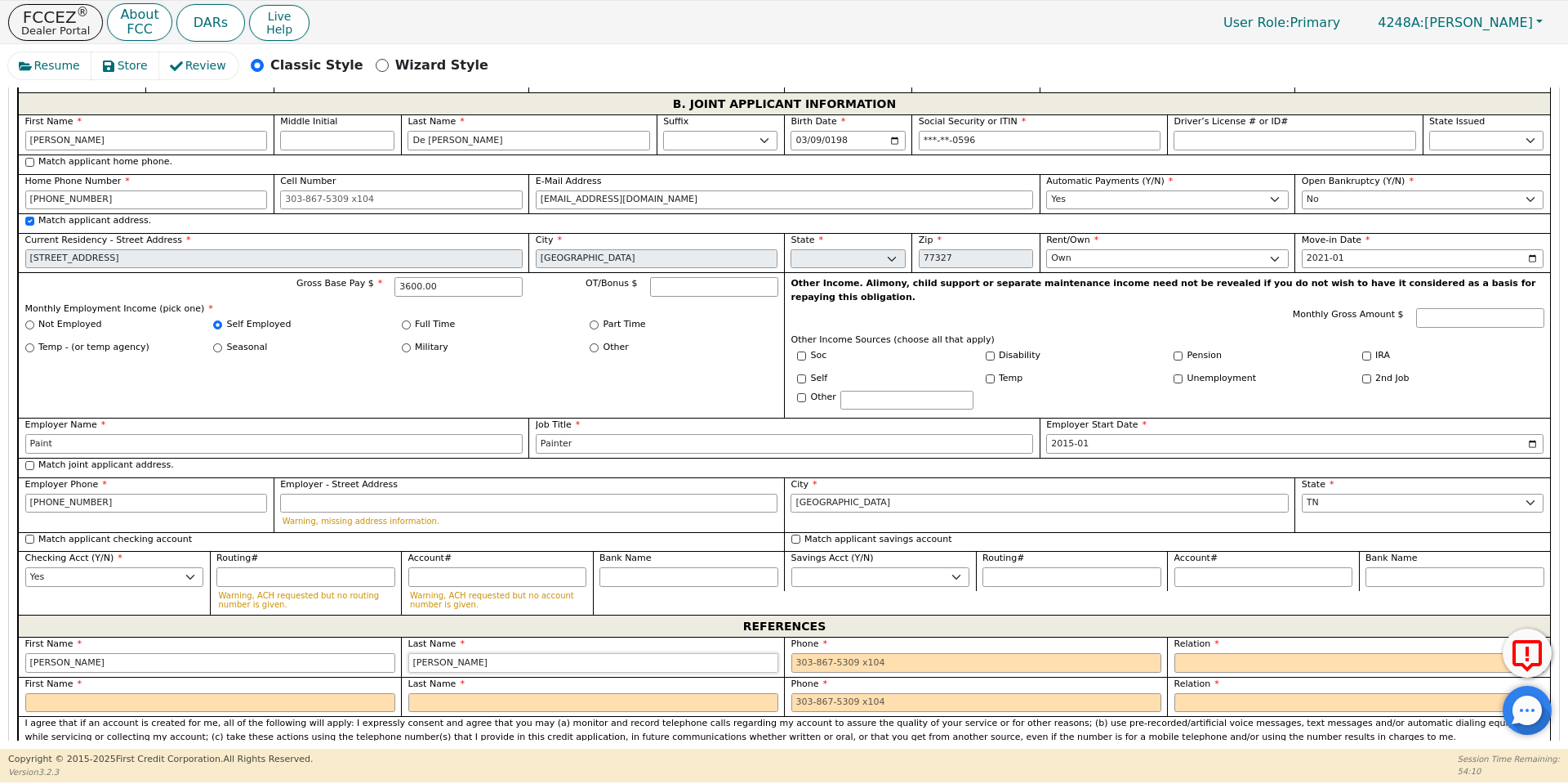
type input "[PERSON_NAME]"
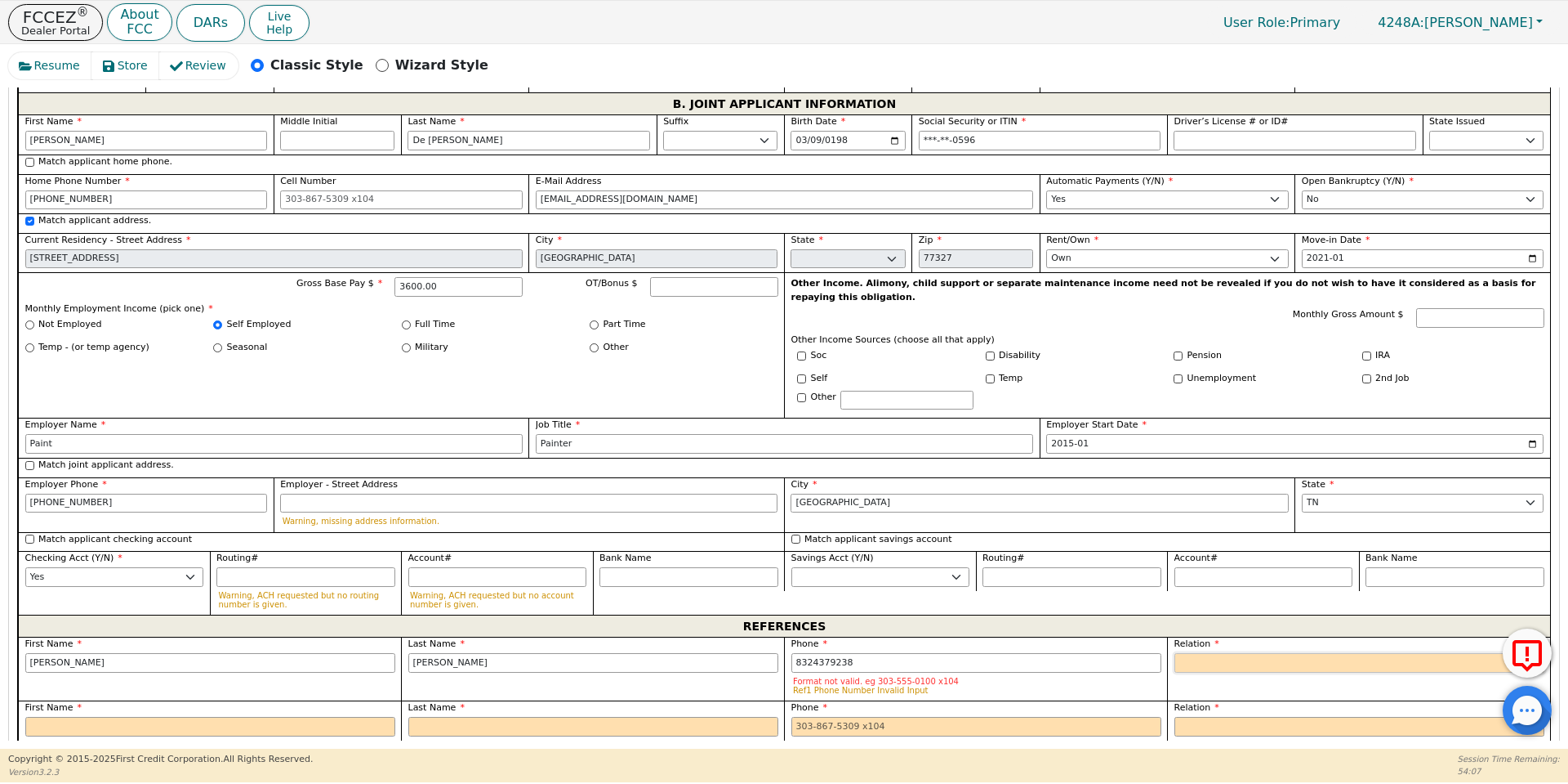
type input "[PHONE_NUMBER]"
select select "FRIEND"
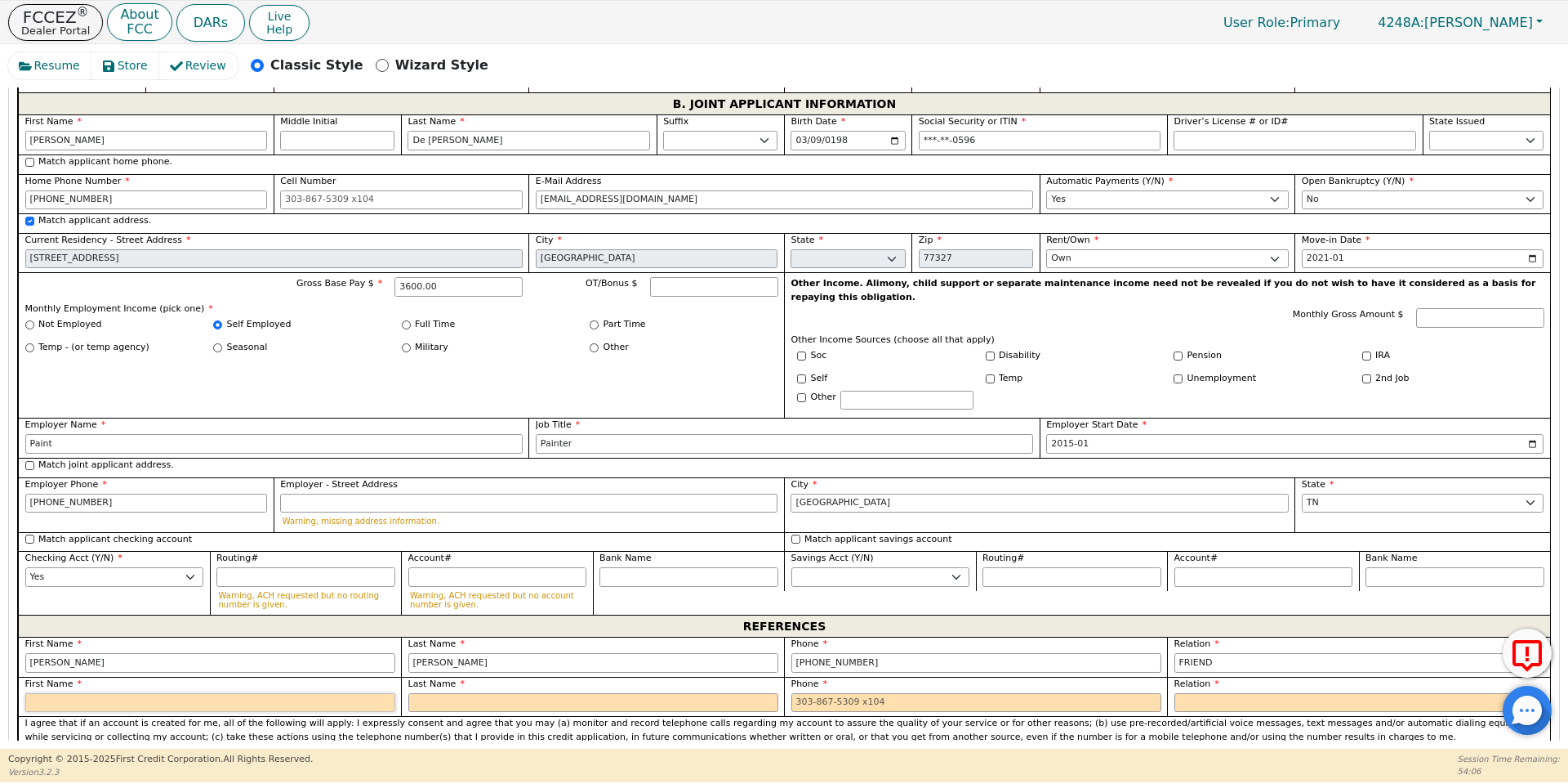
click at [168, 693] on input "text" at bounding box center [211, 703] width 370 height 20
type input "[PERSON_NAME]"
type input "A"
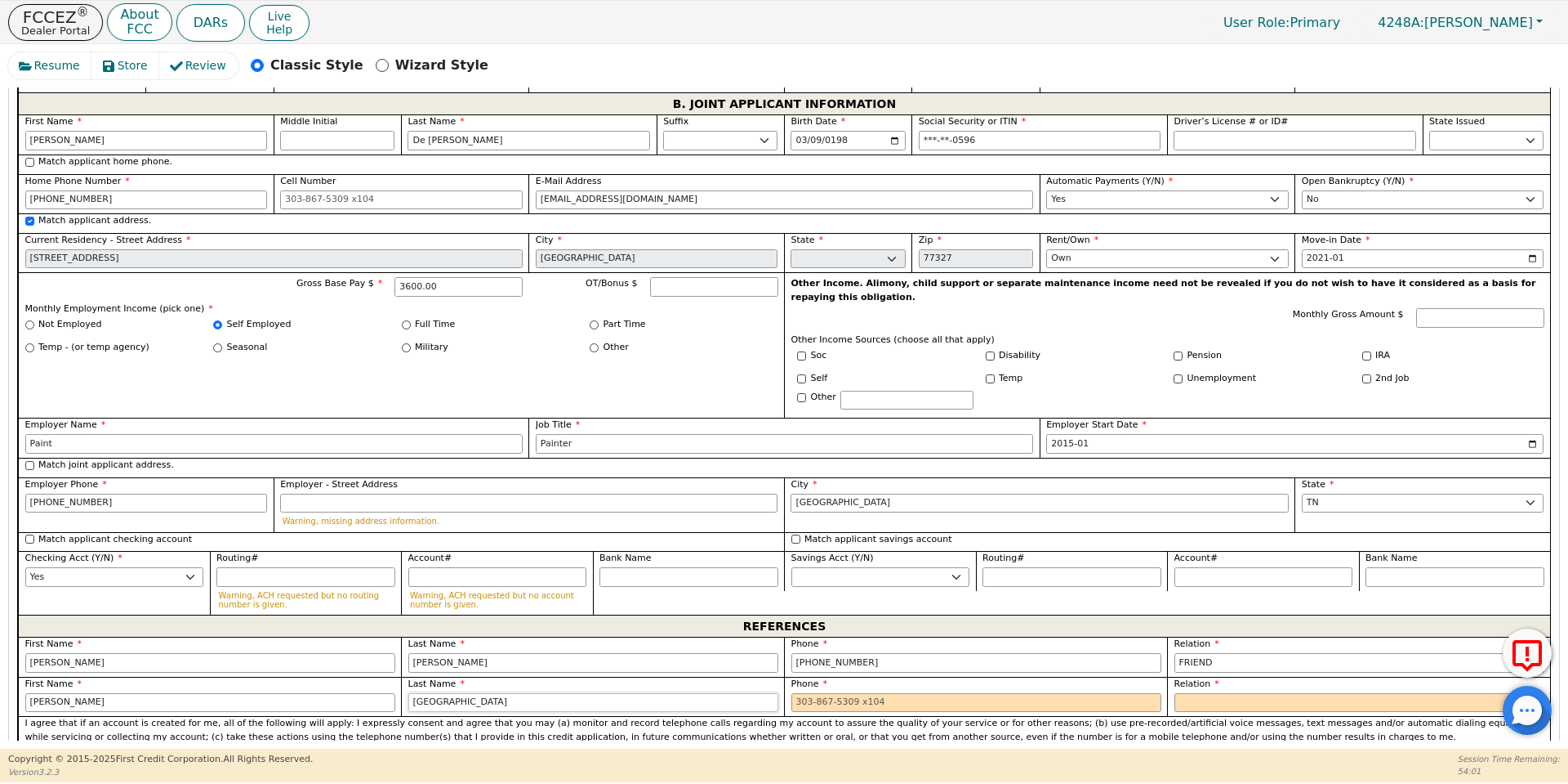
type input "[GEOGRAPHIC_DATA]"
type input "[PHONE_NUMBER] 3"
select select "FRIEND"
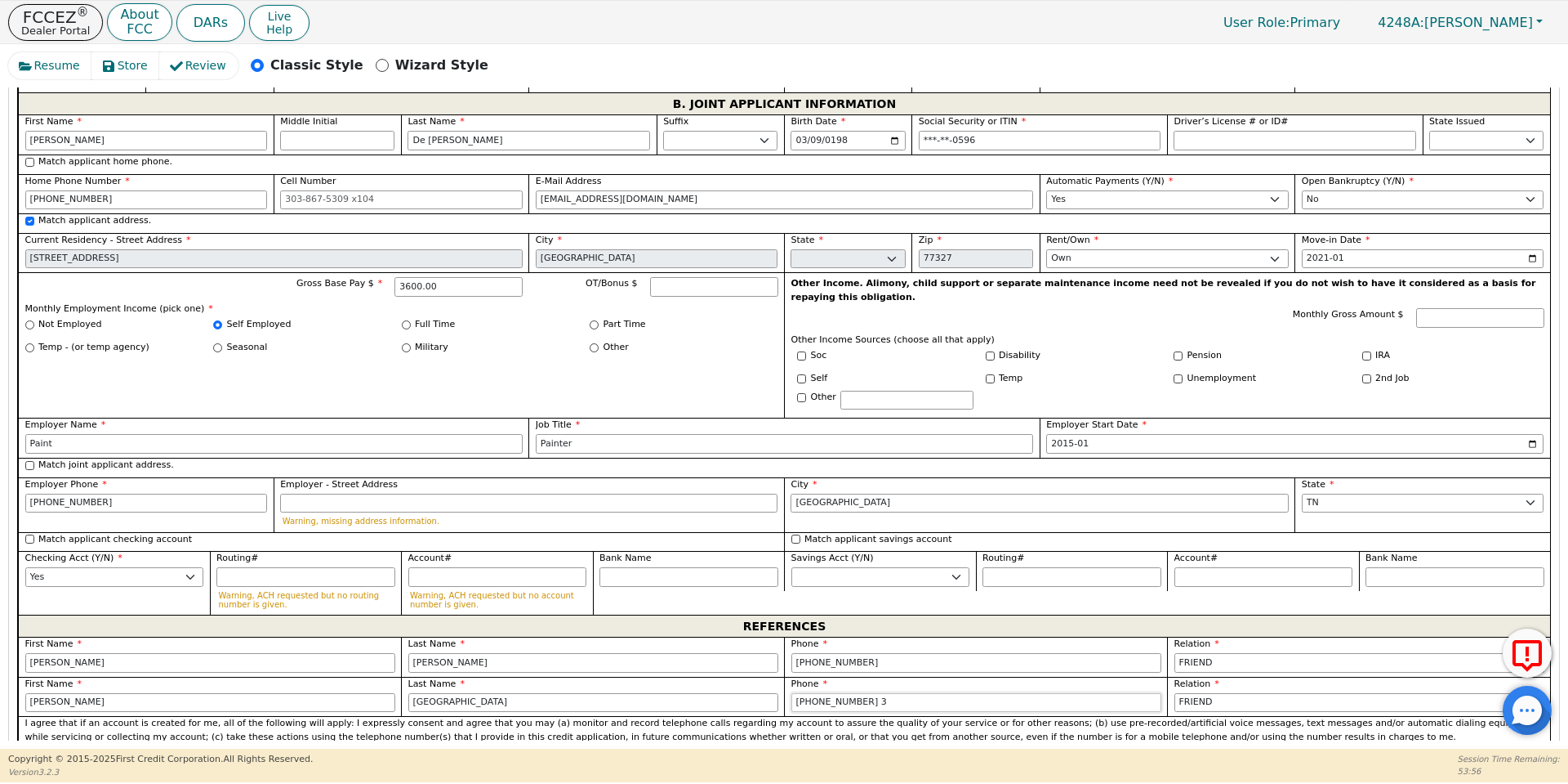
click at [885, 693] on input "[PHONE_NUMBER] 3" at bounding box center [976, 703] width 370 height 20
type input "[PHONE_NUMBER]"
click at [854, 752] on p "By completing the signature line below, I certify that the information in this …" at bounding box center [784, 772] width 1519 height 41
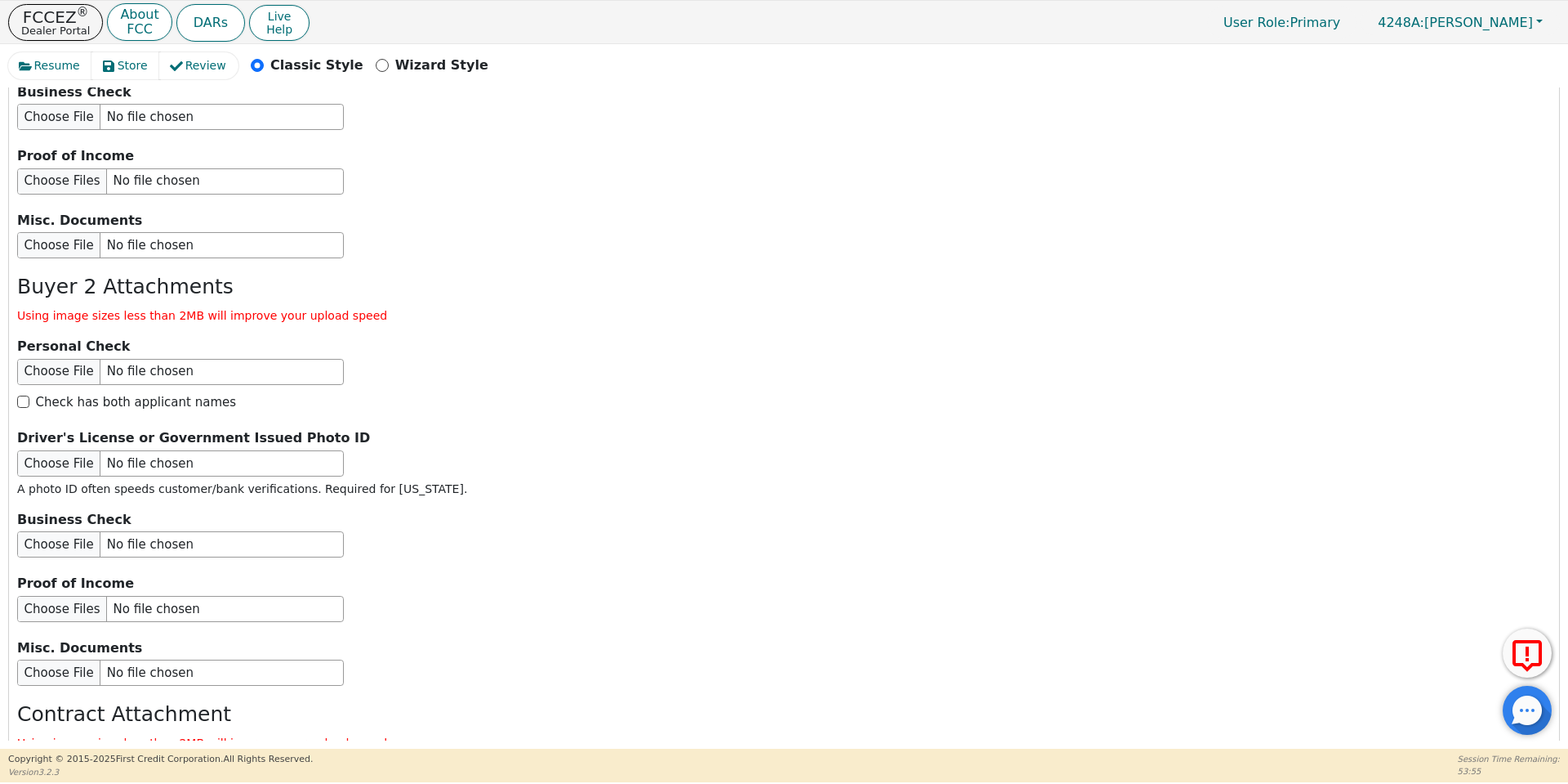
scroll to position [2914, 0]
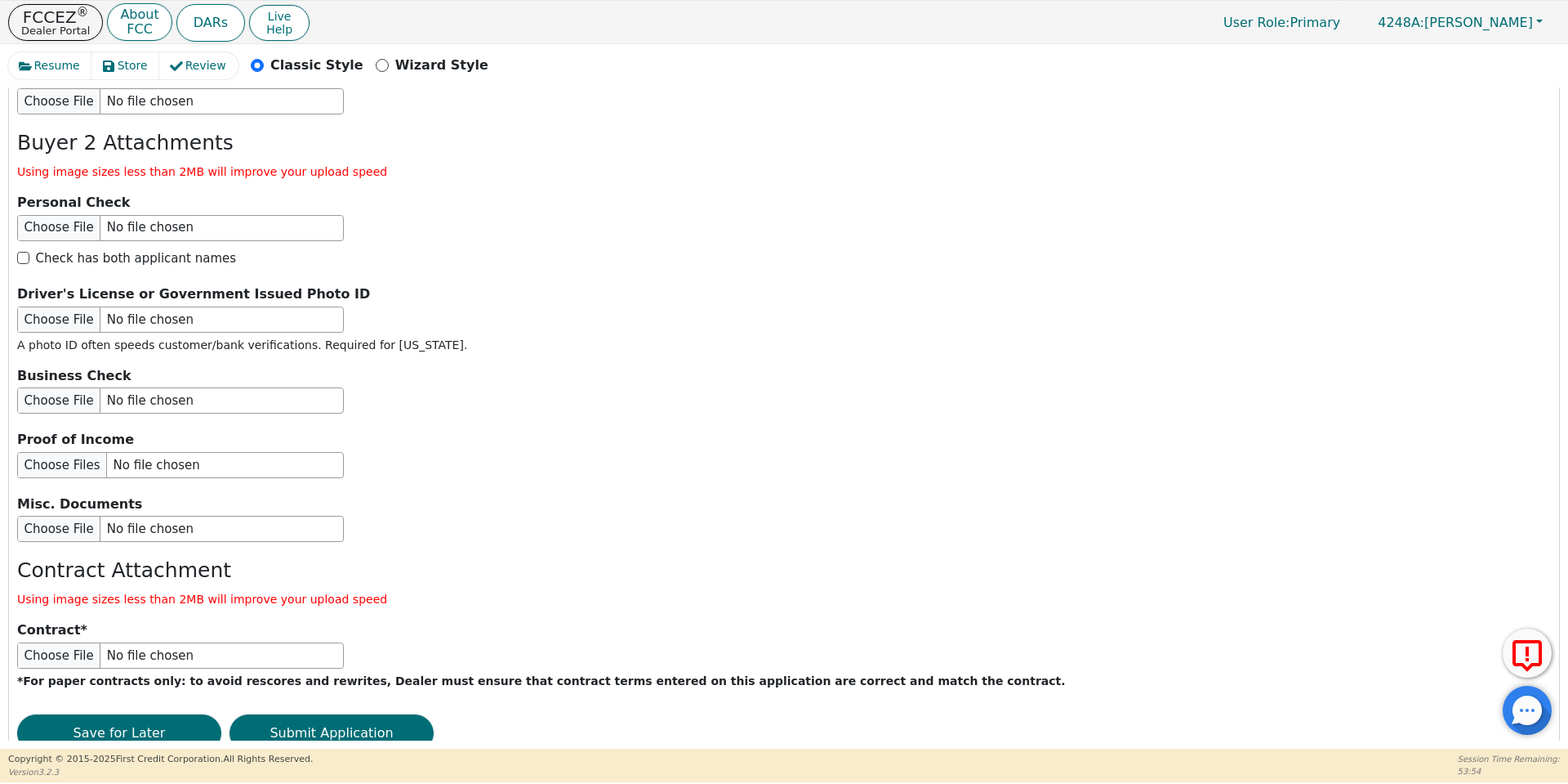
click at [276, 694] on div "RUSHapp ® Time remaining for [DATE] RUSHapp ® 01:21:31 (you can submit a standa…" at bounding box center [784, 215] width 1533 height 1098
click at [303, 714] on button "Submit Application" at bounding box center [331, 733] width 204 height 38
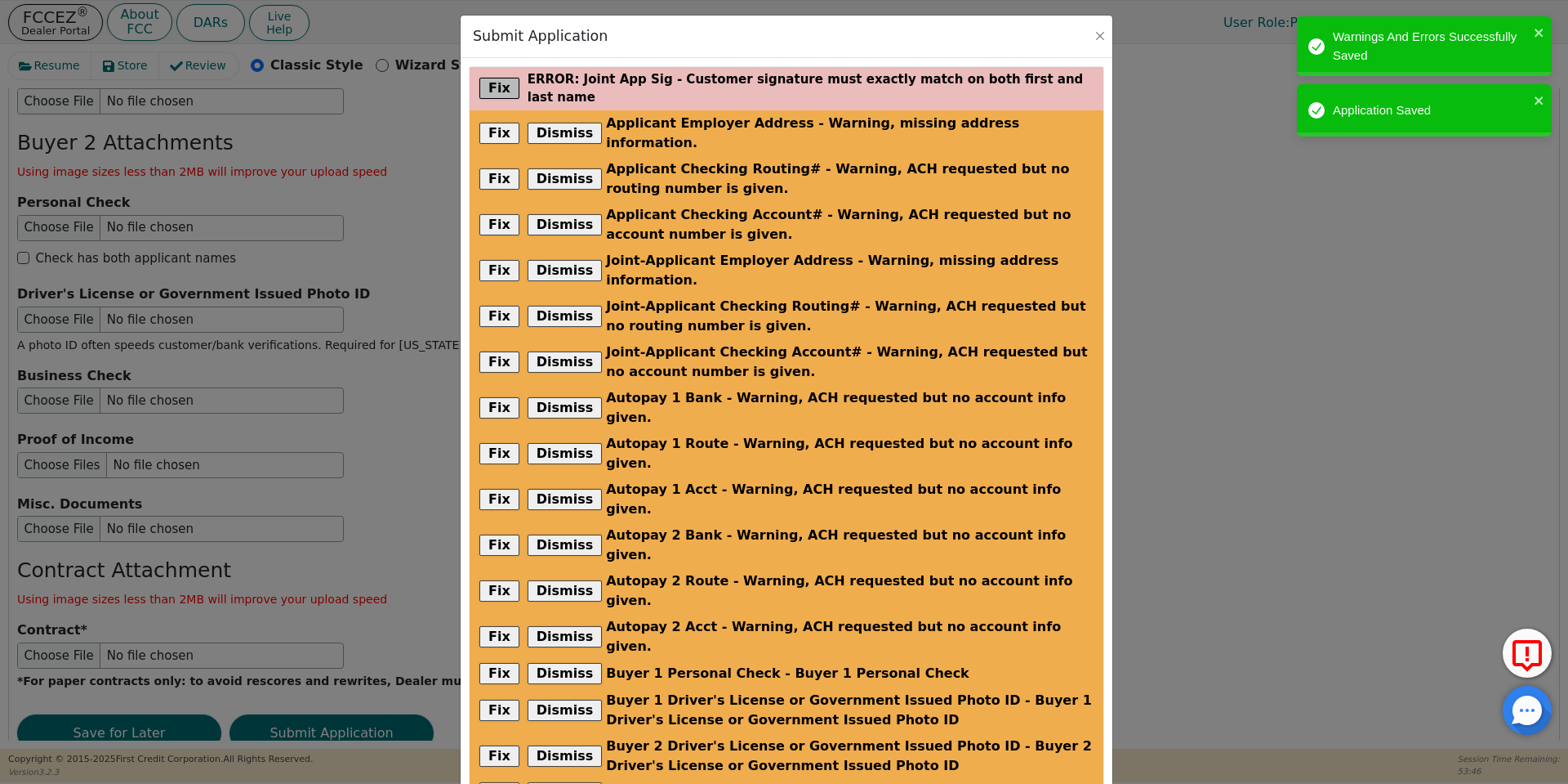
click at [486, 77] on button "Fix" at bounding box center [499, 88] width 40 height 21
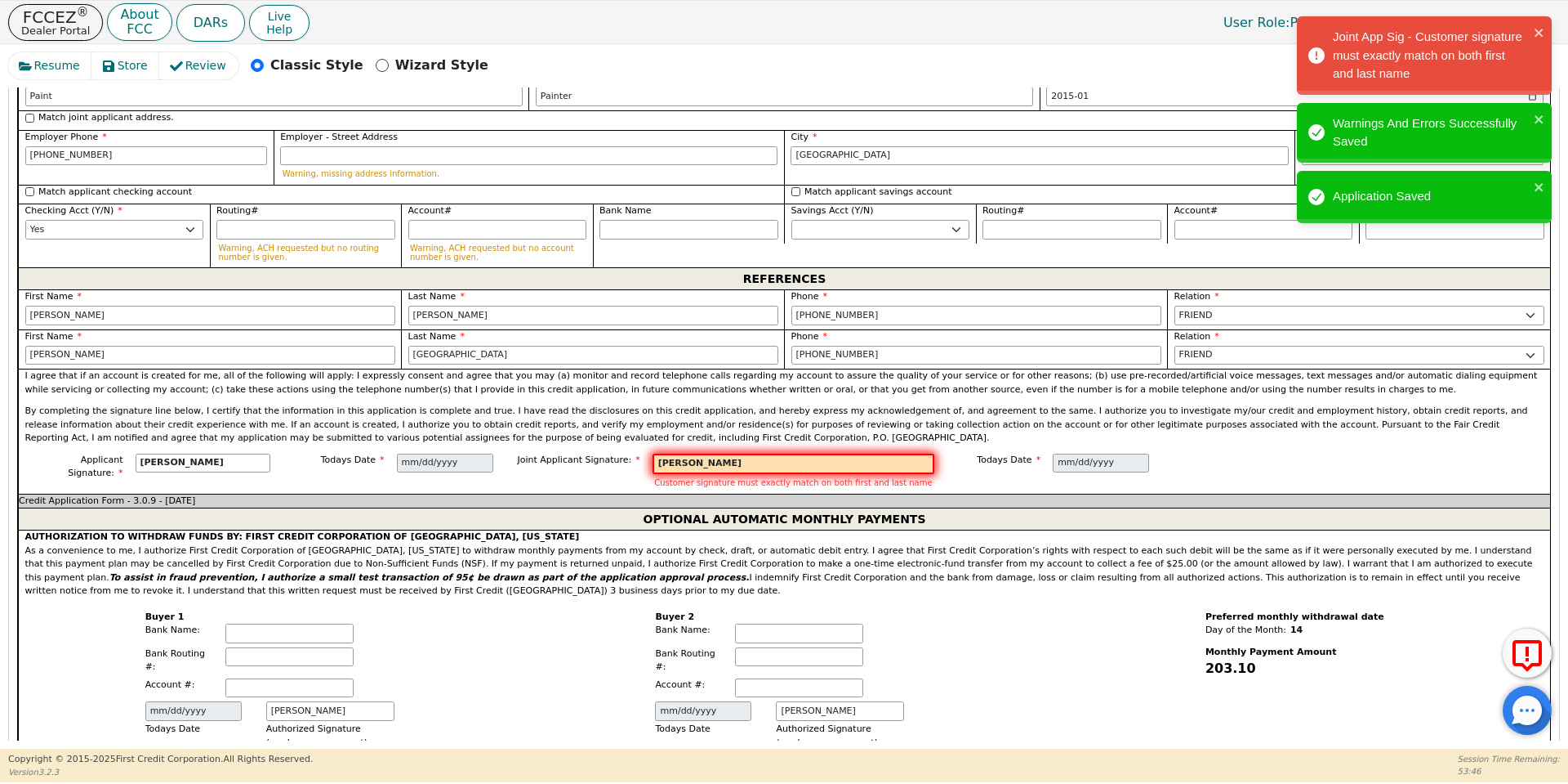
scroll to position [1777, 0]
click at [709, 452] on input "[PERSON_NAME]" at bounding box center [793, 463] width 281 height 21
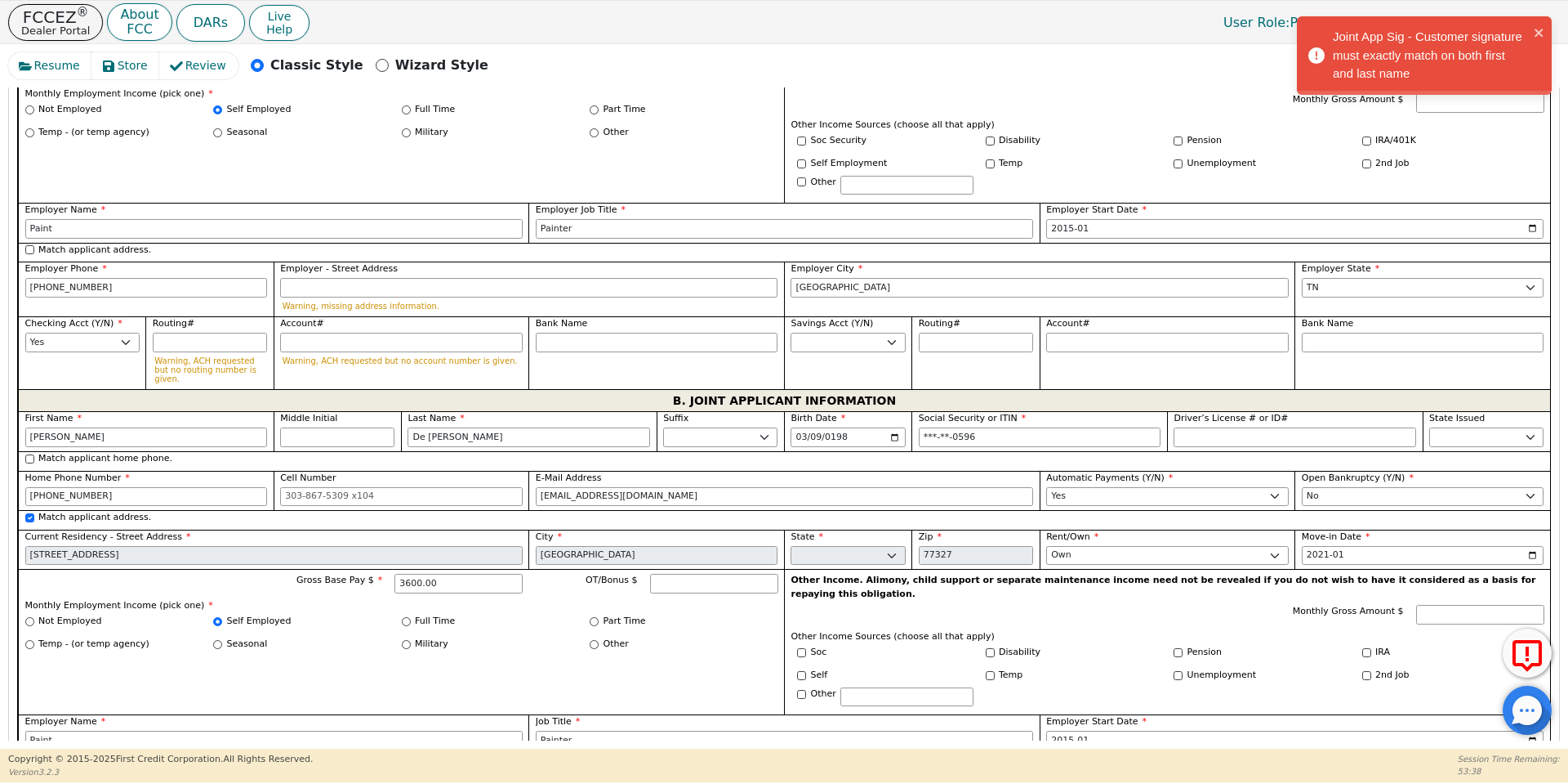
scroll to position [1159, 0]
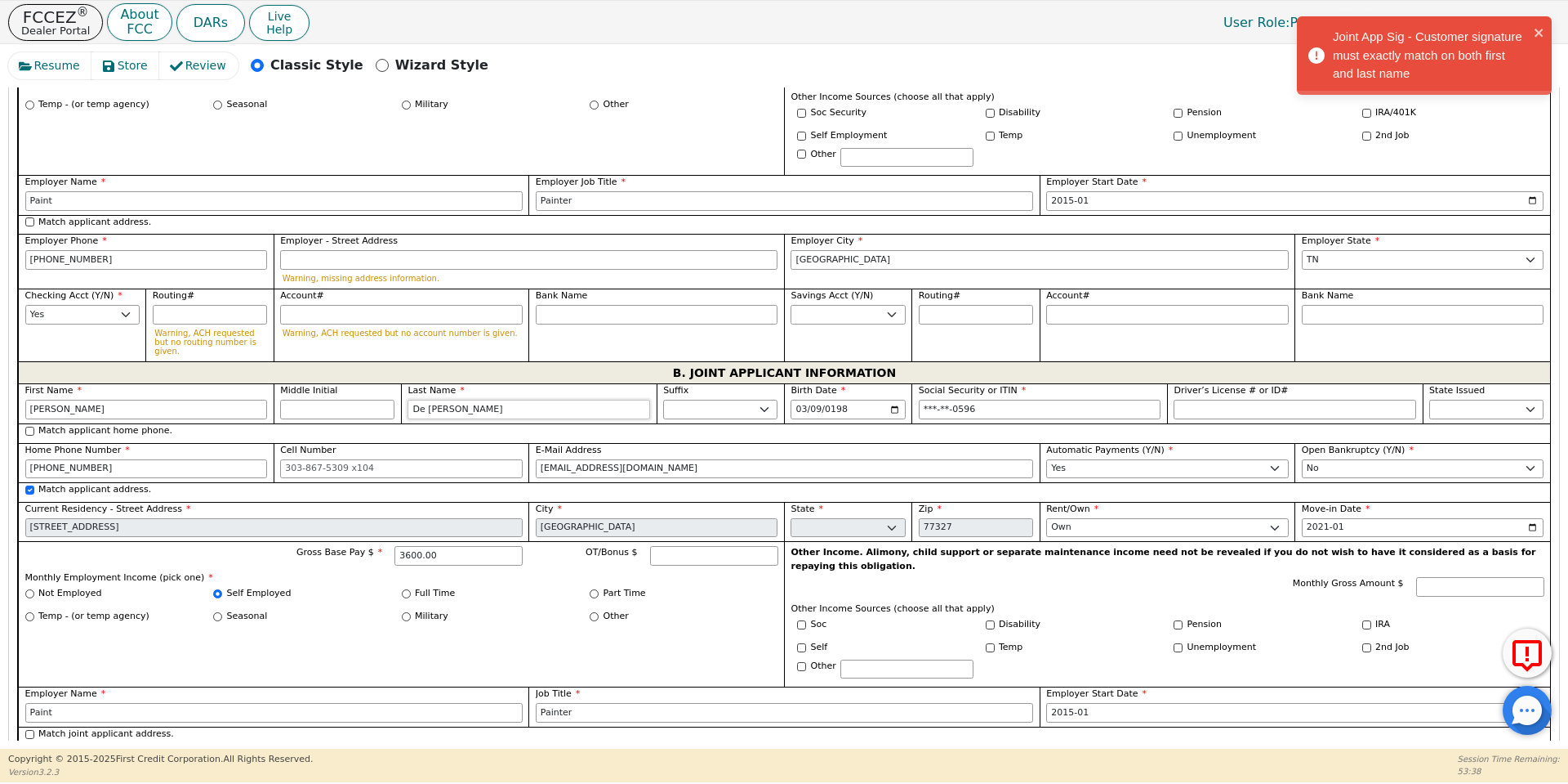
click at [427, 400] on input "De [PERSON_NAME]" at bounding box center [529, 409] width 243 height 20
type input "[PERSON_NAME]"
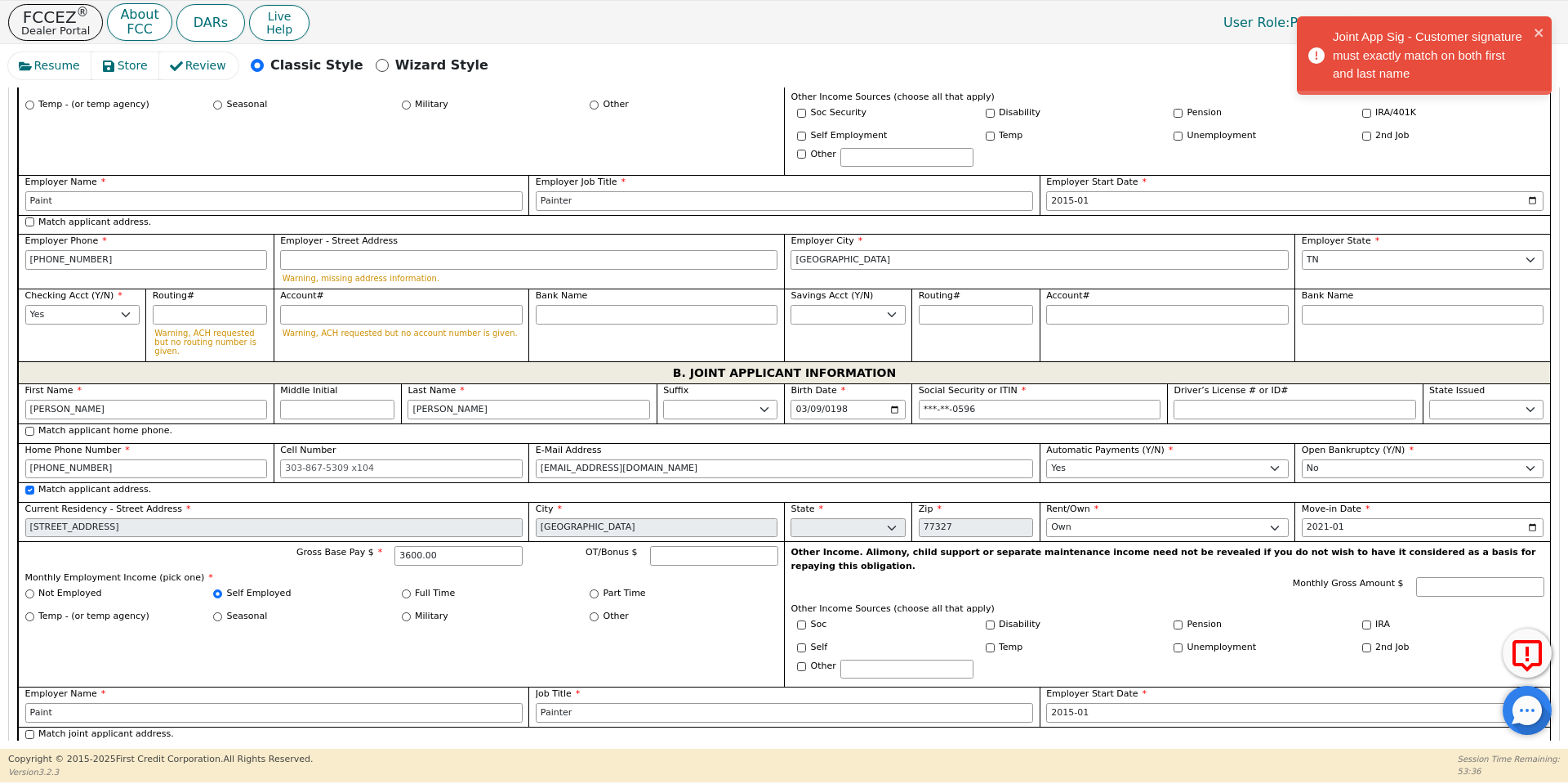
click at [531, 571] on div "Gross Base Pay $ 3600.00 OT/Bonus $ Monthly Employment Income (pick one) * Not …" at bounding box center [400, 614] width 766 height 145
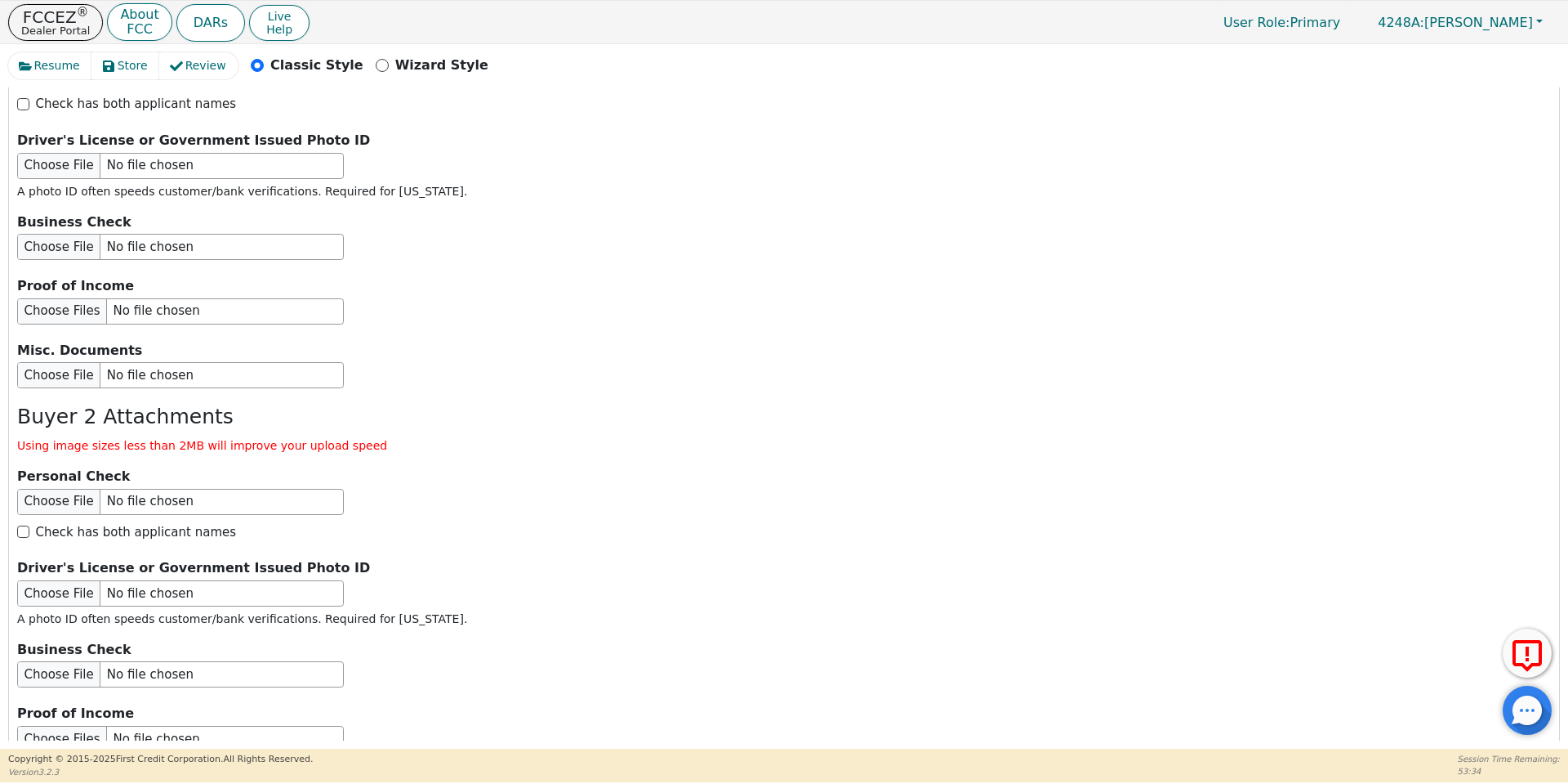
scroll to position [2898, 0]
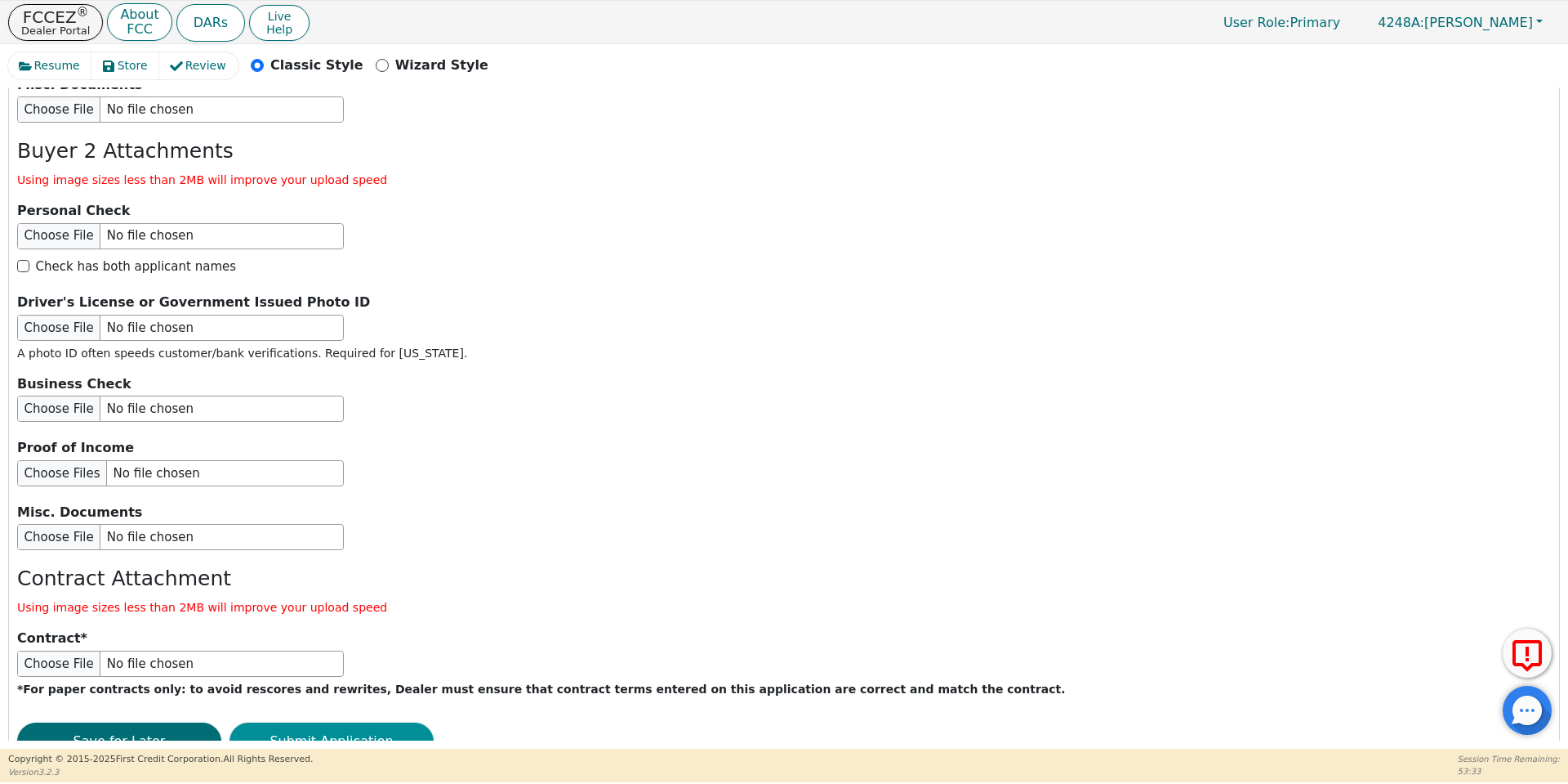
click at [374, 723] on button "Submit Application" at bounding box center [331, 741] width 204 height 38
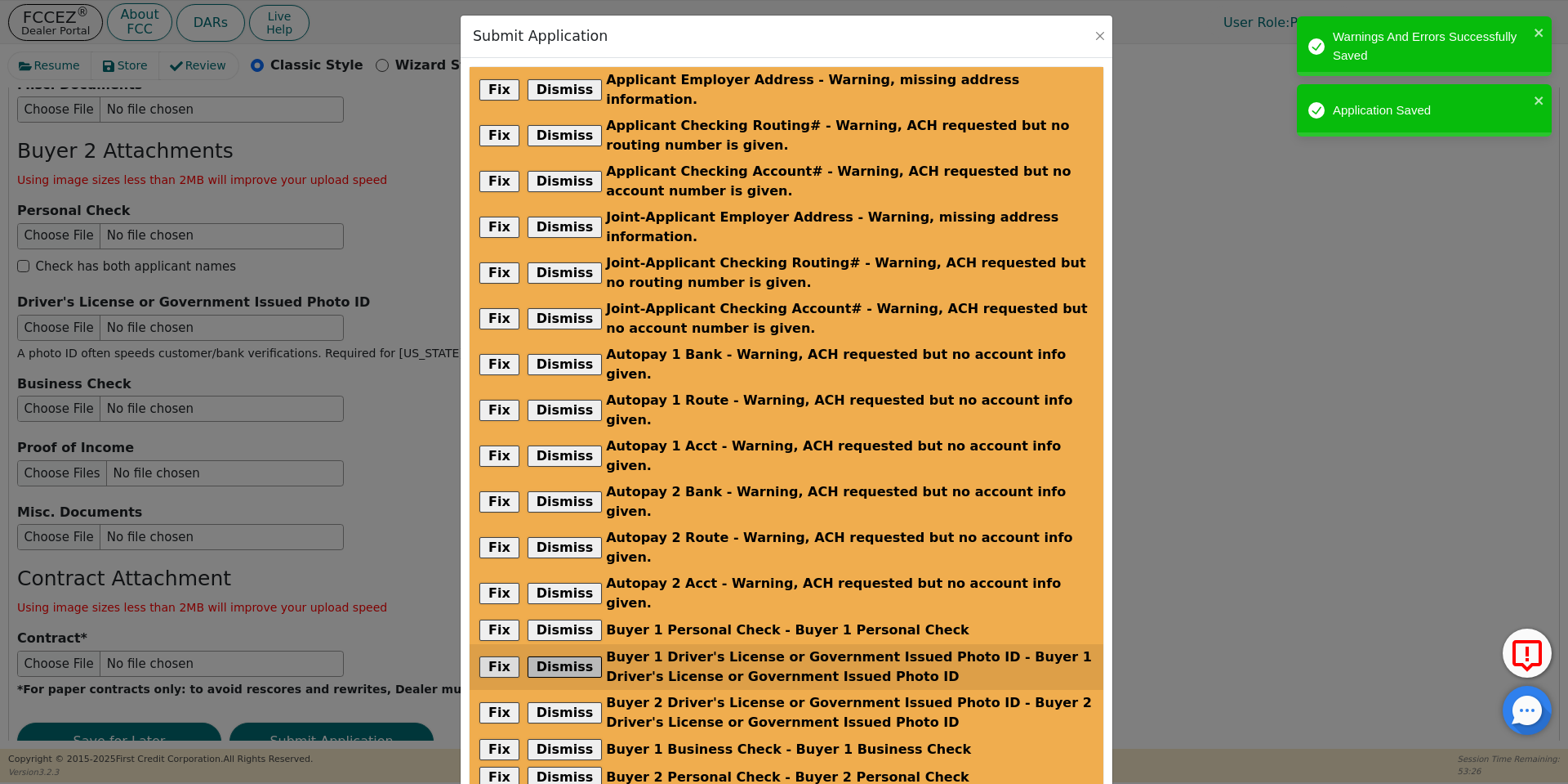
scroll to position [176, 0]
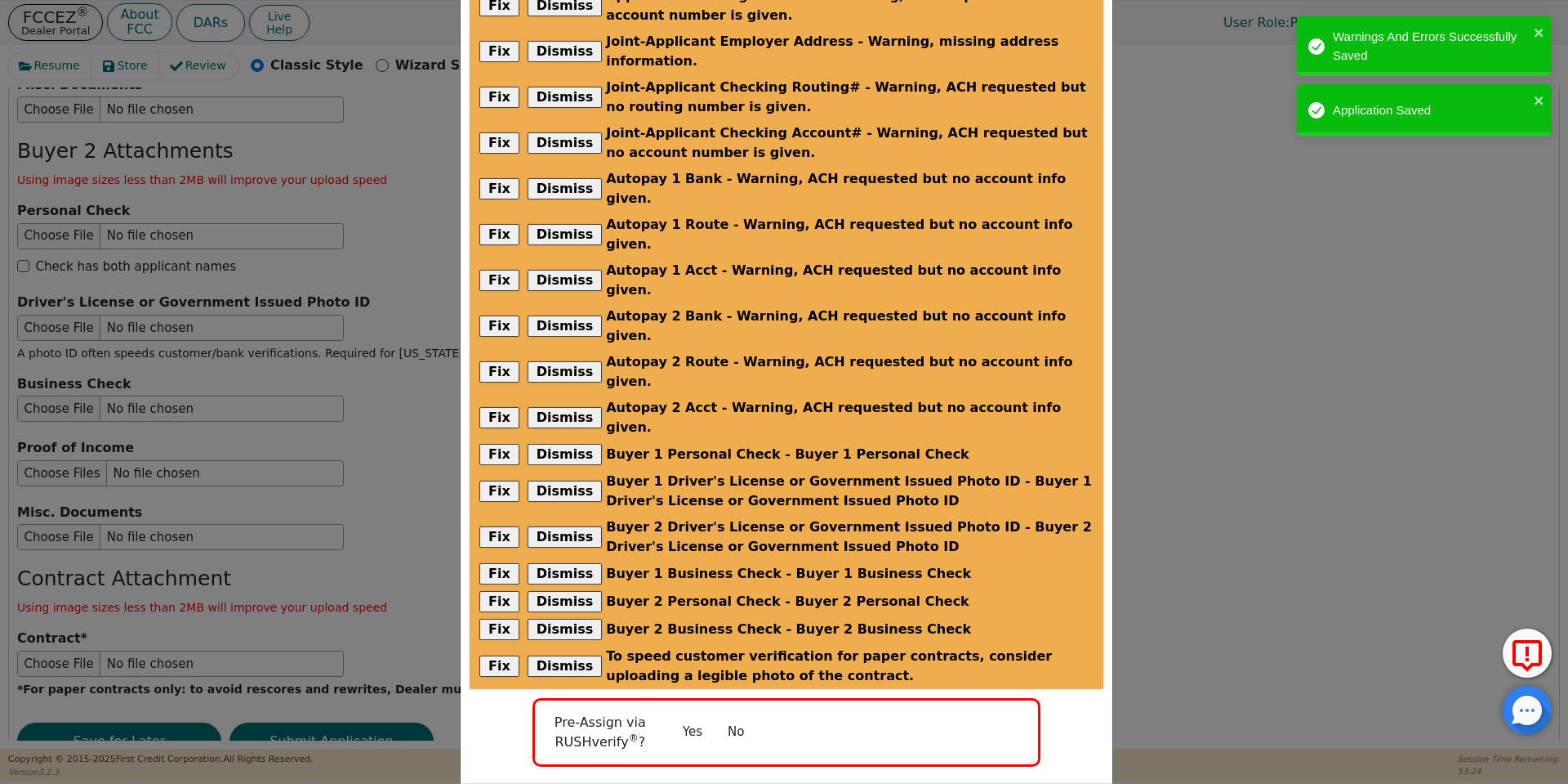
radio input "false"
checkbox input "false"
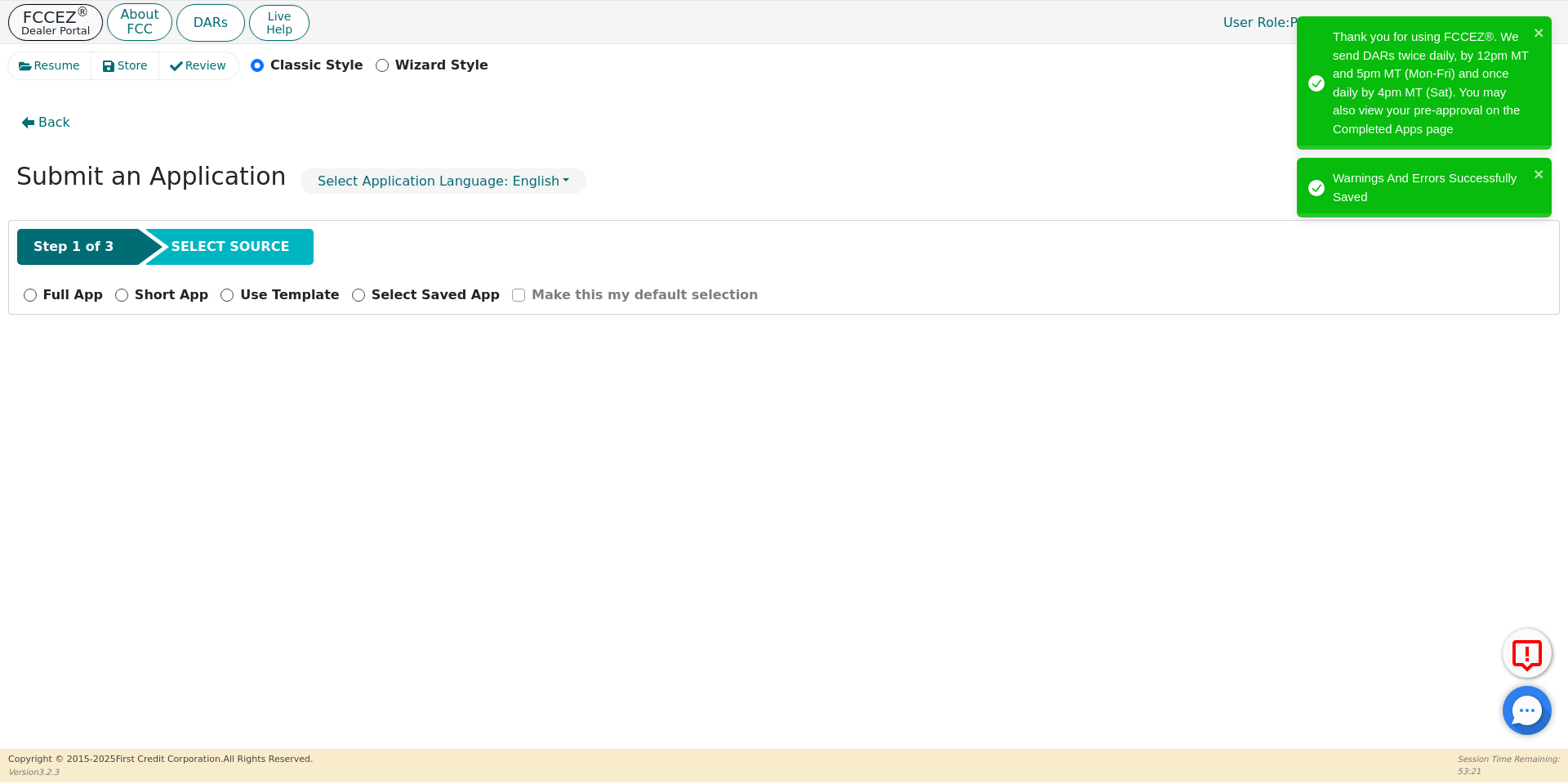
click at [52, 16] on p "FCCEZ ®" at bounding box center [55, 17] width 69 height 16
